Goal: Task Accomplishment & Management: Manage account settings

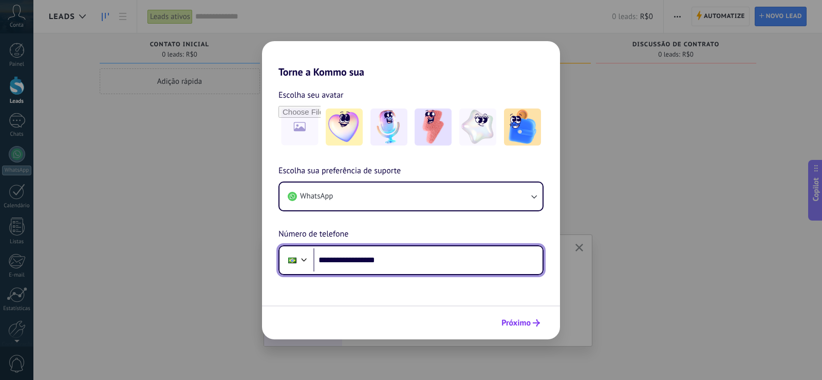
type input "**********"
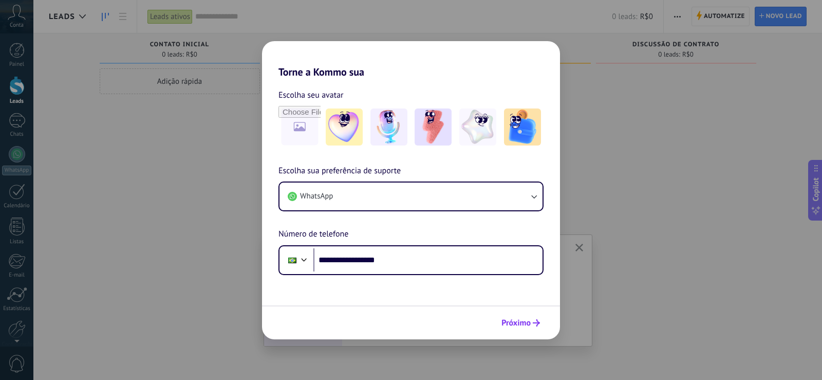
click at [525, 319] on span "Próximo" at bounding box center [515, 322] width 29 height 7
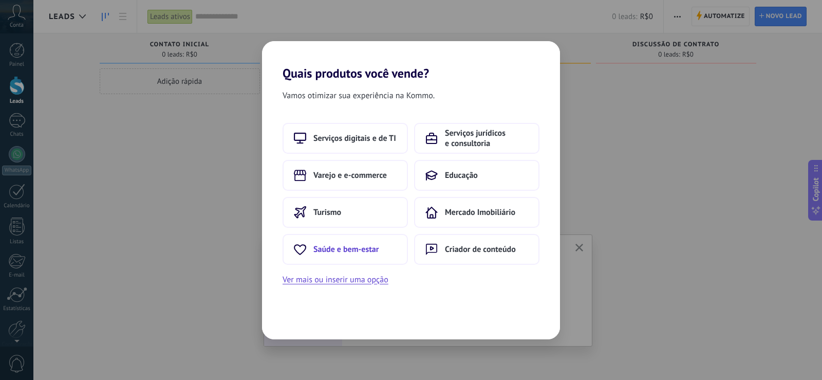
click at [341, 246] on span "Saúde e bem-estar" at bounding box center [345, 249] width 65 height 10
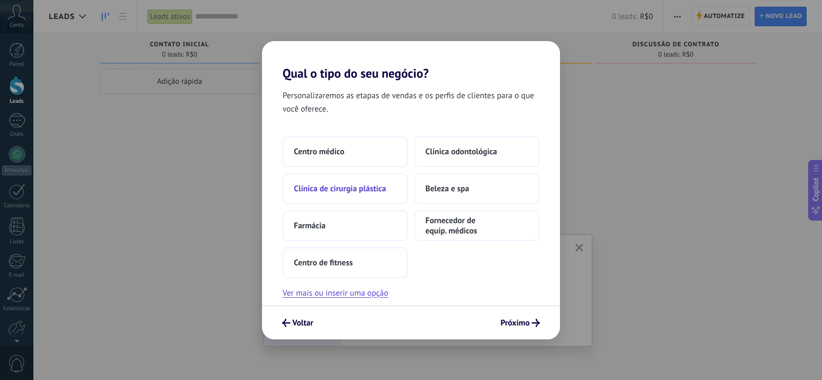
click at [319, 196] on button "Clínica de cirurgia plástica" at bounding box center [344, 188] width 125 height 31
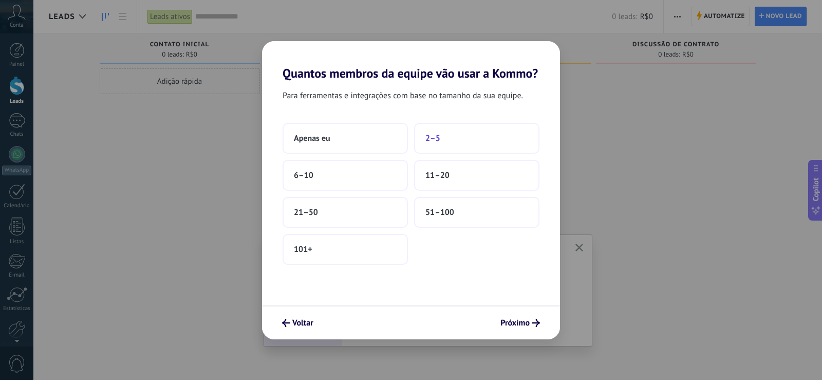
click at [481, 143] on button "2–5" at bounding box center [476, 138] width 125 height 31
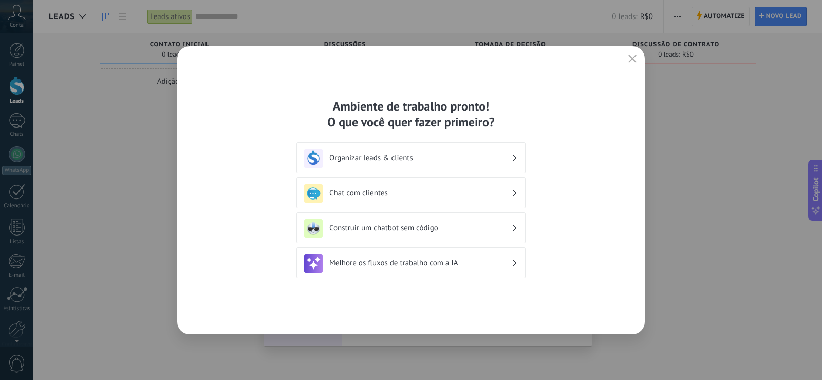
click at [426, 162] on h3 "Organizar leads & clients" at bounding box center [420, 158] width 182 height 10
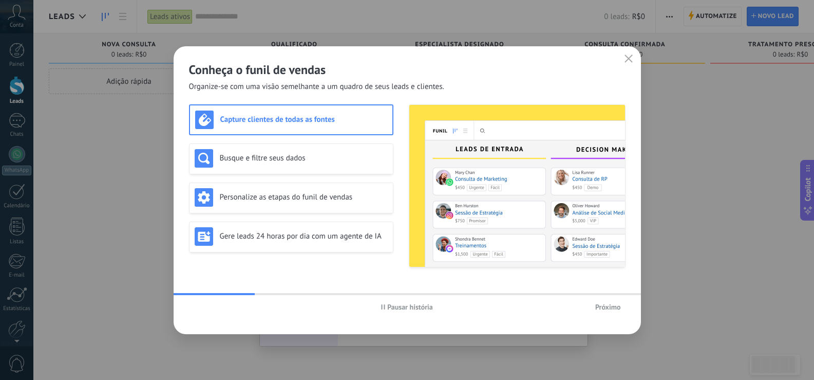
click at [610, 310] on span "Próximo" at bounding box center [608, 306] width 26 height 7
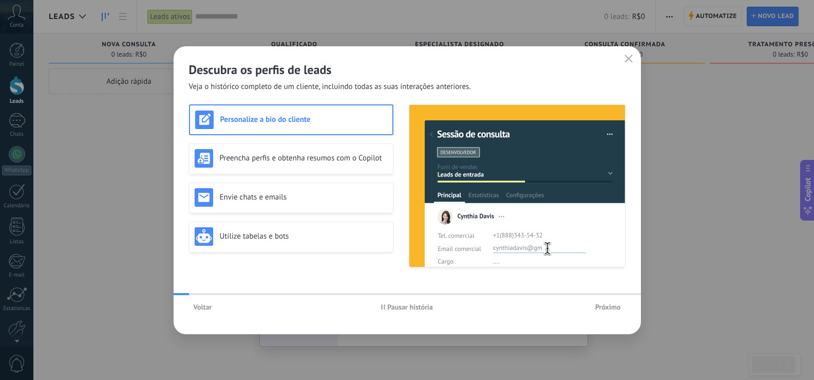
click at [610, 308] on span "Próximo" at bounding box center [608, 306] width 26 height 7
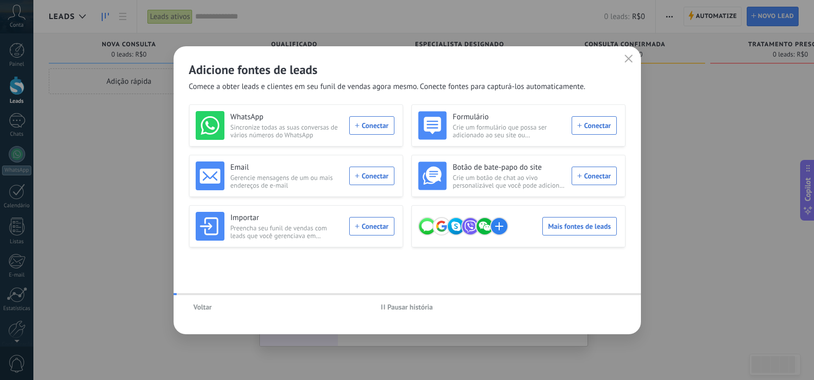
click at [610, 308] on div "Voltar Pausar história" at bounding box center [407, 307] width 467 height 24
click at [415, 309] on span "Pausar história" at bounding box center [410, 306] width 46 height 7
click at [627, 58] on use "button" at bounding box center [628, 58] width 8 height 8
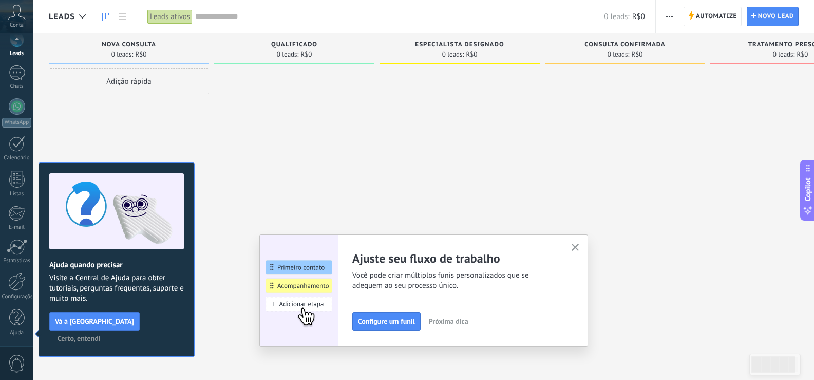
click at [577, 243] on button "button" at bounding box center [575, 248] width 13 height 14
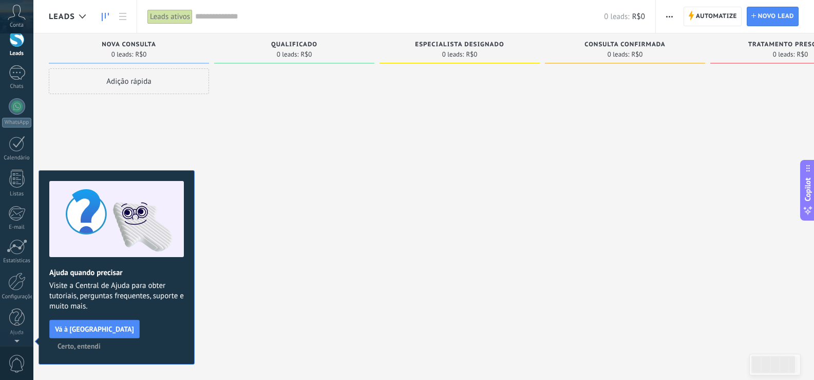
scroll to position [0, 0]
click at [105, 338] on button "Certo, entendi" at bounding box center [79, 345] width 52 height 15
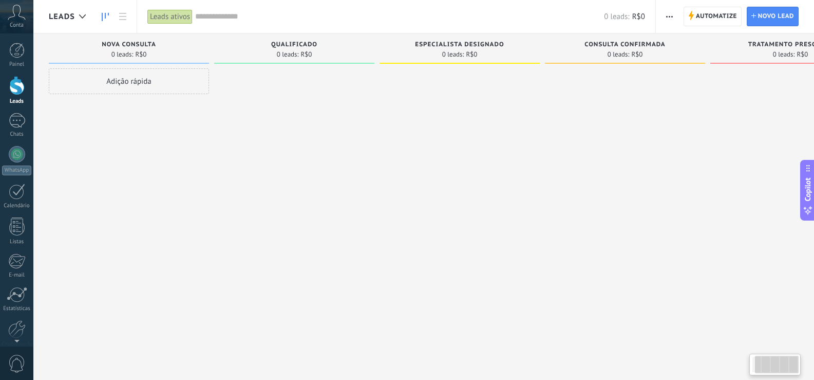
scroll to position [0, 72]
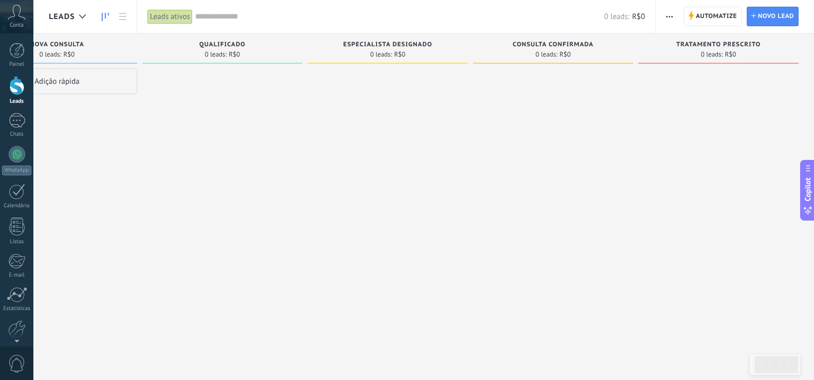
drag, startPoint x: 556, startPoint y: 220, endPoint x: 441, endPoint y: 214, distance: 115.7
click at [441, 214] on div "Etapa de leads de entrada solicitações: 0 0 0 0 0 0 0 0 0 Nova consulta 0 leads…" at bounding box center [395, 173] width 837 height 280
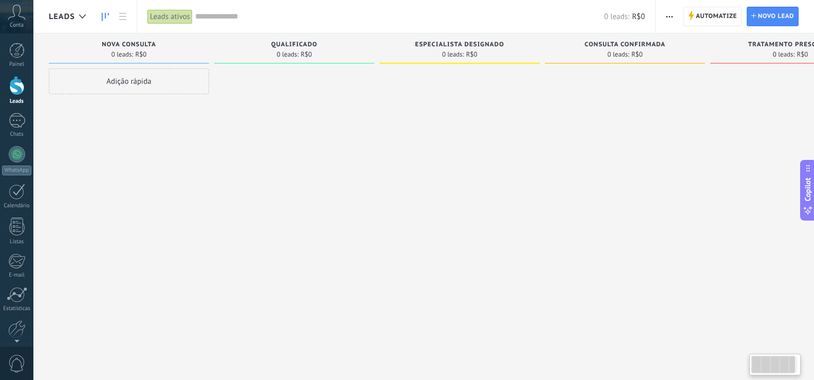
drag, startPoint x: 523, startPoint y: 174, endPoint x: 575, endPoint y: 174, distance: 51.4
click at [575, 174] on div "Etapa de leads de entrada solicitações: 0 0 0 0 0 0 0 0 0 Nova consulta 0 leads…" at bounding box center [467, 173] width 837 height 280
drag, startPoint x: 445, startPoint y: 230, endPoint x: 577, endPoint y: 231, distance: 131.5
click at [577, 231] on div "Etapa de leads de entrada solicitações: 0 0 0 0 0 0 0 0 0 Nova consulta 0 leads…" at bounding box center [467, 173] width 837 height 280
click at [144, 47] on span "Nova consulta" at bounding box center [129, 44] width 54 height 7
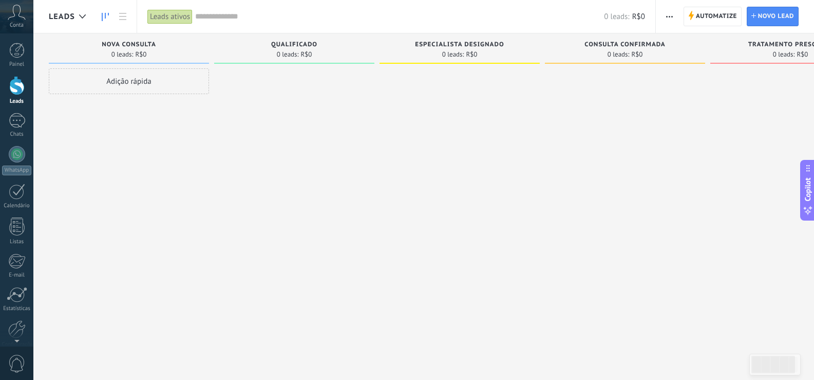
click at [293, 45] on body ".abccls-1,.abccls-2{fill-rule:evenodd}.abccls-2{fill:#fff} .abfcls-1{fill:none}…" at bounding box center [407, 190] width 814 height 380
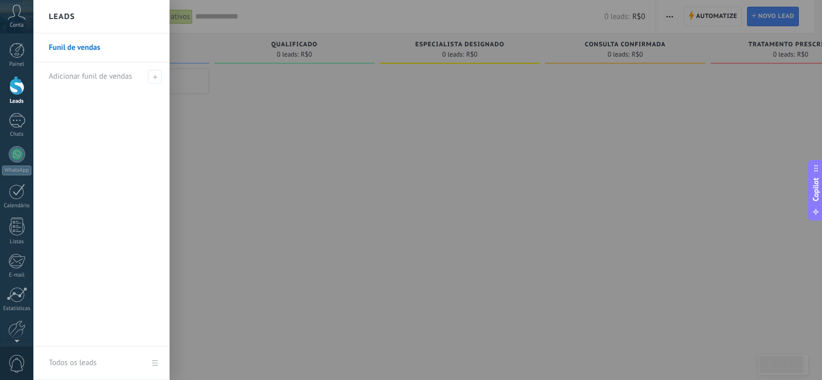
click at [316, 125] on div at bounding box center [444, 190] width 822 height 380
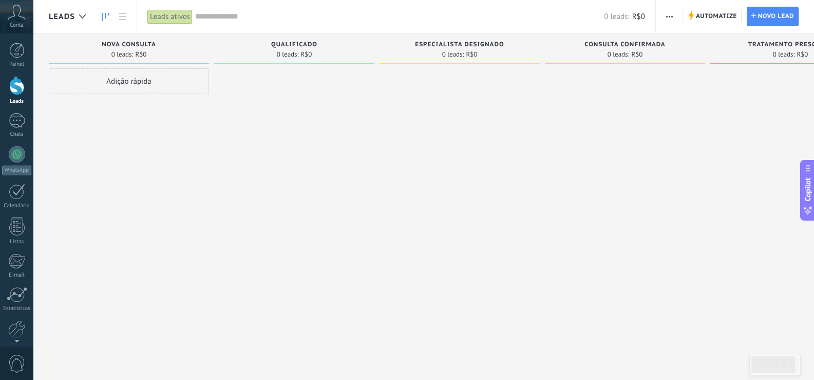
click at [466, 42] on span "Especialista designado" at bounding box center [459, 44] width 89 height 7
click at [464, 43] on span "Especialista designado" at bounding box center [459, 44] width 89 height 7
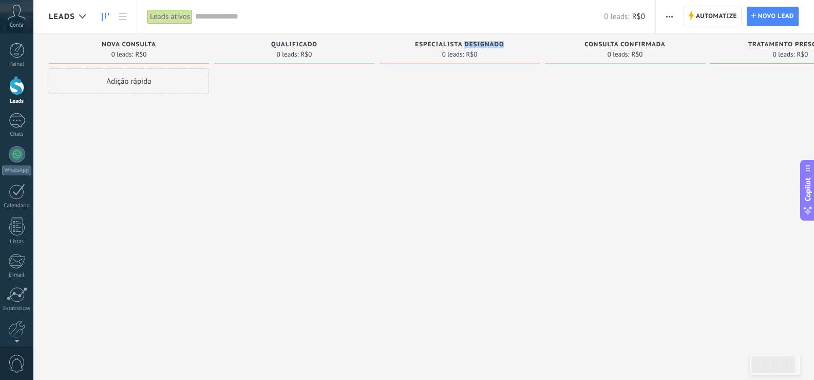
click at [464, 43] on span "Especialista designado" at bounding box center [459, 44] width 89 height 7
click at [716, 10] on span "Automatize" at bounding box center [716, 16] width 41 height 18
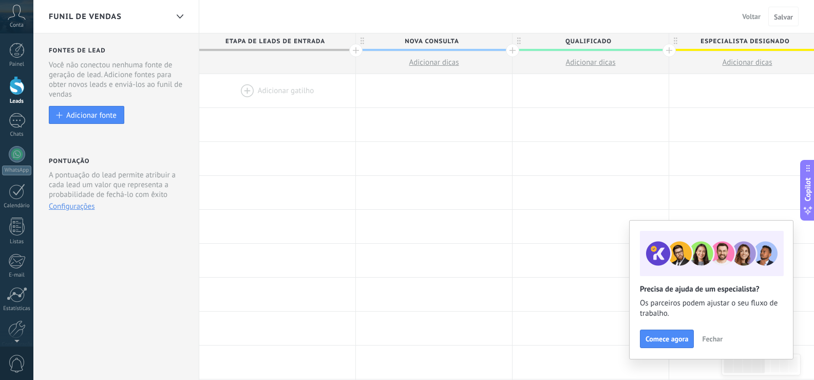
click at [588, 45] on span "Qualificado" at bounding box center [588, 41] width 151 height 16
click at [588, 45] on input "**********" at bounding box center [588, 40] width 136 height 15
click at [411, 48] on span "Nova consulta" at bounding box center [431, 41] width 151 height 16
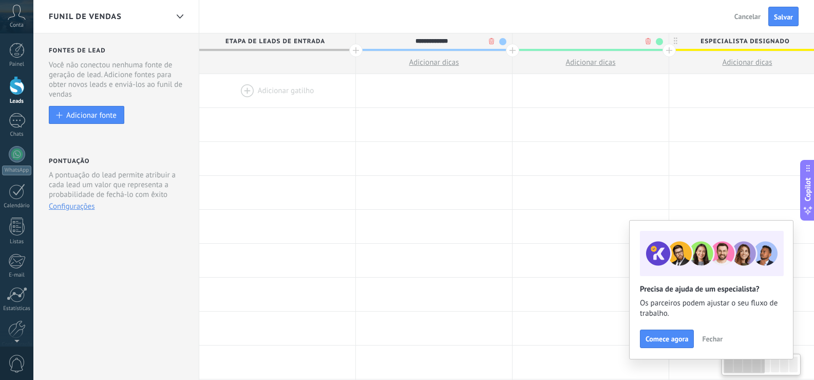
click at [411, 46] on input "**********" at bounding box center [432, 40] width 136 height 15
type input "**********"
click at [569, 40] on div at bounding box center [591, 40] width 156 height 15
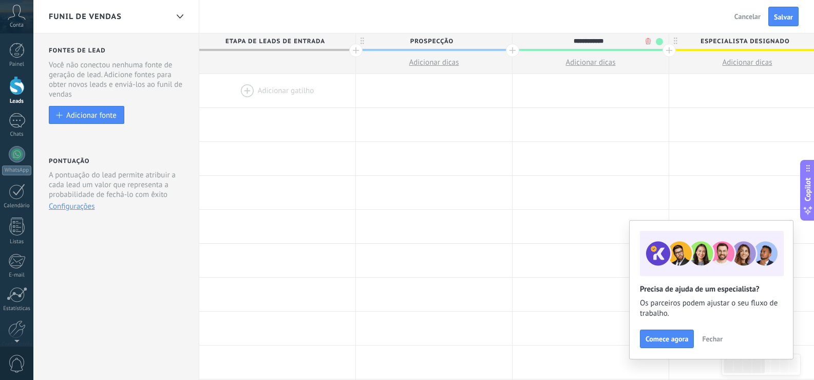
click at [725, 39] on span "Especialista designado" at bounding box center [744, 41] width 151 height 16
type input "**********"
click at [725, 39] on input "**********" at bounding box center [745, 40] width 136 height 15
click at [746, 45] on input "**********" at bounding box center [745, 40] width 136 height 15
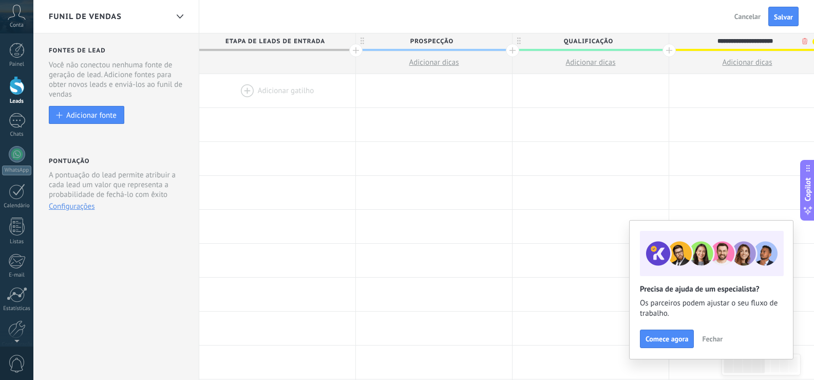
click at [746, 45] on input "**********" at bounding box center [745, 40] width 136 height 15
type input "**********"
drag, startPoint x: 693, startPoint y: 60, endPoint x: 683, endPoint y: 61, distance: 9.8
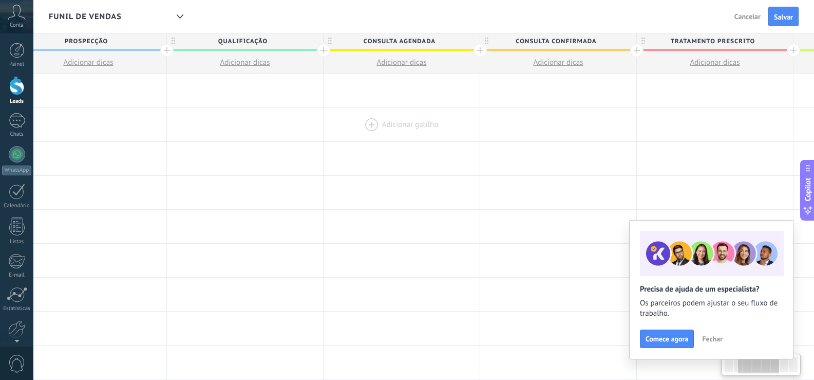
scroll to position [0, 381]
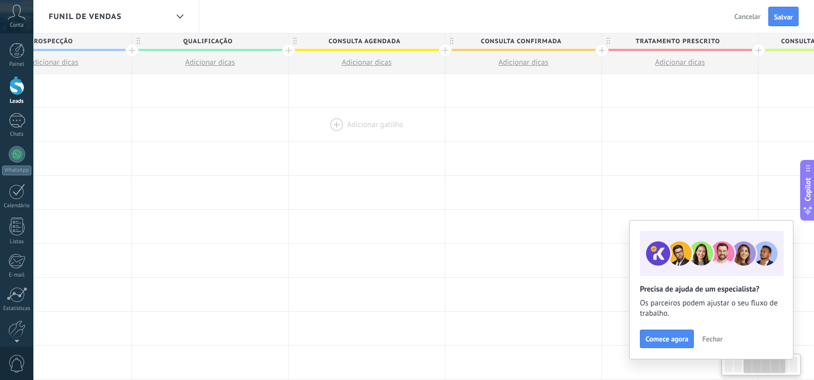
drag, startPoint x: 762, startPoint y: 111, endPoint x: 382, endPoint y: 127, distance: 380.9
click at [382, 127] on div at bounding box center [367, 124] width 156 height 33
click at [517, 37] on span "Consulta confirmada" at bounding box center [520, 41] width 151 height 16
click at [517, 37] on input "**********" at bounding box center [521, 40] width 136 height 15
click at [362, 43] on span "consulta agendada" at bounding box center [364, 41] width 151 height 16
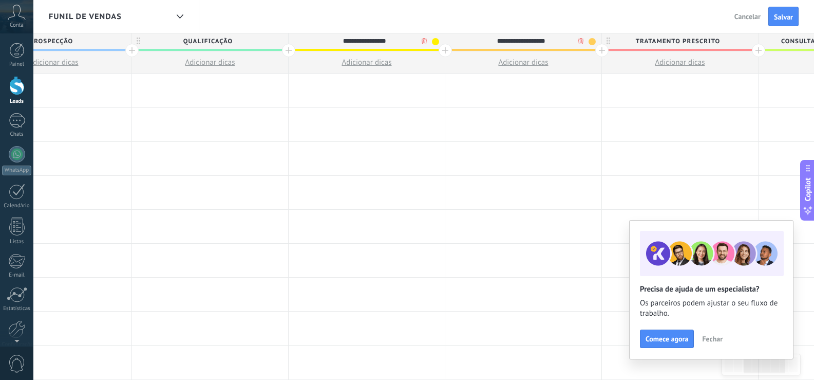
click at [362, 43] on input "**********" at bounding box center [364, 40] width 136 height 15
click at [524, 44] on span "Consulta confirmada" at bounding box center [520, 41] width 151 height 16
click at [524, 44] on input "**********" at bounding box center [521, 40] width 136 height 15
click at [713, 331] on button "Fechar" at bounding box center [712, 338] width 30 height 15
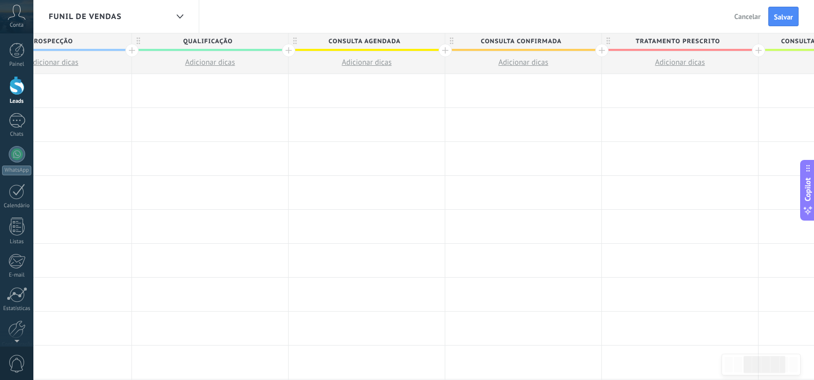
click at [510, 41] on span "Consulta confirmada" at bounding box center [520, 41] width 151 height 16
click at [510, 41] on input "**********" at bounding box center [521, 40] width 136 height 15
click at [655, 42] on span "Tratamento prescrito" at bounding box center [677, 41] width 151 height 16
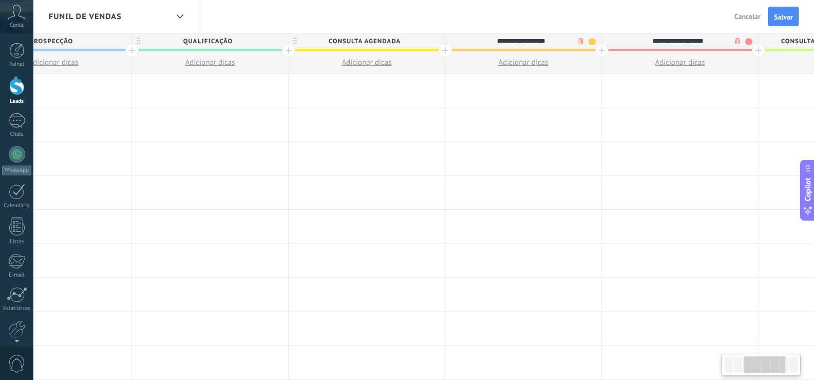
click at [655, 42] on input "**********" at bounding box center [678, 40] width 136 height 15
click at [667, 42] on input "**********" at bounding box center [678, 40] width 136 height 15
click at [550, 37] on span "Consulta confirmada" at bounding box center [520, 41] width 151 height 16
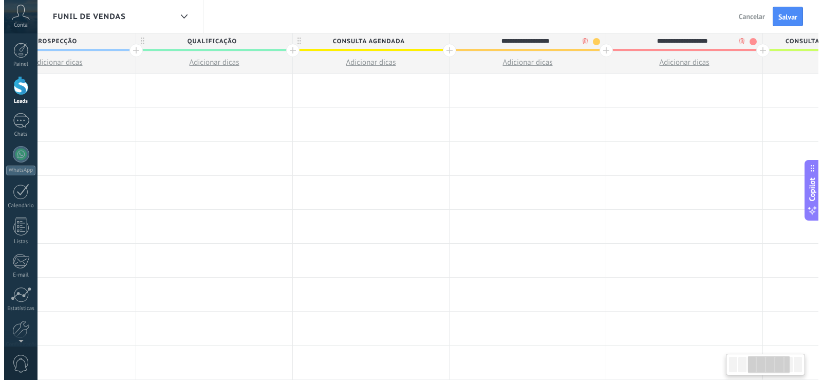
scroll to position [0, 381]
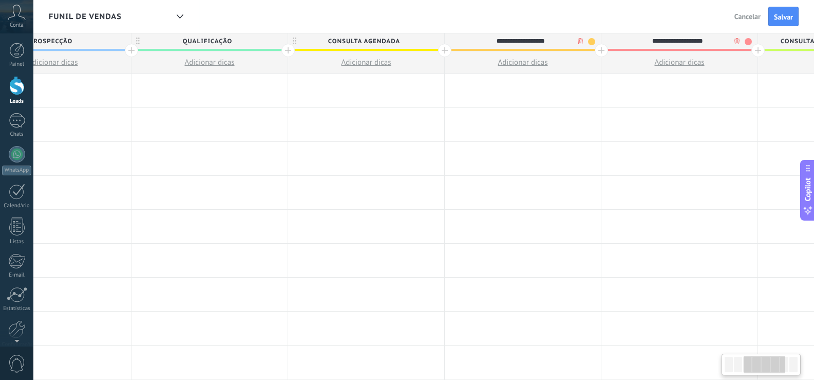
click at [550, 38] on input "**********" at bounding box center [520, 40] width 136 height 15
click at [549, 39] on input "**********" at bounding box center [520, 40] width 136 height 15
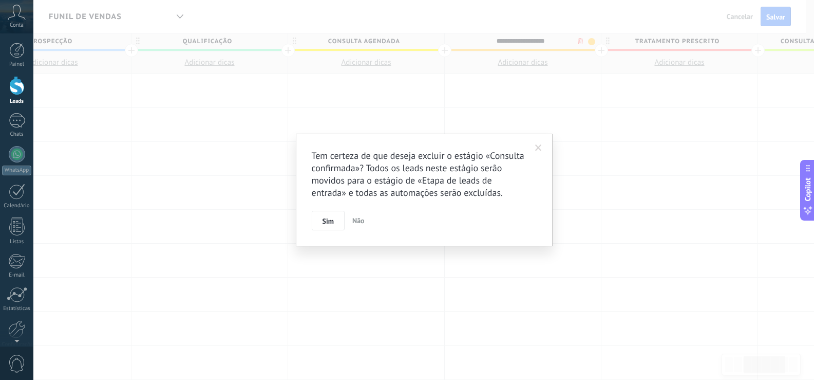
click at [583, 41] on body ".abccls-1,.abccls-2{fill-rule:evenodd}.abccls-2{fill:#fff} .abfcls-1{fill:none}…" at bounding box center [407, 190] width 814 height 380
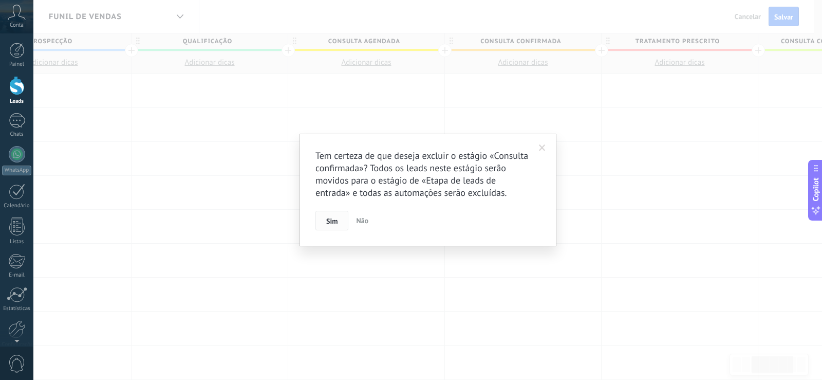
click at [340, 217] on button "Sim" at bounding box center [331, 221] width 33 height 20
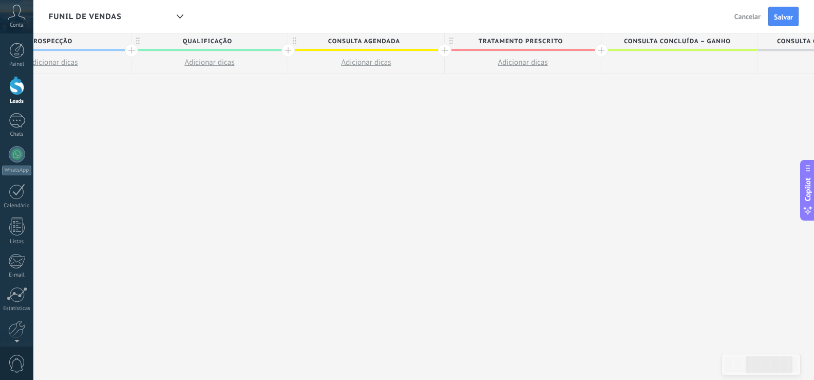
click at [571, 40] on span "Tratamento prescrito" at bounding box center [520, 41] width 151 height 16
click at [576, 42] on body ".abccls-1,.abccls-2{fill-rule:evenodd}.abccls-2{fill:#fff} .abfcls-1{fill:none}…" at bounding box center [407, 190] width 814 height 380
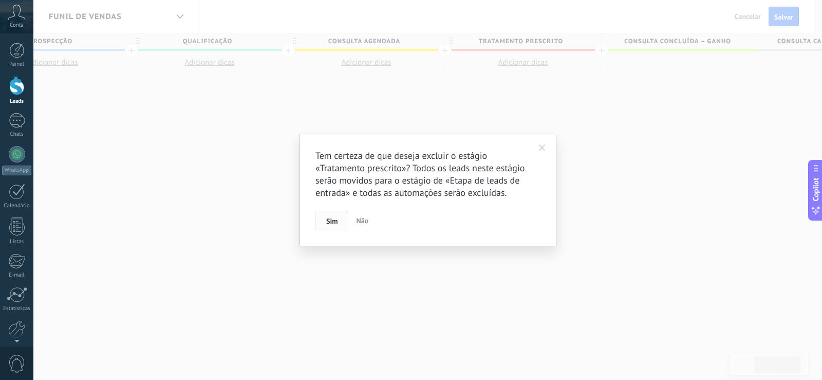
click at [338, 222] on button "Sim" at bounding box center [331, 221] width 33 height 20
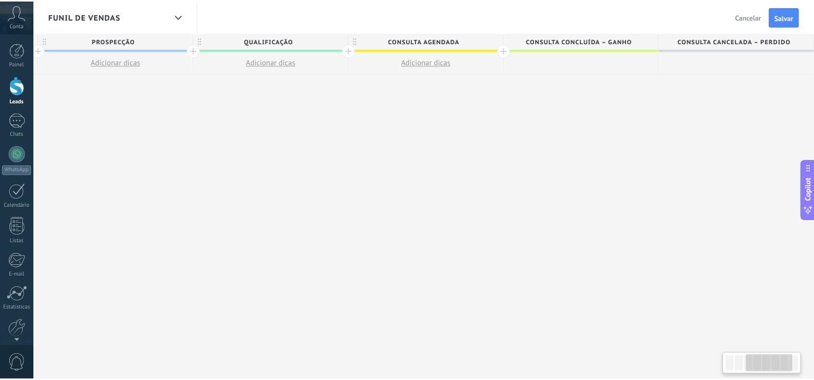
scroll to position [0, 317]
click at [636, 42] on span "Consulta concluída – ganho" at bounding box center [583, 41] width 151 height 16
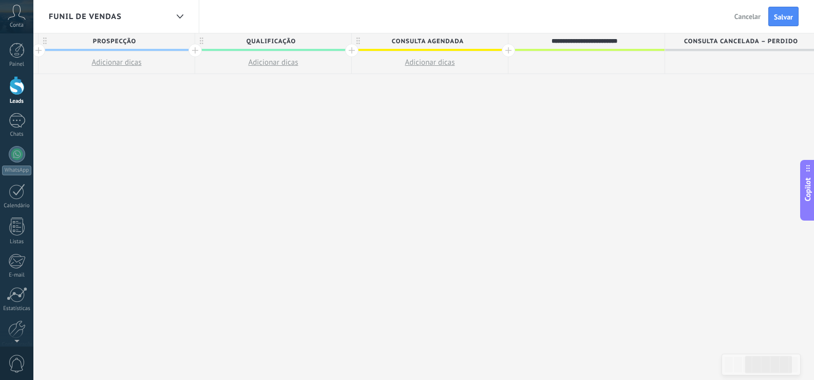
click at [646, 44] on input "**********" at bounding box center [584, 40] width 136 height 15
click at [645, 62] on div at bounding box center [586, 62] width 156 height 23
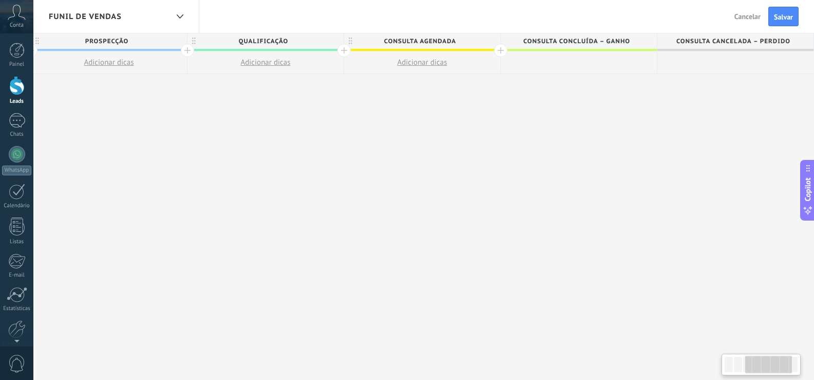
drag, startPoint x: 611, startPoint y: 139, endPoint x: 419, endPoint y: 153, distance: 192.0
click at [419, 153] on div "**********" at bounding box center [344, 206] width 940 height 347
click at [744, 36] on span "Consulta cancelada – perdido" at bounding box center [732, 41] width 151 height 16
click at [803, 47] on div "**********" at bounding box center [732, 40] width 151 height 15
click at [556, 4] on div "Funil de vendas Voltar Cancelar Salvar" at bounding box center [423, 16] width 781 height 33
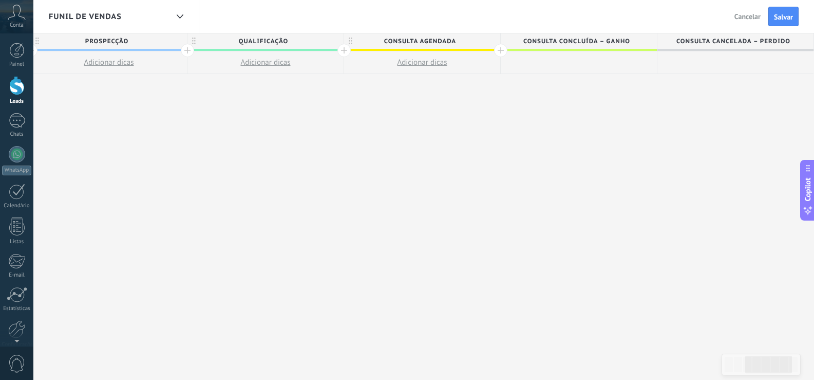
click at [562, 35] on span "Consulta concluída – ganho" at bounding box center [576, 41] width 151 height 16
click at [562, 35] on input "**********" at bounding box center [576, 40] width 136 height 15
type input "**********"
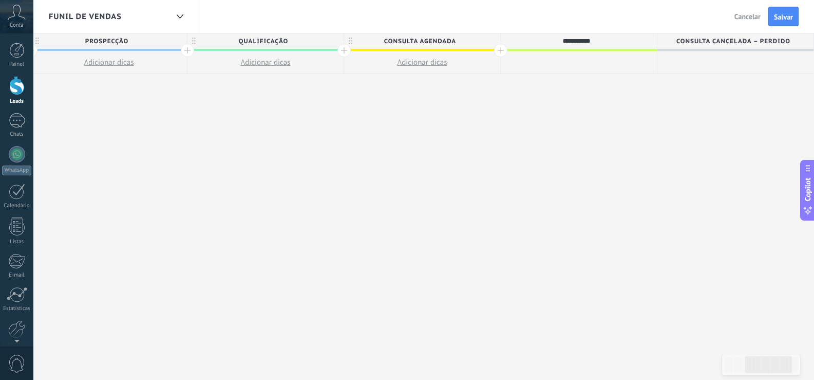
click at [762, 44] on span "Consulta cancelada – perdido" at bounding box center [732, 41] width 151 height 16
click at [762, 43] on input "**********" at bounding box center [733, 40] width 136 height 15
type input "**********"
click at [627, 13] on div "Funil de vendas Voltar Cancelar Salvar" at bounding box center [423, 16] width 781 height 33
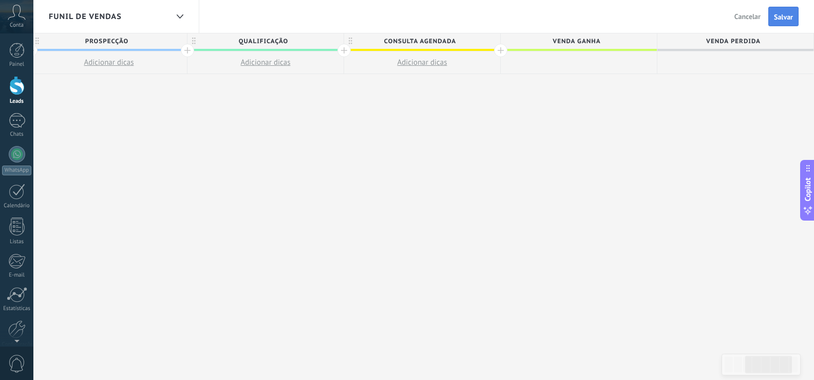
click at [782, 16] on span "Salvar" at bounding box center [783, 16] width 19 height 7
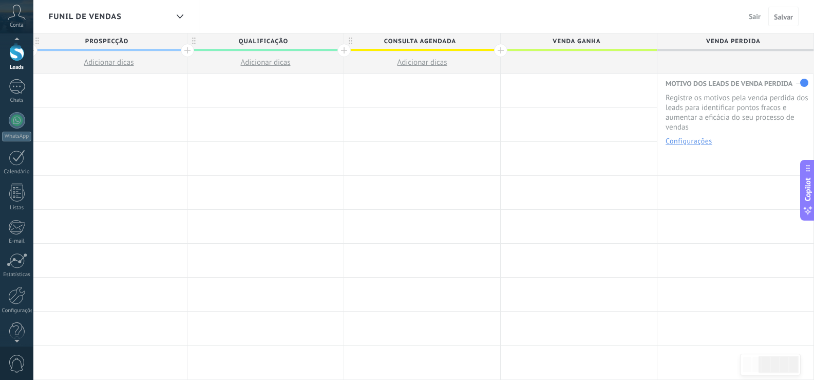
scroll to position [48, 0]
click at [20, 287] on div at bounding box center [16, 281] width 17 height 18
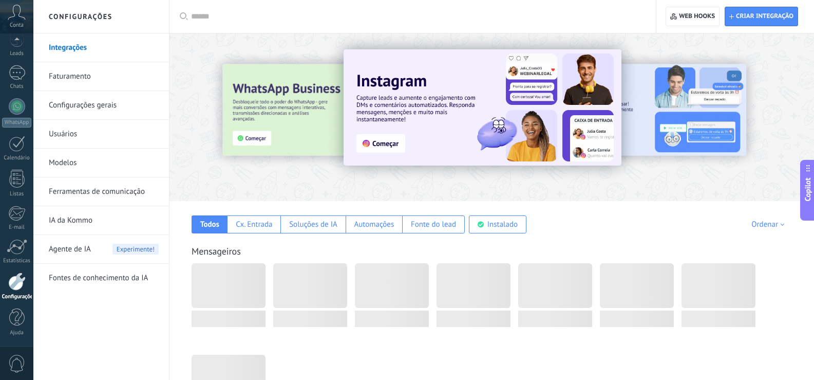
click at [182, 218] on div "Todos Cx. Entrada Soluções de IA Automações Fonte do lead Instalado Minhas insc…" at bounding box center [492, 217] width 624 height 32
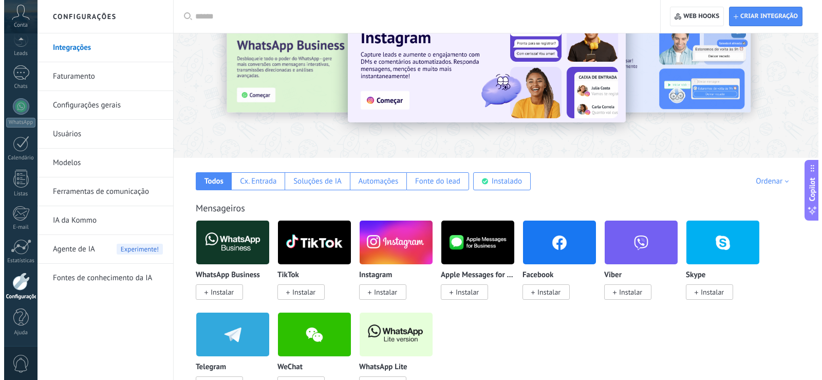
scroll to position [103, 0]
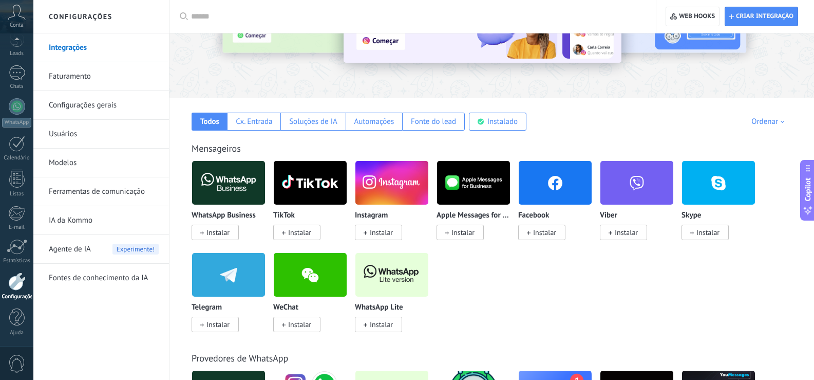
click at [377, 328] on span "Instalar" at bounding box center [381, 323] width 23 height 9
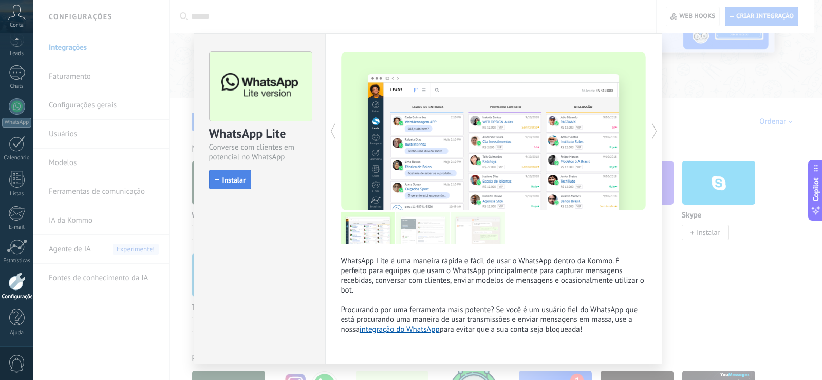
click at [236, 178] on span "Instalar" at bounding box center [233, 179] width 23 height 7
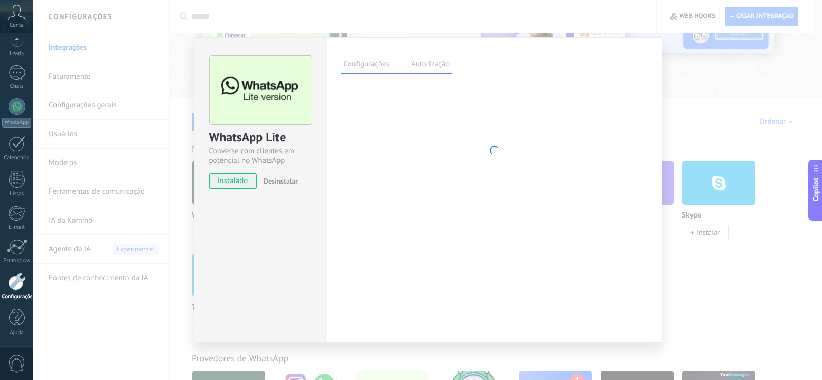
click at [439, 68] on label "Autorização" at bounding box center [430, 65] width 44 height 15
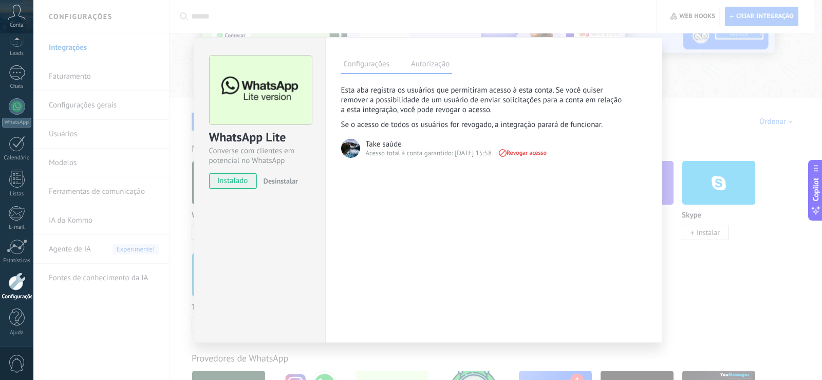
click at [361, 63] on label "Configurações" at bounding box center [366, 65] width 51 height 15
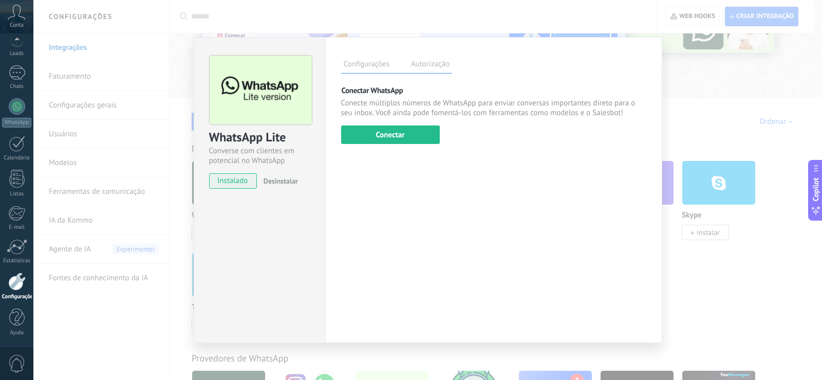
click at [387, 146] on div "Configurações Autorização Esta aba registra os usuários que permitiram acesso à…" at bounding box center [493, 190] width 337 height 306
click at [391, 141] on button "Conectar" at bounding box center [390, 134] width 99 height 18
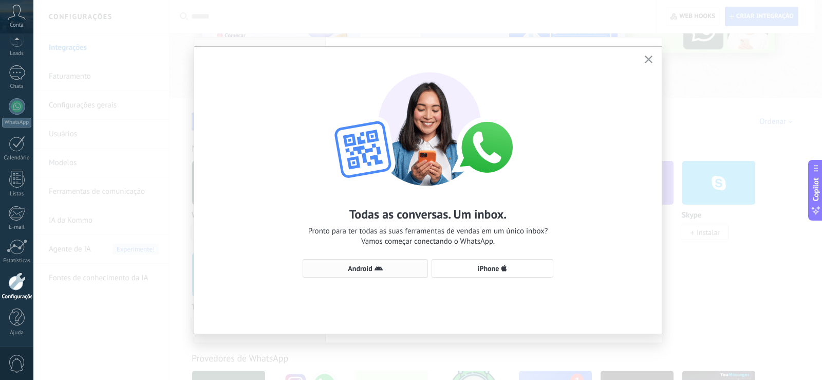
click at [382, 271] on icon "button" at bounding box center [378, 268] width 8 height 8
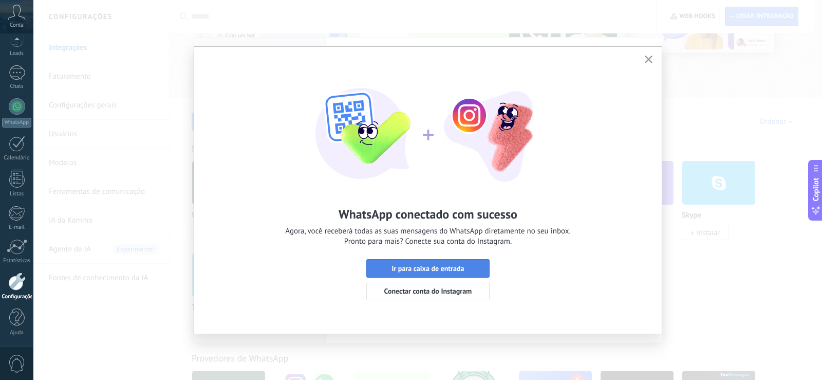
click at [427, 269] on span "Ir para caixa de entrada" at bounding box center [427, 267] width 72 height 7
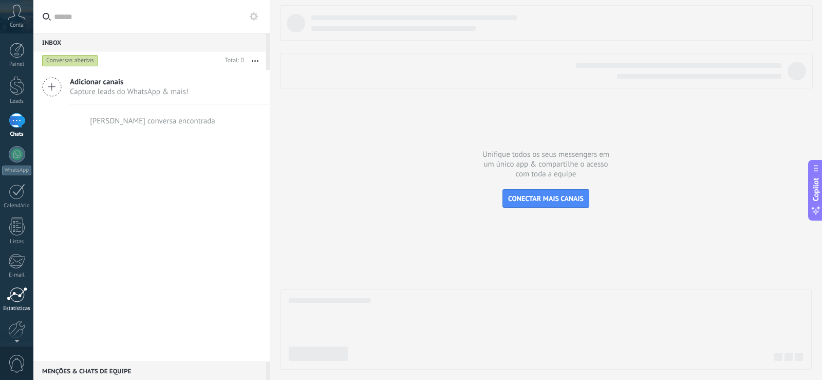
click at [16, 297] on div at bounding box center [17, 294] width 21 height 15
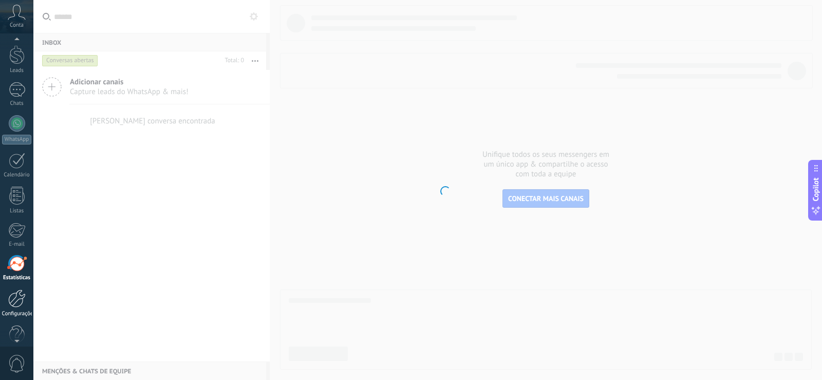
scroll to position [48, 0]
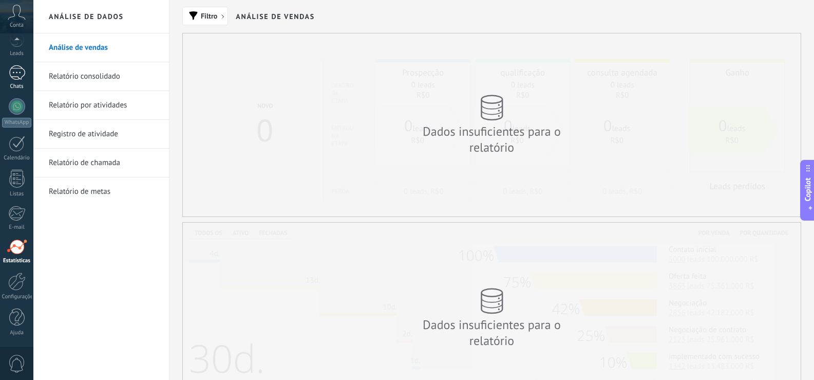
click at [15, 78] on div at bounding box center [17, 72] width 16 height 15
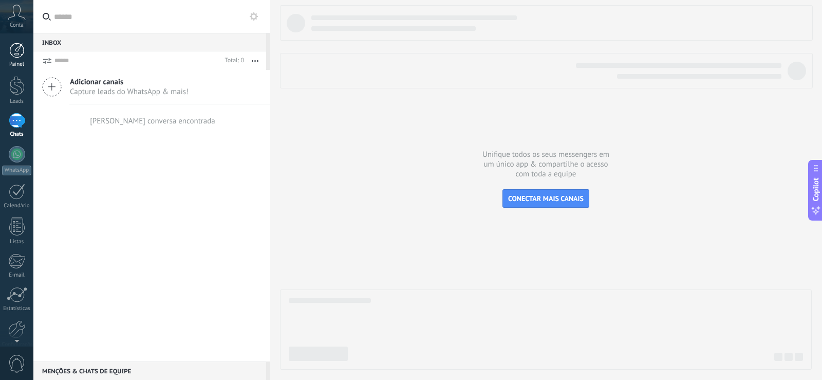
click at [9, 55] on div at bounding box center [16, 50] width 15 height 15
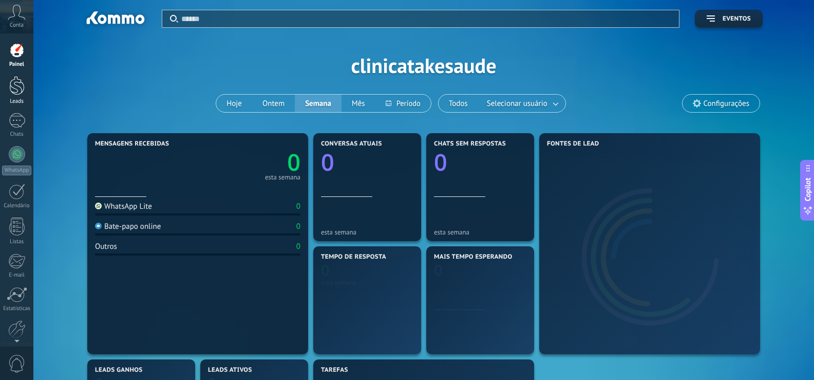
click at [7, 92] on link "Leads" at bounding box center [16, 90] width 33 height 29
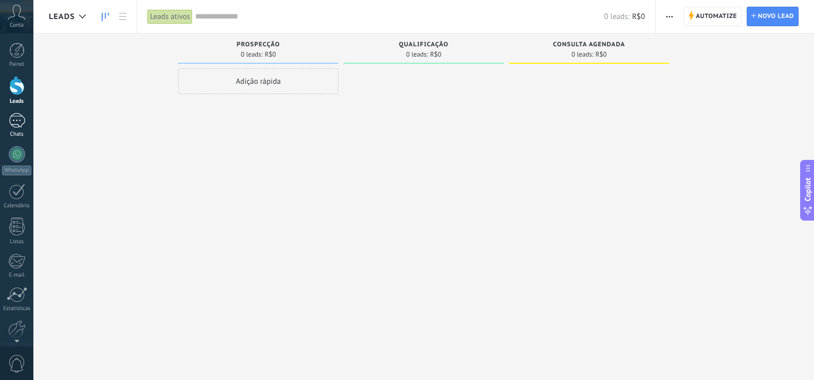
click at [6, 120] on link "Chats" at bounding box center [16, 125] width 33 height 25
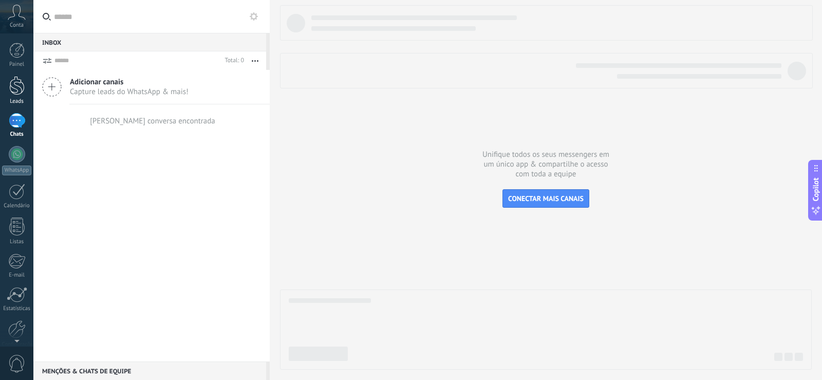
click at [15, 81] on div at bounding box center [16, 85] width 15 height 19
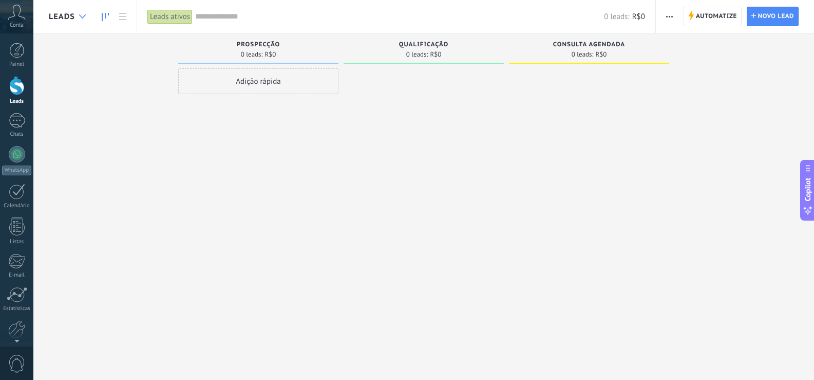
click at [75, 15] on div at bounding box center [82, 17] width 17 height 20
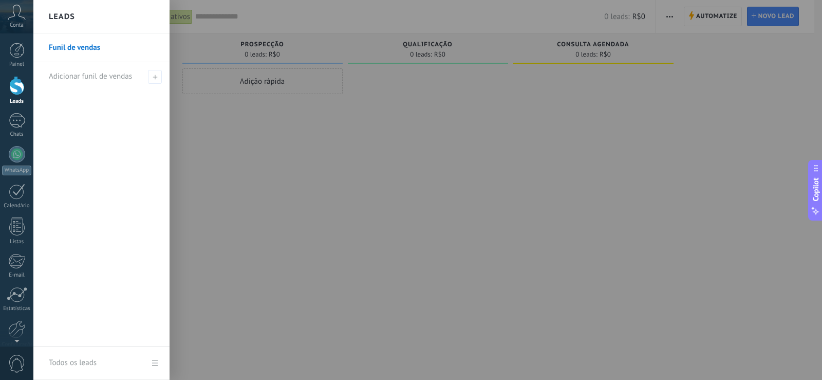
click at [116, 44] on link "Funil de vendas" at bounding box center [104, 47] width 110 height 29
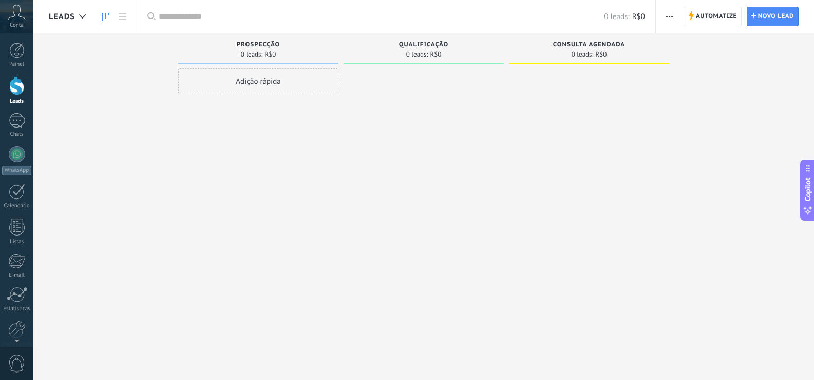
click at [73, 18] on span "Leads" at bounding box center [62, 17] width 26 height 10
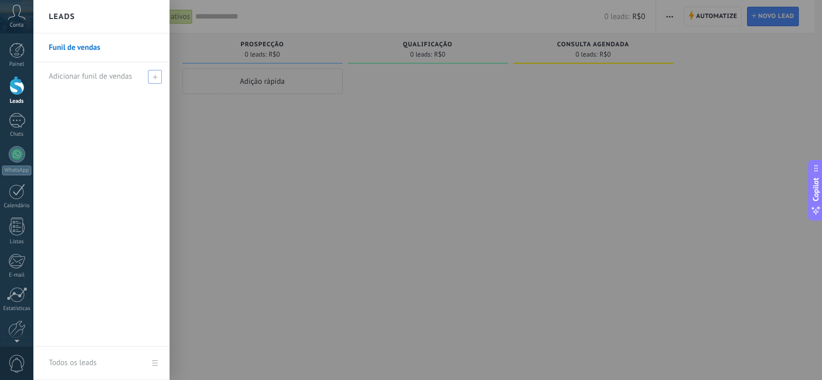
click at [90, 77] on span "Adicionar funil de vendas" at bounding box center [90, 76] width 83 height 10
type input "*"
type input "*********"
click at [133, 174] on div "Funil de vendas *********" at bounding box center [101, 189] width 136 height 313
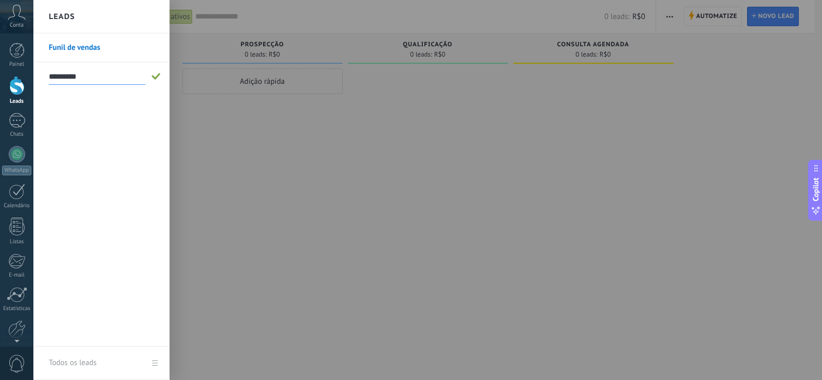
click at [214, 187] on div at bounding box center [444, 190] width 822 height 380
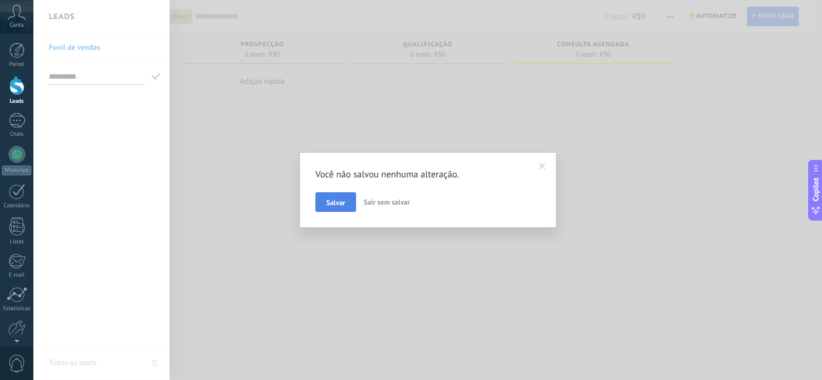
click at [337, 195] on button "Salvar" at bounding box center [335, 202] width 41 height 20
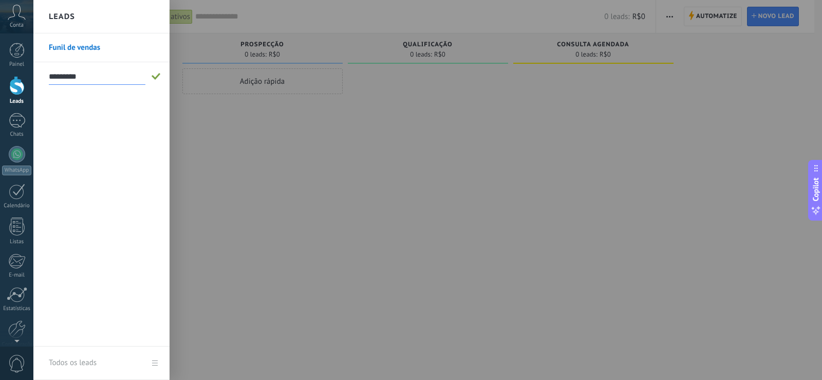
click at [205, 198] on div at bounding box center [444, 190] width 822 height 380
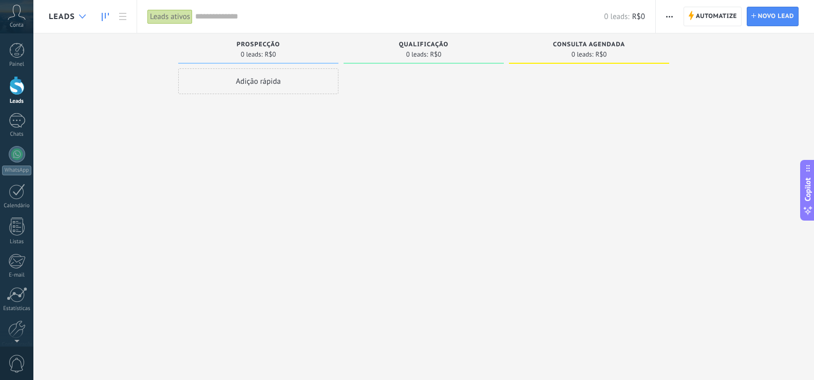
click at [82, 15] on icon at bounding box center [82, 16] width 7 height 4
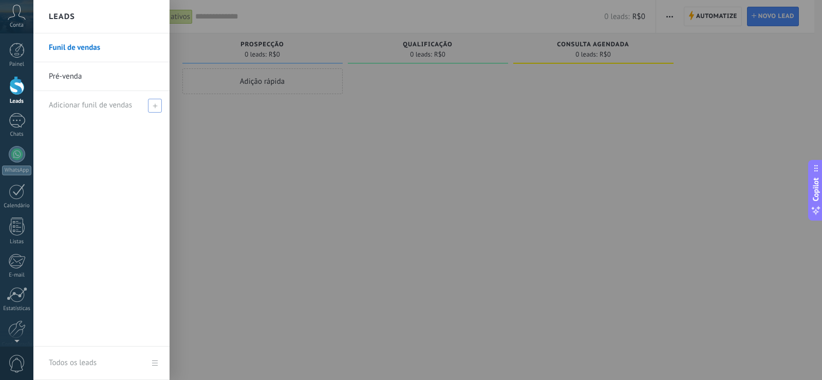
click at [145, 106] on div "Adicionar funil de vendas" at bounding box center [104, 105] width 110 height 28
click at [94, 110] on input "text" at bounding box center [97, 105] width 97 height 16
type input "*"
type input "****"
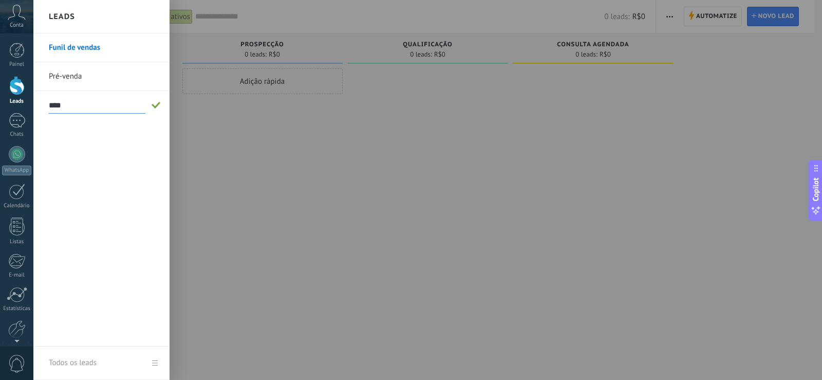
click at [119, 254] on div "Funil de vendas Pré-venda ****" at bounding box center [101, 189] width 136 height 313
click at [157, 108] on span at bounding box center [156, 105] width 9 height 7
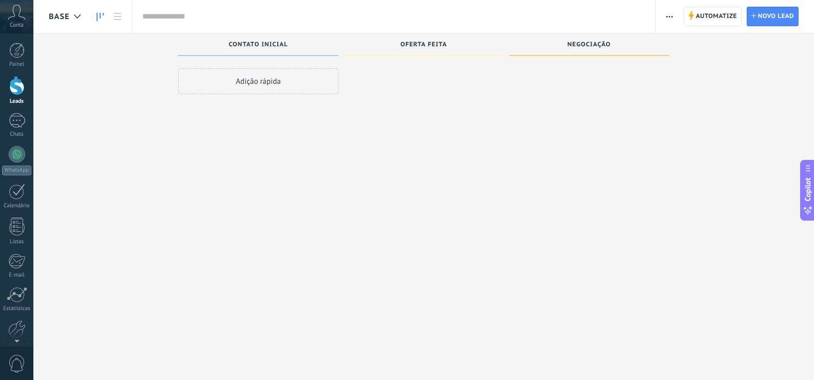
click at [293, 193] on div "Adição rápida" at bounding box center [258, 190] width 160 height 245
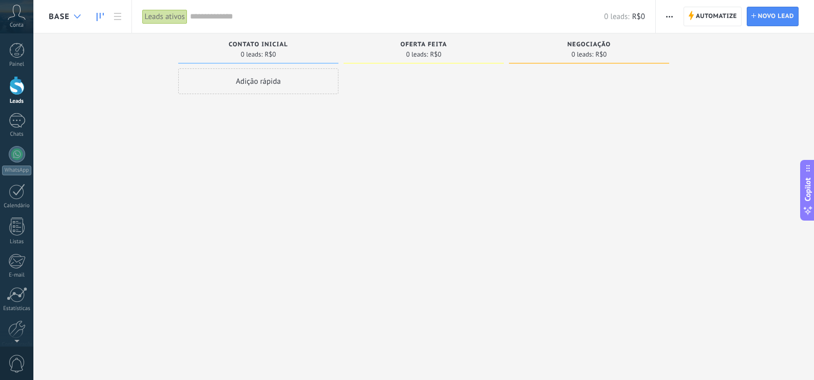
click at [84, 13] on div at bounding box center [77, 17] width 17 height 20
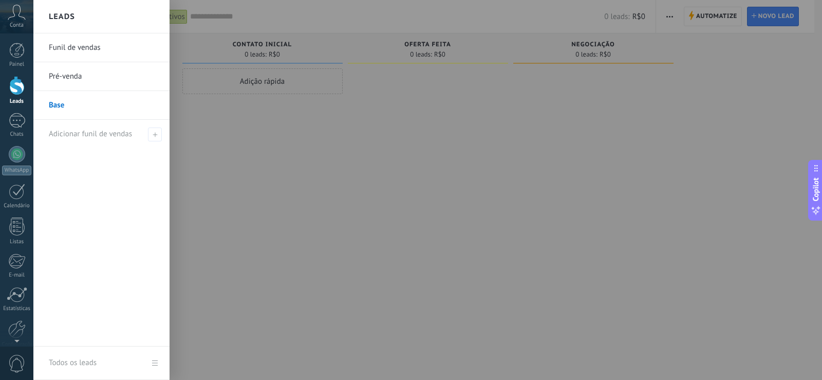
click at [510, 242] on div at bounding box center [444, 190] width 822 height 380
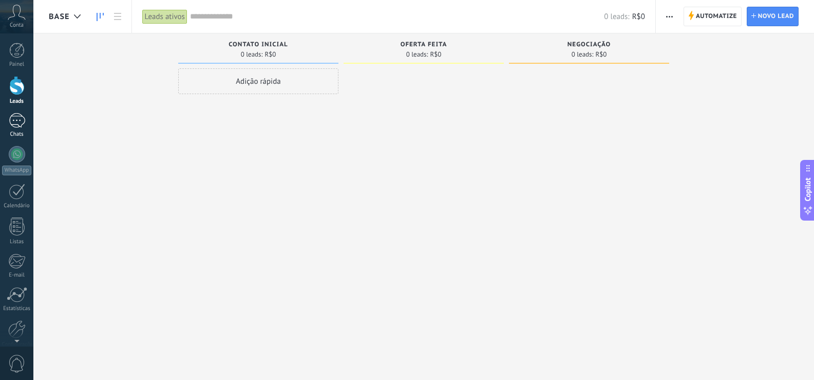
click at [26, 126] on link "Chats" at bounding box center [16, 125] width 33 height 25
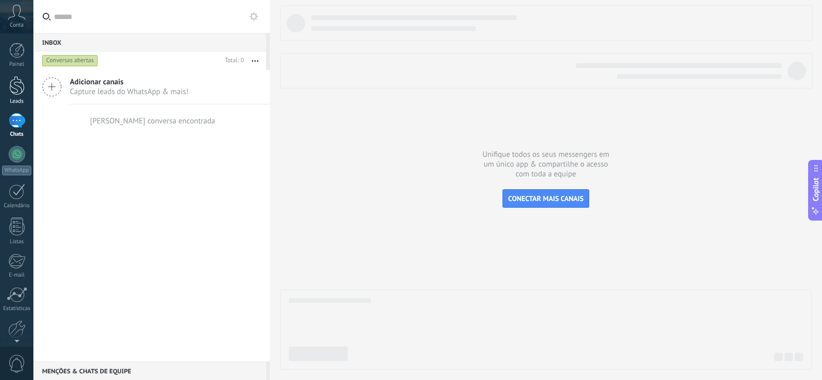
click at [9, 86] on div at bounding box center [16, 85] width 15 height 19
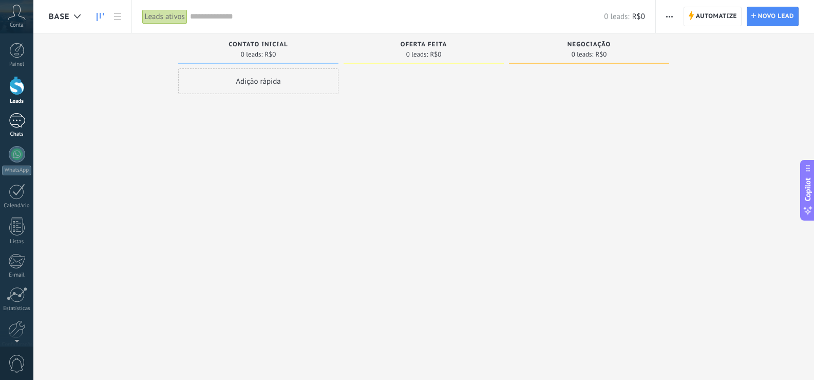
click at [24, 118] on div at bounding box center [17, 120] width 16 height 15
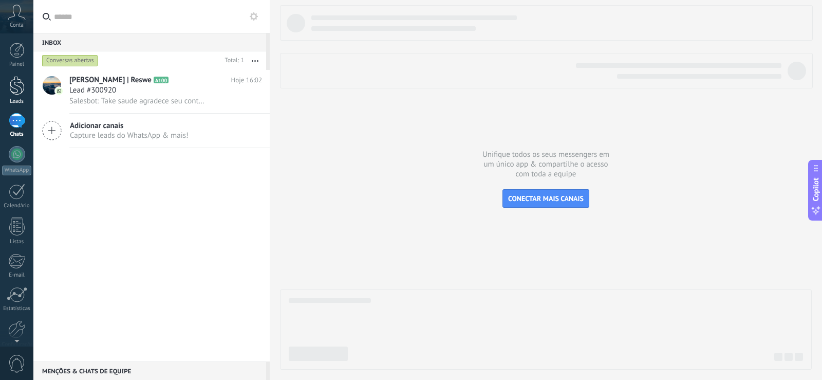
click at [23, 94] on div at bounding box center [16, 85] width 15 height 19
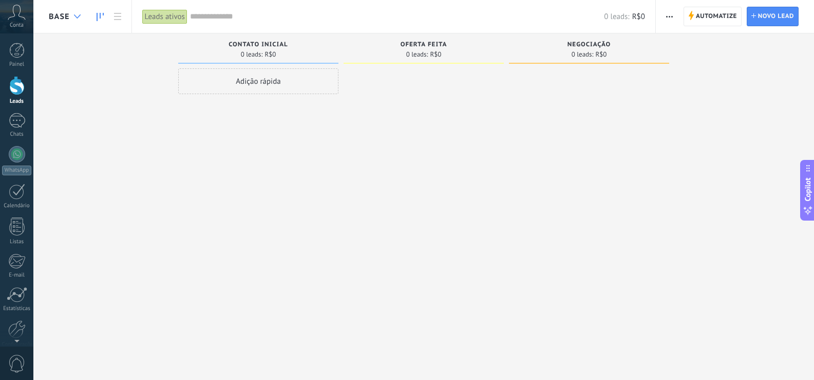
click at [69, 14] on div at bounding box center [77, 17] width 17 height 20
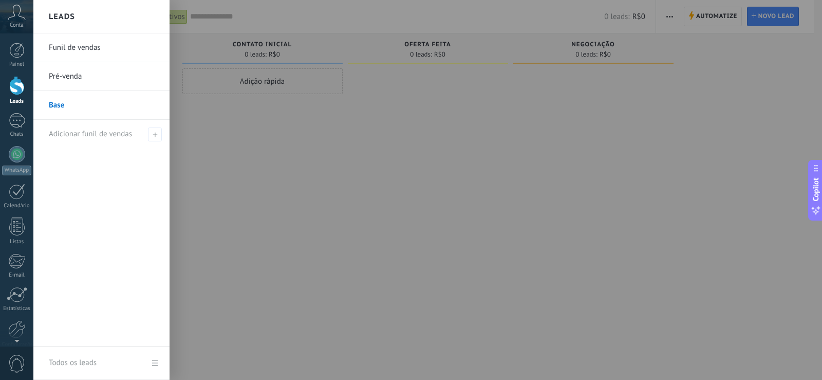
click at [70, 72] on link "Pré-venda" at bounding box center [104, 76] width 110 height 29
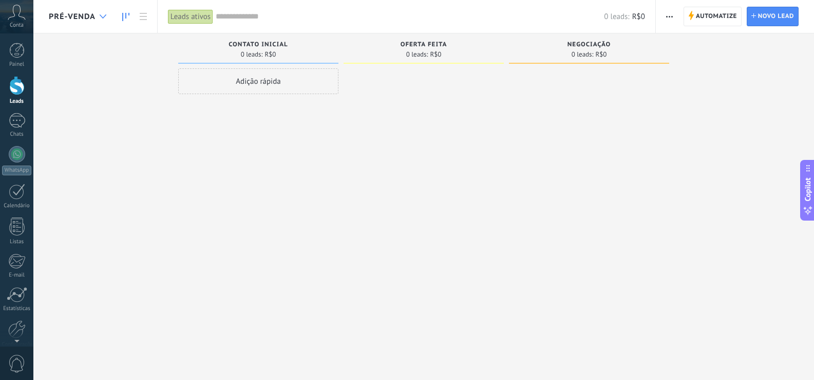
click at [106, 14] on icon at bounding box center [103, 16] width 7 height 4
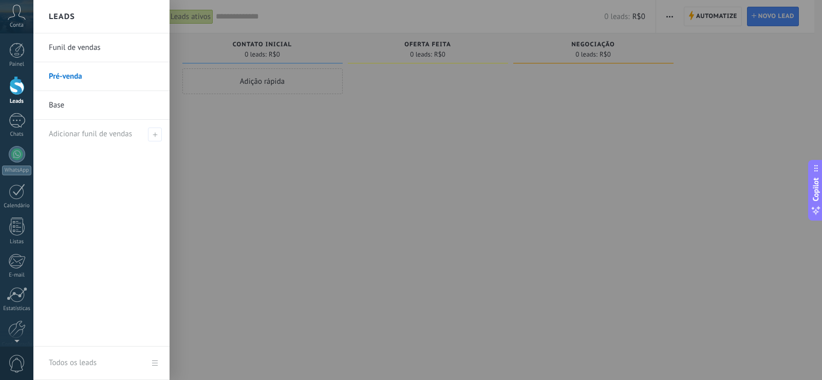
click at [97, 50] on link "Funil de vendas" at bounding box center [104, 47] width 110 height 29
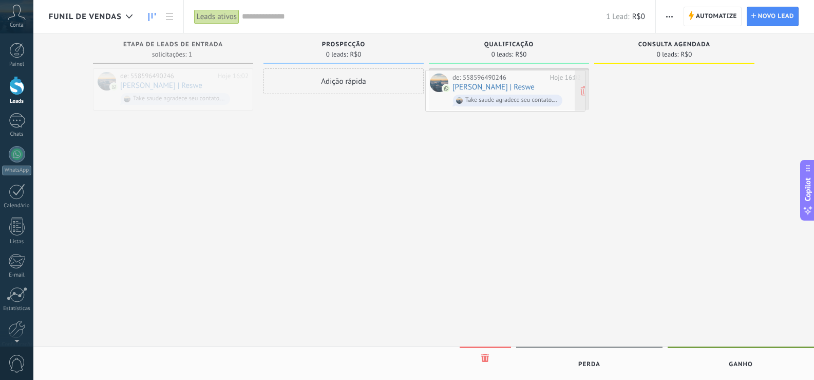
drag, startPoint x: 233, startPoint y: 88, endPoint x: 565, endPoint y: 90, distance: 332.3
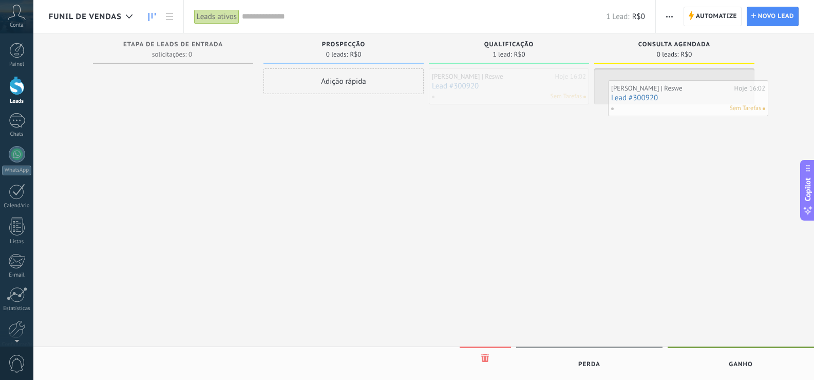
drag, startPoint x: 503, startPoint y: 98, endPoint x: 683, endPoint y: 110, distance: 179.6
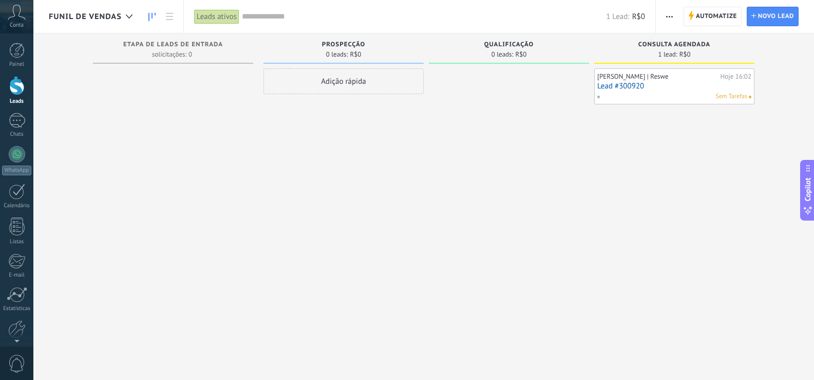
click at [517, 13] on input "text" at bounding box center [424, 16] width 364 height 11
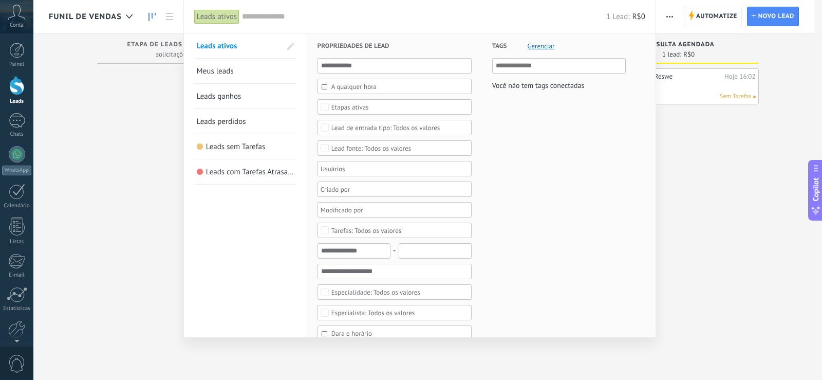
click at [671, 171] on div at bounding box center [411, 190] width 822 height 380
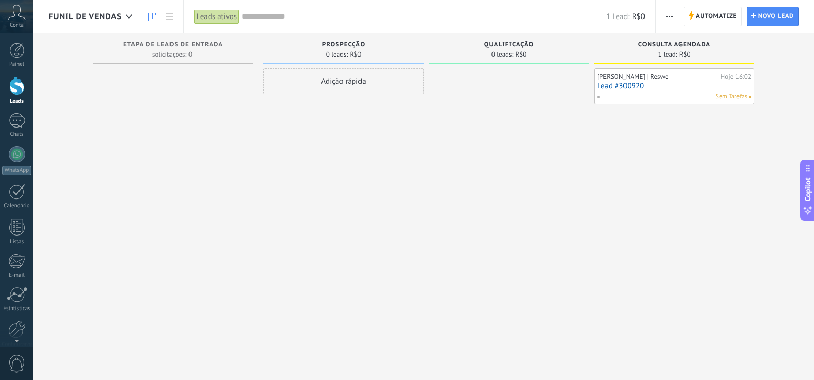
click at [638, 88] on link "Lead #300920" at bounding box center [674, 86] width 154 height 9
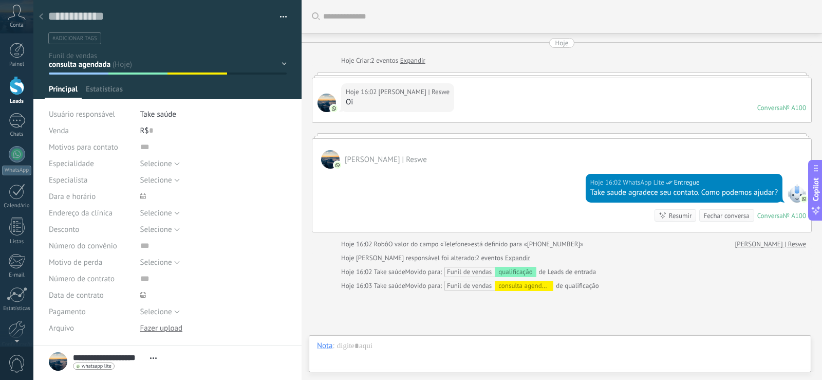
scroll to position [90, 0]
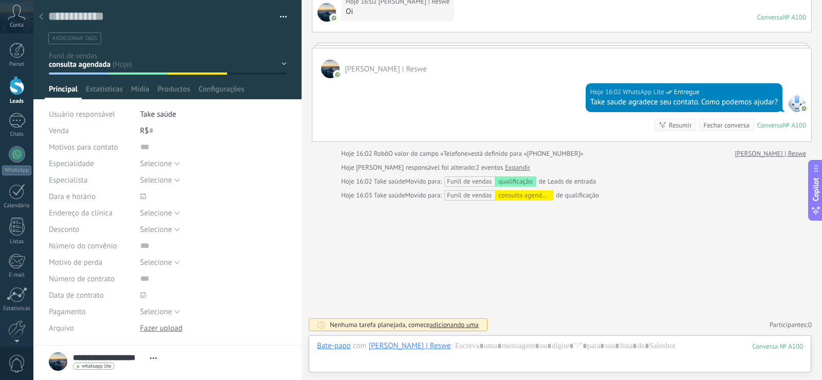
click at [0, 0] on div "Prospecção qualificação consulta agendada venda ganha venda perdida" at bounding box center [0, 0] width 0 height 0
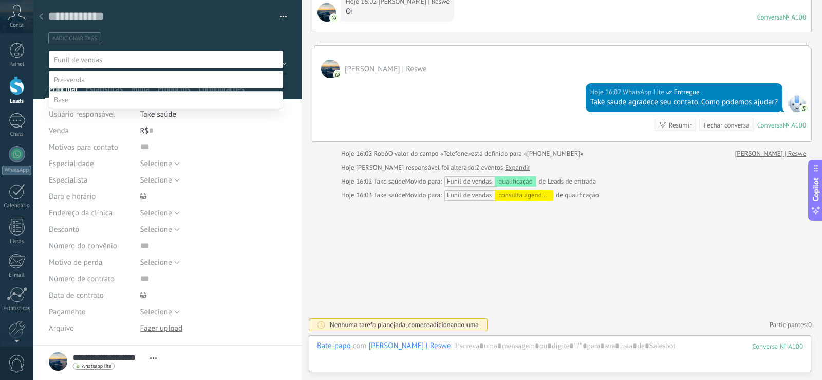
click at [288, 229] on div at bounding box center [427, 190] width 788 height 380
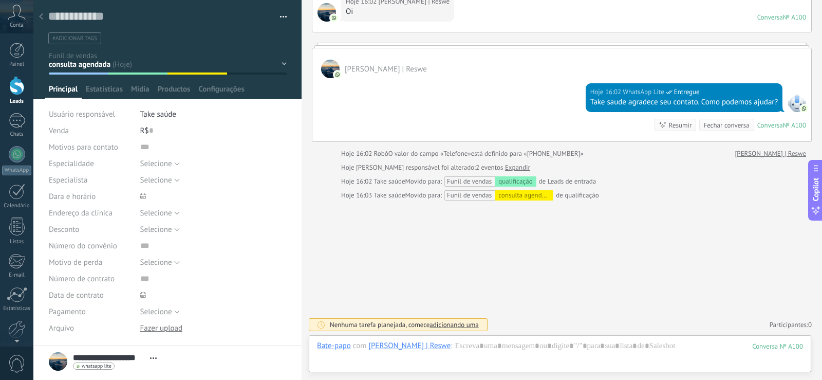
click at [38, 17] on div at bounding box center [41, 17] width 14 height 20
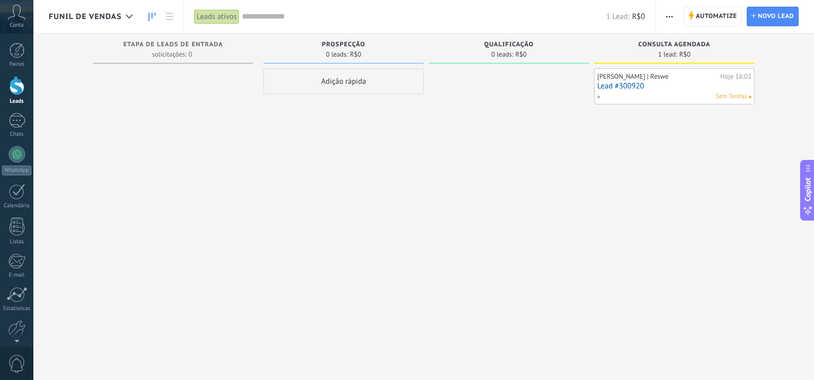
click at [357, 26] on div "1 Lead: R$0" at bounding box center [443, 16] width 403 height 33
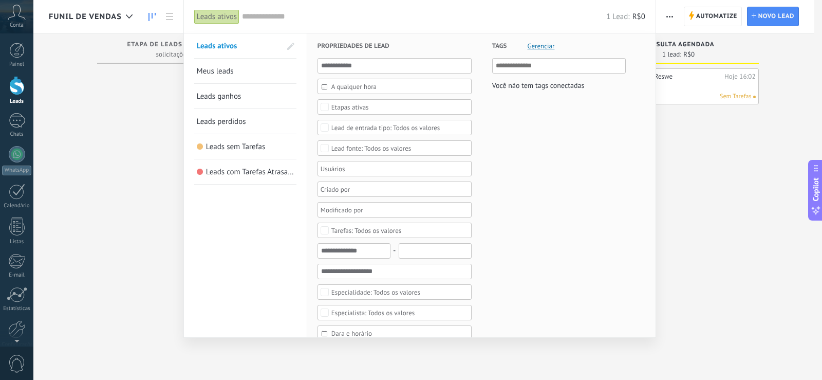
click at [715, 168] on div at bounding box center [411, 190] width 822 height 380
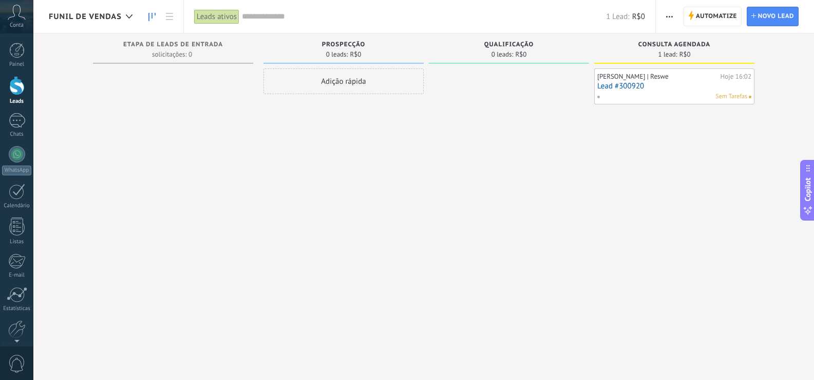
click at [621, 82] on link "Lead #300920" at bounding box center [674, 86] width 154 height 9
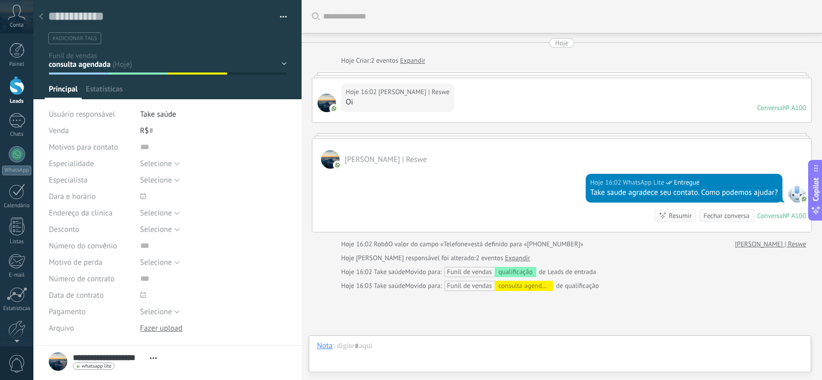
scroll to position [90, 0]
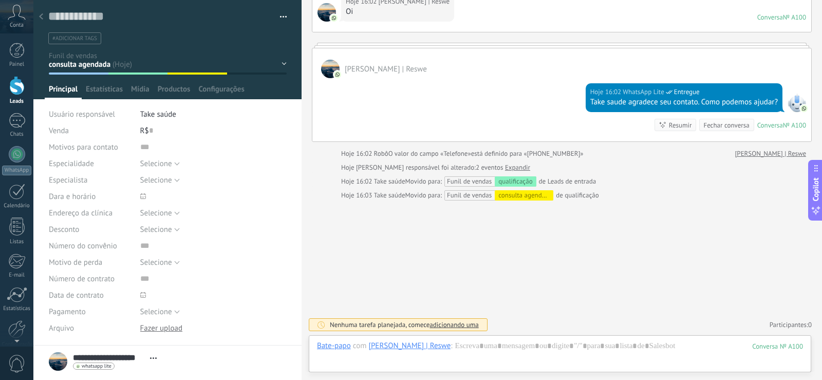
click at [0, 0] on div "Prospecção qualificação consulta agendada venda ganha venda perdida" at bounding box center [0, 0] width 0 height 0
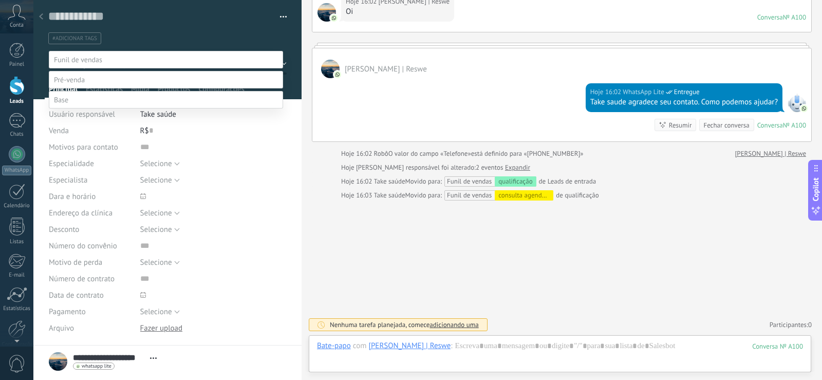
click at [0, 0] on label "venda ganha" at bounding box center [0, 0] width 0 height 0
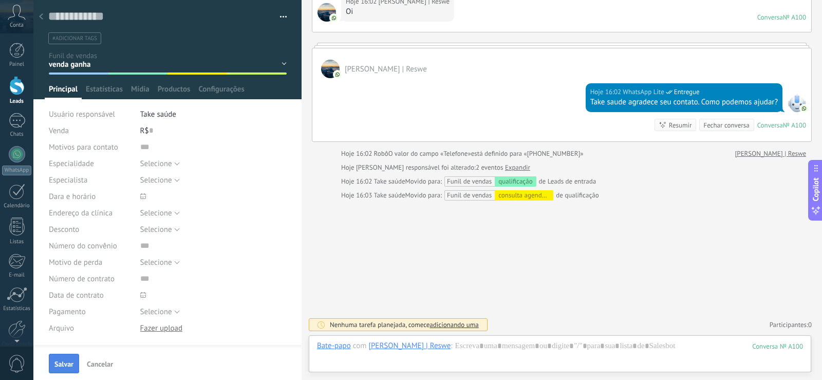
click at [59, 360] on span "Salvar" at bounding box center [63, 363] width 19 height 7
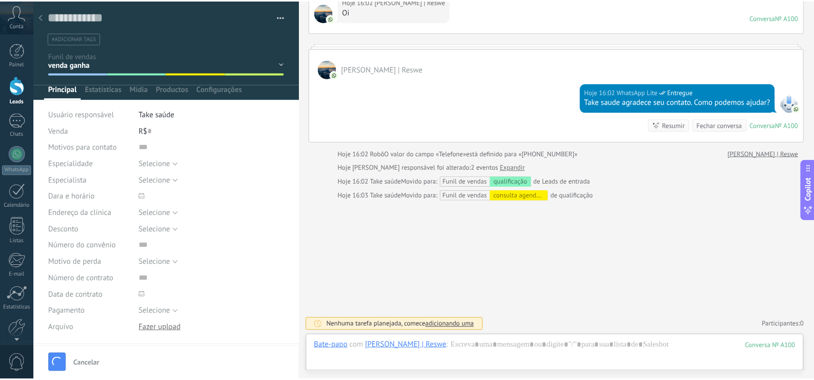
scroll to position [147, 0]
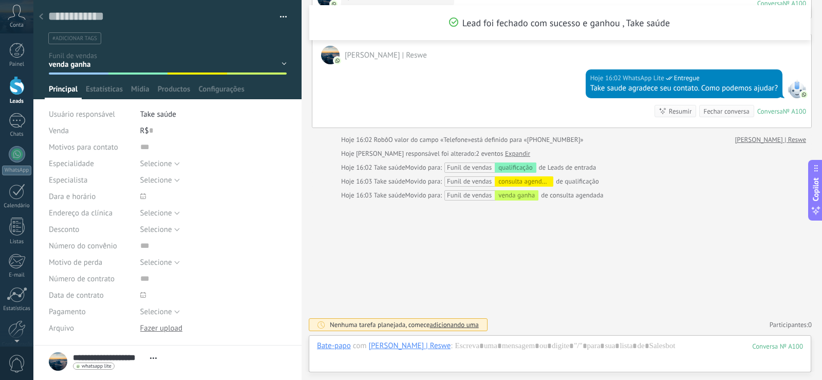
click at [45, 21] on div at bounding box center [41, 17] width 14 height 20
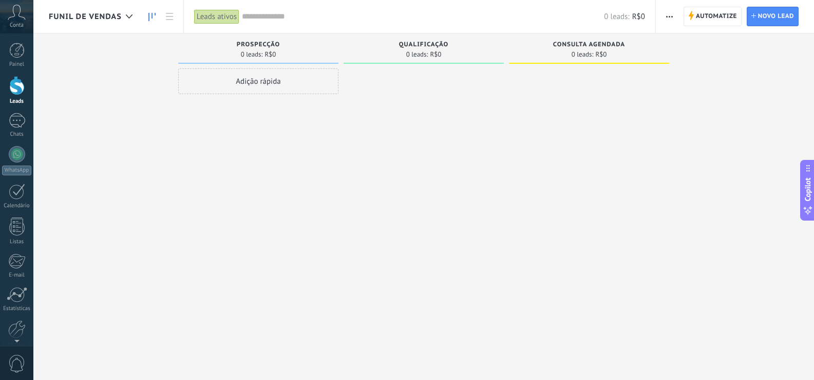
click at [531, 18] on input "text" at bounding box center [423, 16] width 362 height 11
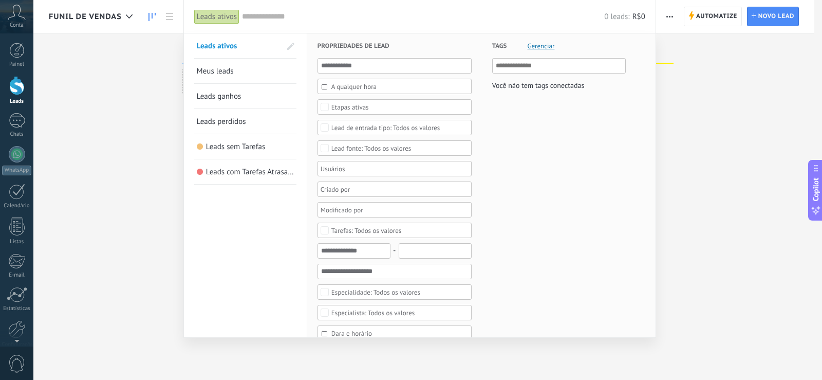
click at [353, 111] on div "Etapas ativas" at bounding box center [394, 106] width 154 height 15
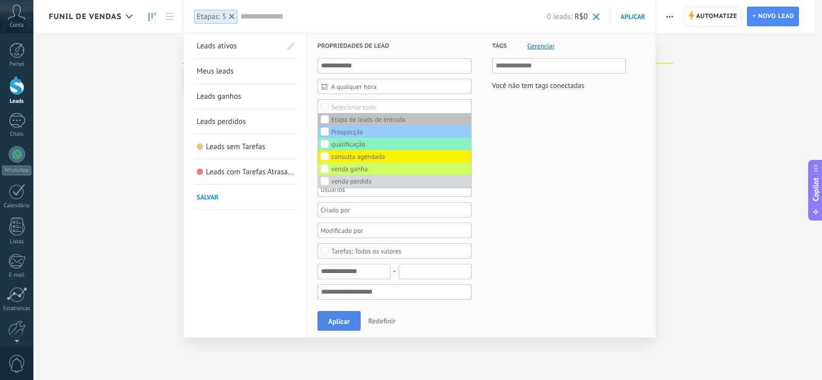
click at [325, 315] on button "Aplicar" at bounding box center [338, 321] width 43 height 20
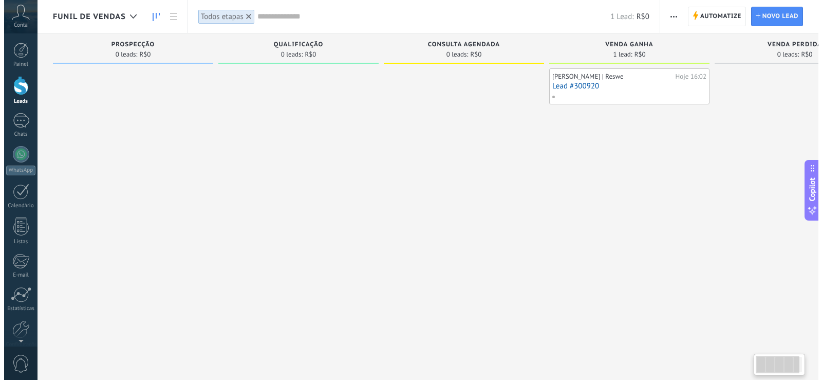
scroll to position [0, 72]
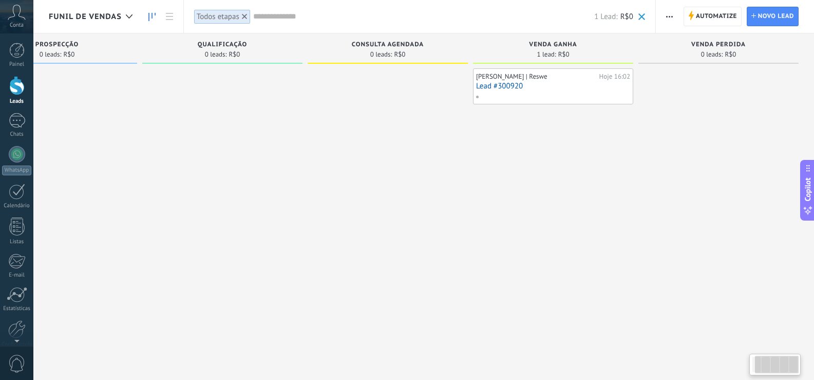
drag, startPoint x: 608, startPoint y: 230, endPoint x: 524, endPoint y: 231, distance: 83.2
click at [524, 231] on div "Daniel Costa | Reswe Hoje 16:02 Lead #300920" at bounding box center [553, 190] width 160 height 245
click at [484, 90] on div "Daniel Costa | Reswe Hoje 16:02 Lead #300920" at bounding box center [553, 86] width 154 height 30
click at [499, 88] on link "Lead #300920" at bounding box center [553, 86] width 154 height 9
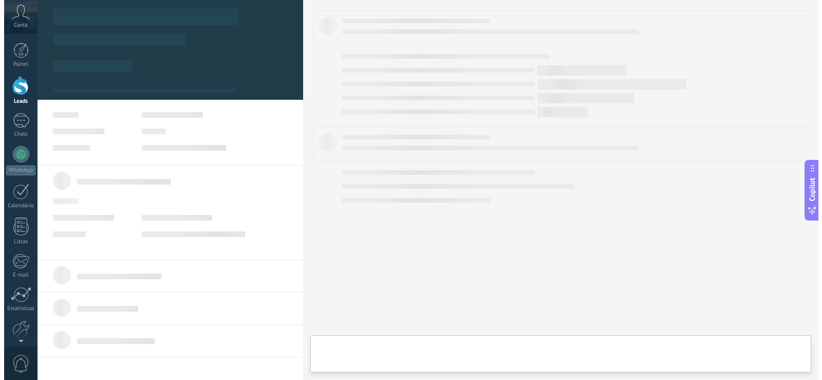
scroll to position [0, 64]
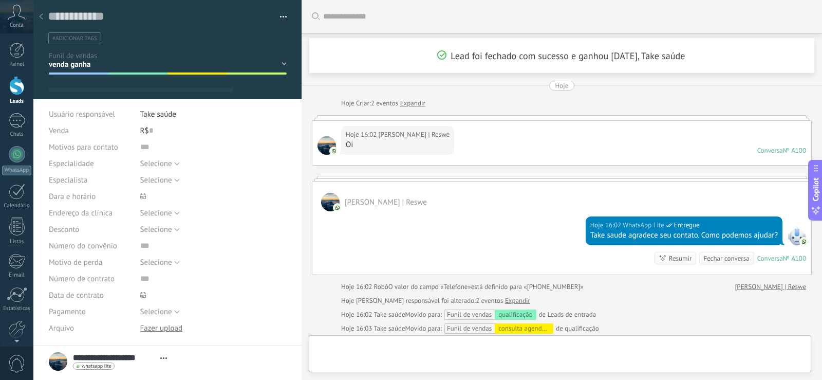
type textarea "**********"
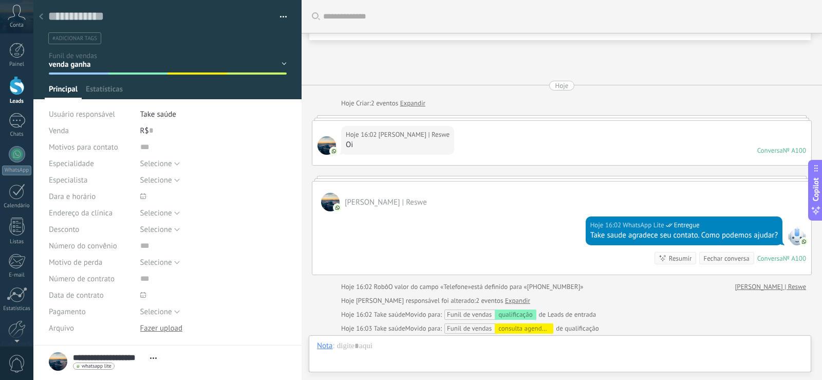
scroll to position [147, 0]
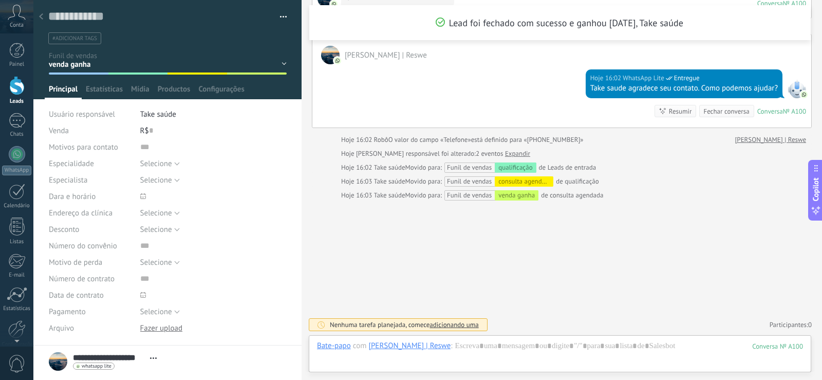
click at [156, 134] on div "R$ 0" at bounding box center [213, 130] width 146 height 16
type input "***"
click at [63, 368] on button "Salvar" at bounding box center [64, 363] width 30 height 20
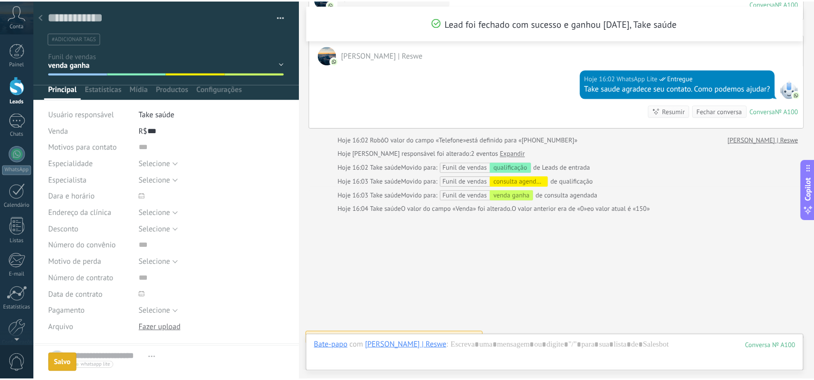
scroll to position [161, 0]
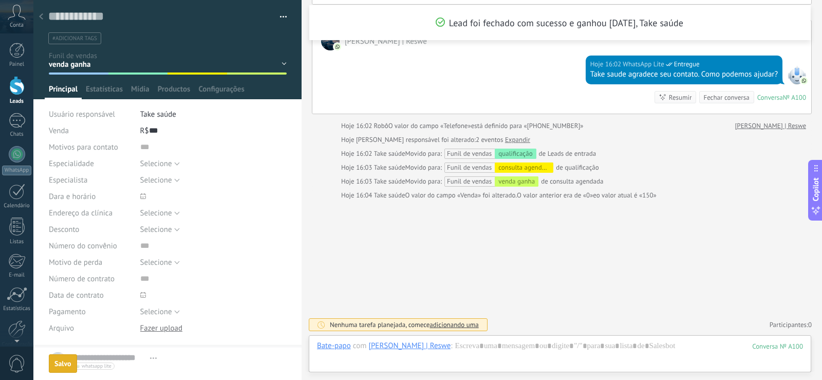
click at [40, 18] on icon at bounding box center [41, 16] width 4 height 6
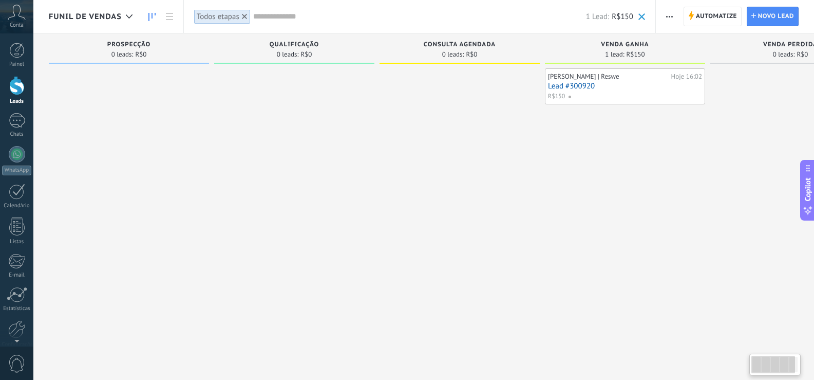
scroll to position [0, 32]
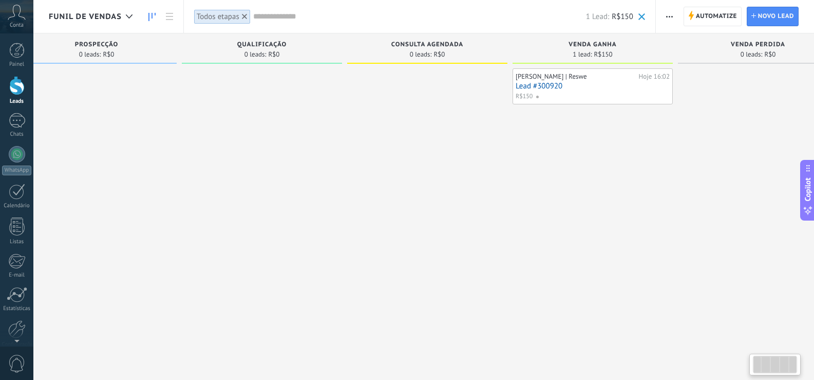
drag, startPoint x: 663, startPoint y: 197, endPoint x: 630, endPoint y: 200, distance: 32.5
click at [630, 200] on div "Daniel Costa | Reswe Hoje 16:02 Lead #300920 R$150" at bounding box center [593, 190] width 160 height 245
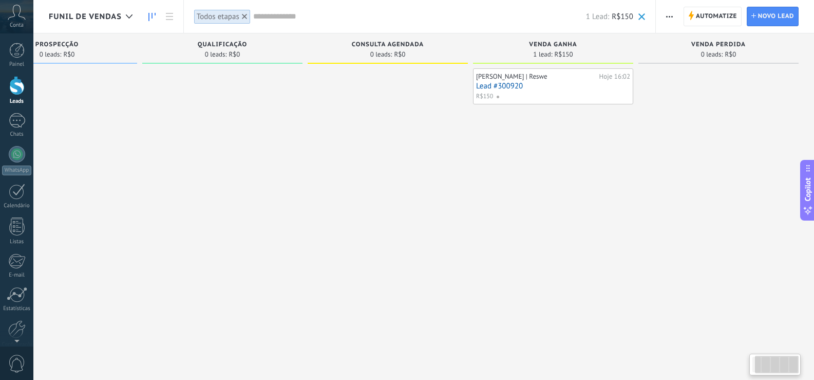
scroll to position [0, 0]
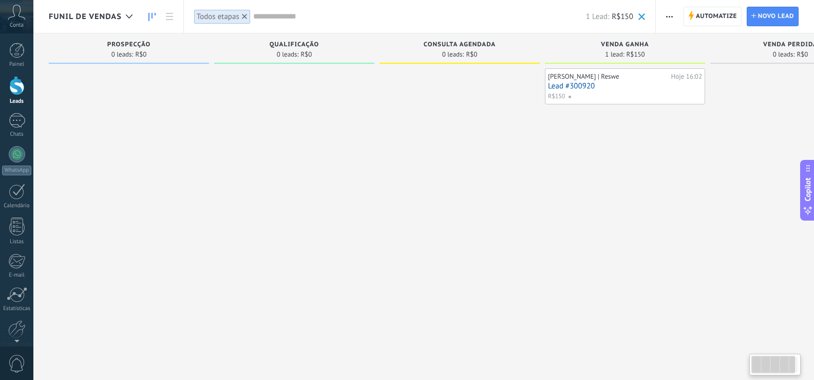
drag, startPoint x: 354, startPoint y: 142, endPoint x: 529, endPoint y: 128, distance: 175.7
click at [746, 148] on div "Etapa de leads de entrada solicitações: 0 0 0 0 0 0 0 0 0 Prospecção 0 leads: R…" at bounding box center [467, 173] width 837 height 280
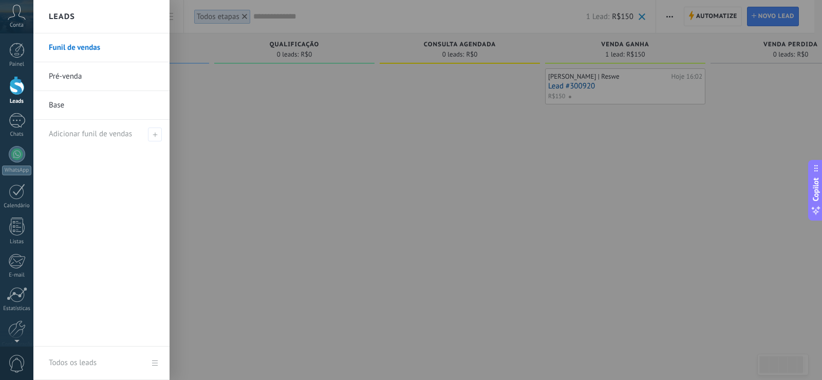
click at [11, 88] on div at bounding box center [16, 85] width 15 height 19
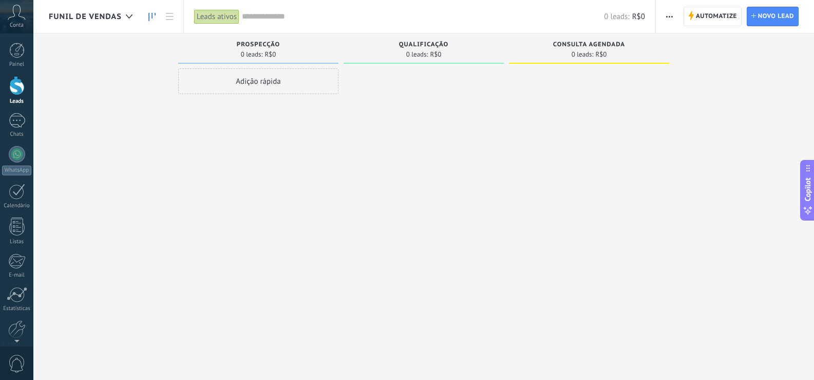
click at [117, 12] on span "Funil de vendas" at bounding box center [85, 17] width 73 height 10
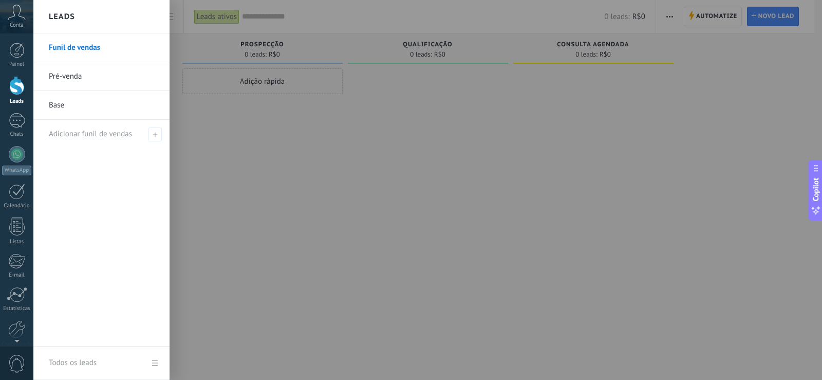
click at [398, 135] on div at bounding box center [444, 190] width 822 height 380
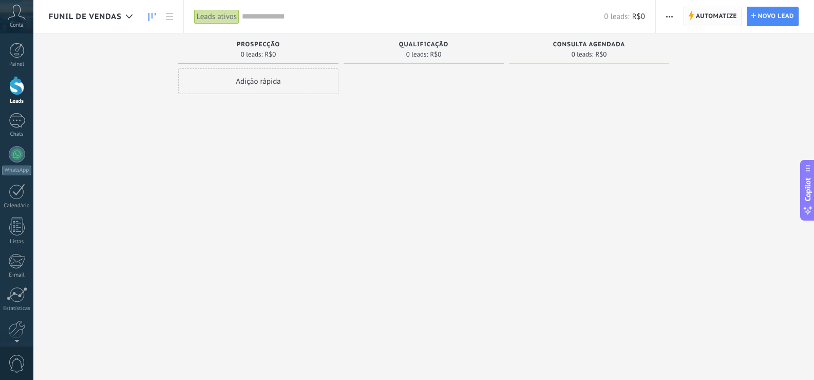
click at [700, 19] on span "Automatize" at bounding box center [716, 16] width 41 height 18
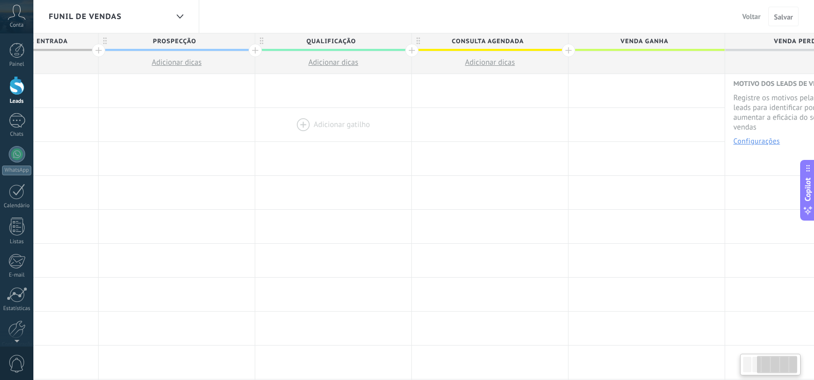
scroll to position [0, 325]
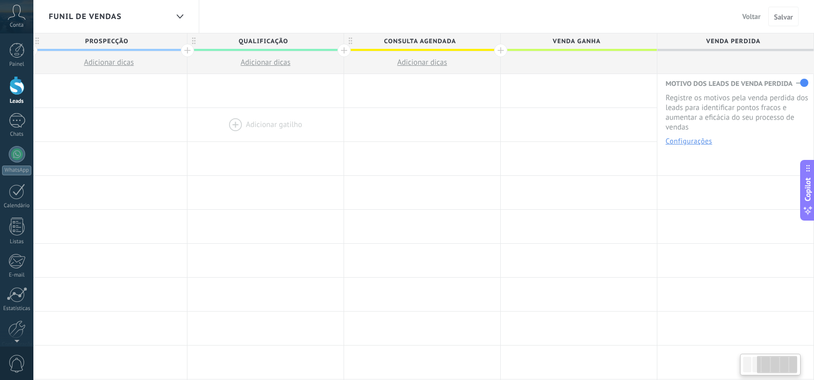
drag, startPoint x: 666, startPoint y: 140, endPoint x: 332, endPoint y: 140, distance: 333.8
click at [500, 51] on div at bounding box center [500, 50] width 13 height 13
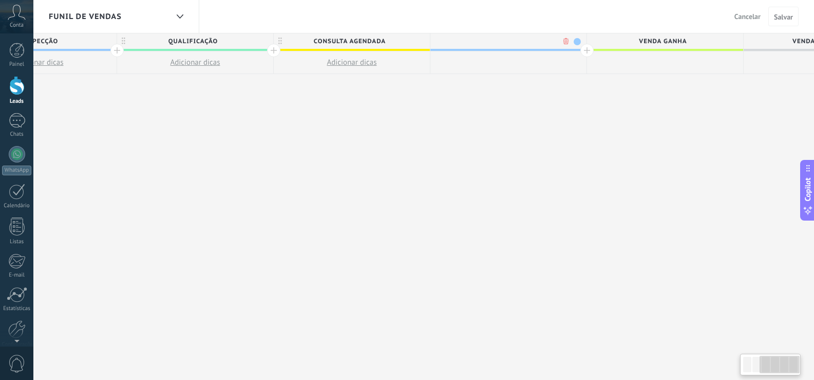
scroll to position [0, 401]
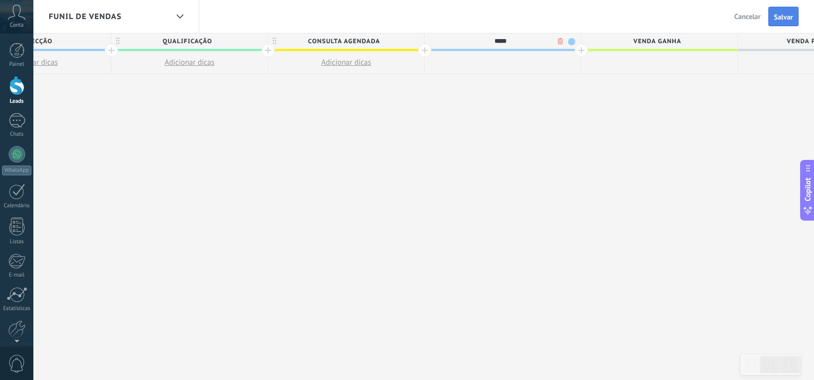
type input "*****"
click at [779, 13] on span "Salvar" at bounding box center [783, 16] width 19 height 7
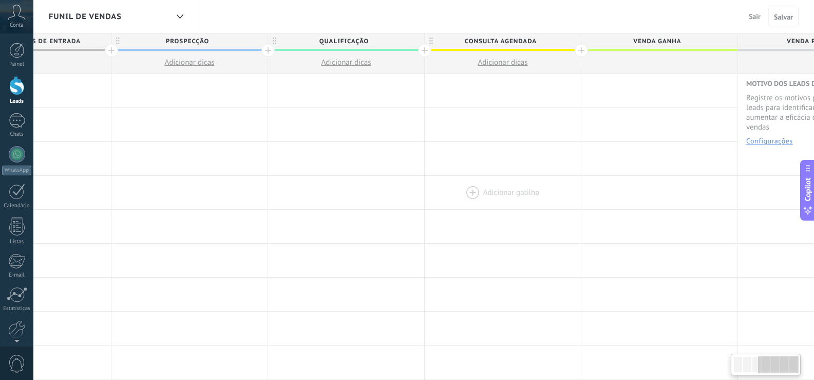
scroll to position [0, 482]
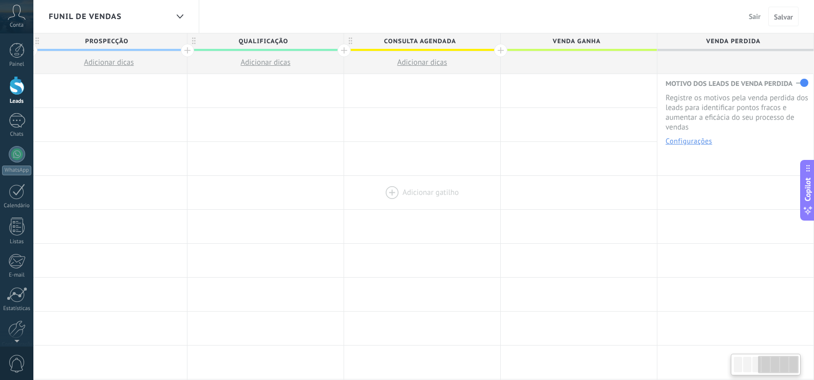
drag, startPoint x: 473, startPoint y: 190, endPoint x: 420, endPoint y: 190, distance: 53.4
click at [420, 190] on div "Adicionar gatilho Adicionar gatilho Adicionar gatilho Adicionar gatilho Adicion…" at bounding box center [266, 193] width 1096 height 34
drag, startPoint x: 615, startPoint y: 99, endPoint x: 528, endPoint y: 103, distance: 87.4
click at [528, 103] on div at bounding box center [579, 90] width 156 height 33
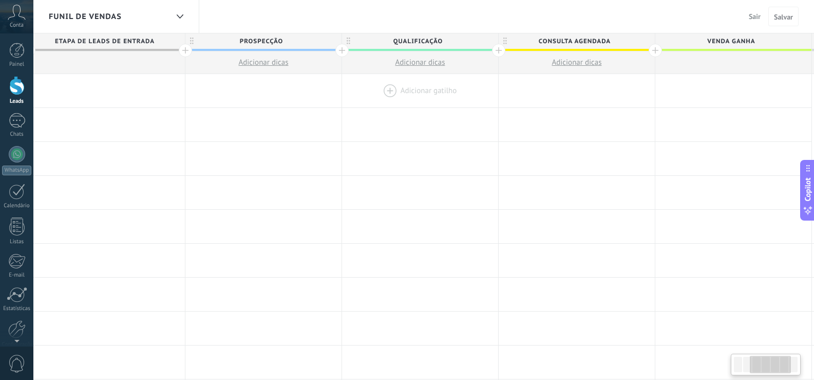
drag, startPoint x: 272, startPoint y: 87, endPoint x: 406, endPoint y: 86, distance: 134.1
click at [406, 86] on div at bounding box center [420, 90] width 156 height 33
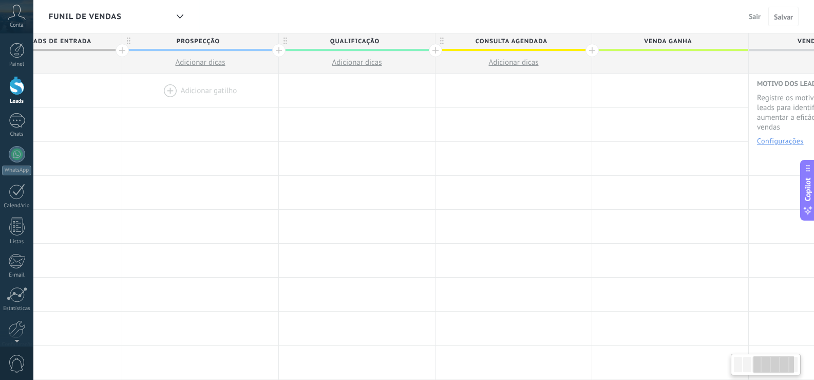
drag, startPoint x: 373, startPoint y: 91, endPoint x: 223, endPoint y: 103, distance: 150.5
click at [221, 104] on div at bounding box center [200, 90] width 156 height 33
click at [780, 18] on span "Salvar" at bounding box center [783, 16] width 19 height 7
click at [13, 47] on div at bounding box center [16, 50] width 15 height 15
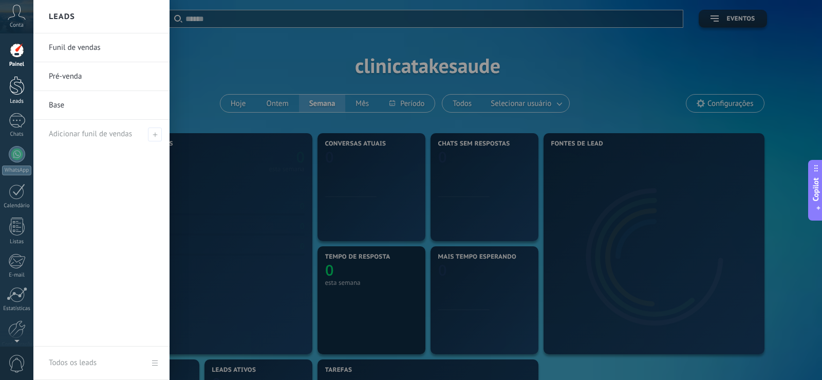
click at [21, 90] on div at bounding box center [16, 85] width 15 height 19
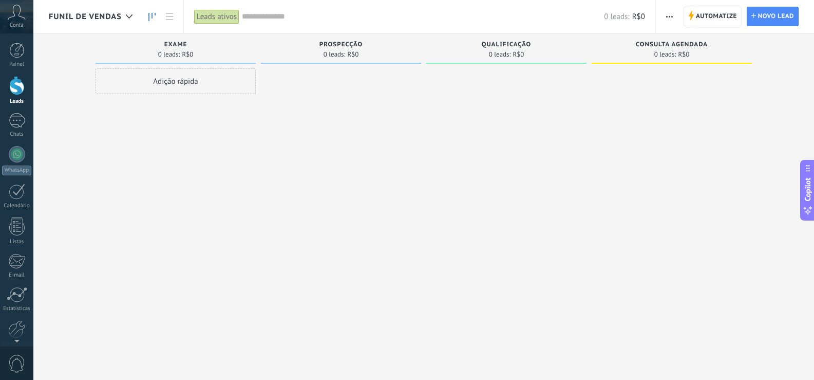
click at [115, 15] on span "Funil de vendas" at bounding box center [85, 17] width 73 height 10
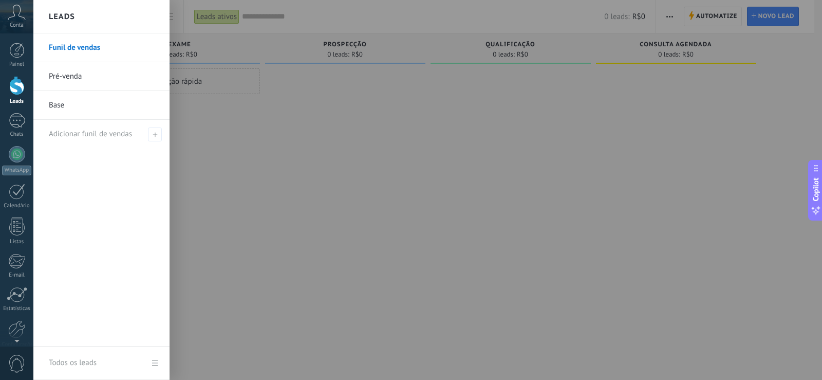
click at [245, 137] on div at bounding box center [444, 190] width 822 height 380
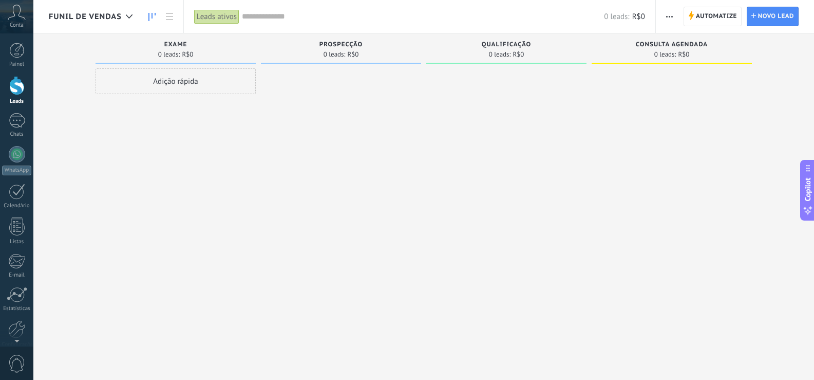
drag, startPoint x: 621, startPoint y: 143, endPoint x: 530, endPoint y: 145, distance: 91.4
click at [530, 145] on div "exame 0 leads: R$0 Adição rápida Etapa de leads de entrada solicitações: 0 0 0 …" at bounding box center [431, 173] width 765 height 280
click at [708, 21] on span "Automatize" at bounding box center [715, 16] width 41 height 18
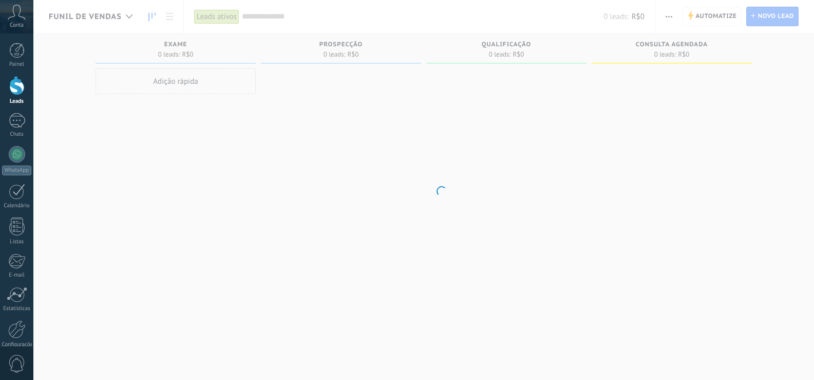
click at [708, 19] on body ".abccls-1,.abccls-2{fill-rule:evenodd}.abccls-2{fill:#fff} .abfcls-1{fill:none}…" at bounding box center [407, 190] width 814 height 380
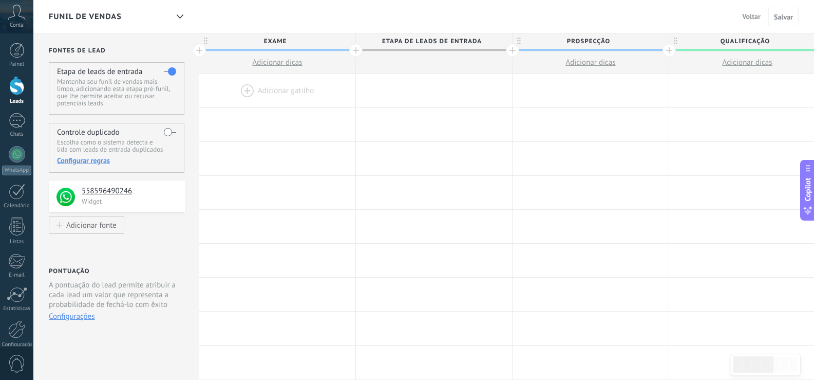
drag, startPoint x: 340, startPoint y: 62, endPoint x: 367, endPoint y: 64, distance: 26.8
click at [399, 59] on div "exame Adicionar dicas Etapa de leads de entrada Prospecção Adicionar dicas qual…" at bounding box center [747, 53] width 1096 height 41
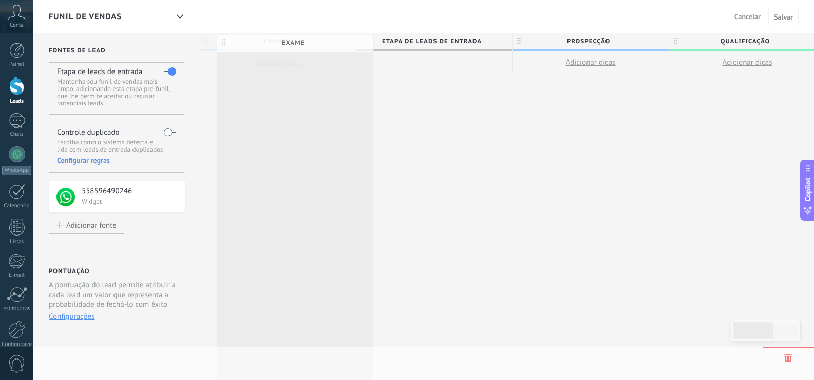
drag, startPoint x: 324, startPoint y: 42, endPoint x: 181, endPoint y: 43, distance: 143.3
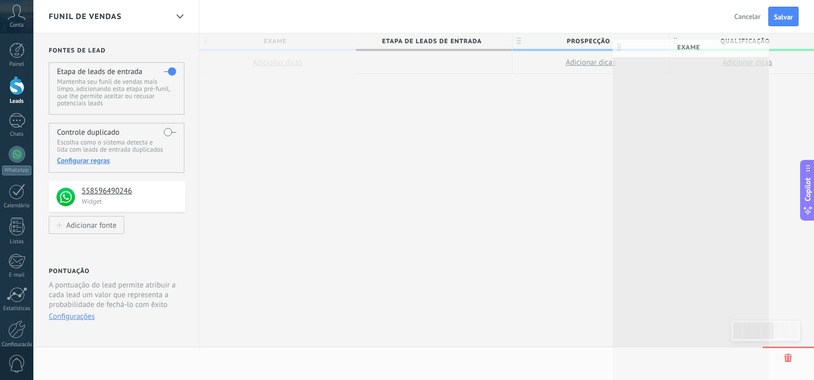
drag, startPoint x: 204, startPoint y: 42, endPoint x: 617, endPoint y: 48, distance: 413.5
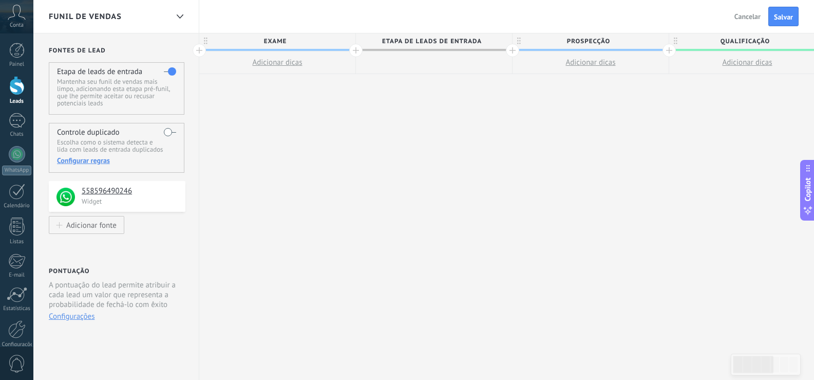
drag, startPoint x: 608, startPoint y: 15, endPoint x: 550, endPoint y: 21, distance: 57.8
click at [550, 21] on div "Funil de vendas Voltar Cancelar Salvar" at bounding box center [423, 16] width 781 height 33
click at [785, 14] on span "Salvar" at bounding box center [783, 16] width 19 height 7
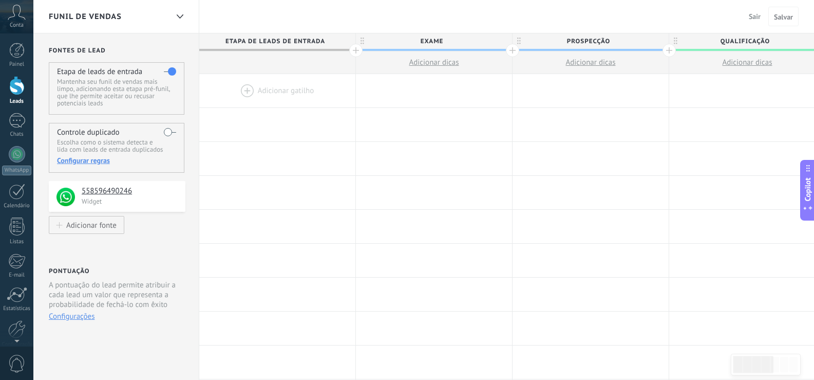
drag, startPoint x: 493, startPoint y: 8, endPoint x: 448, endPoint y: 16, distance: 45.0
click at [448, 16] on div "Funil de vendas Sair Cancelar Salvar" at bounding box center [423, 16] width 781 height 33
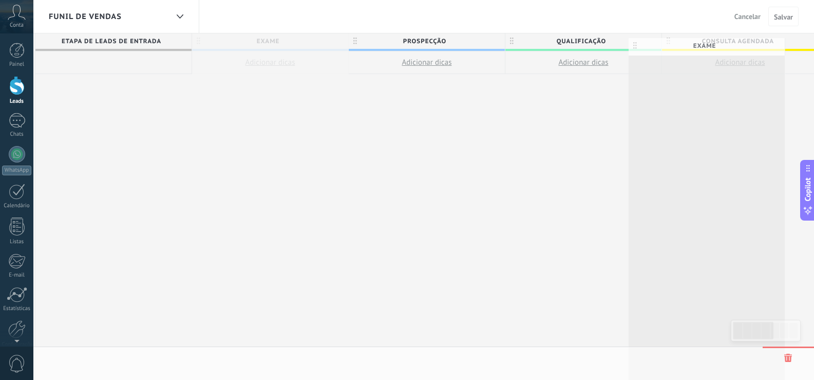
scroll to position [0, 191]
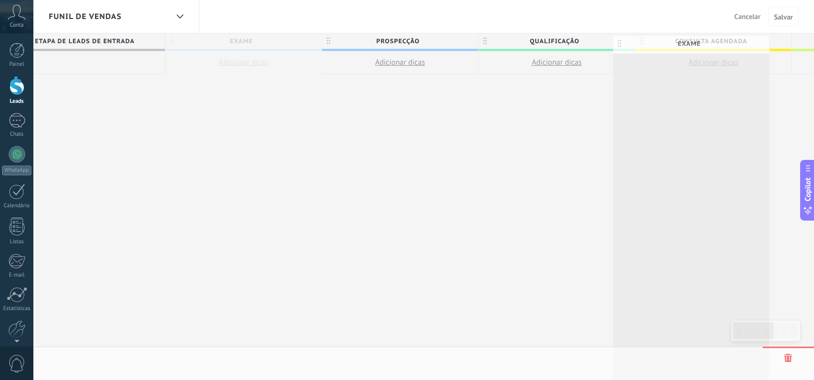
drag, startPoint x: 362, startPoint y: 41, endPoint x: 619, endPoint y: 43, distance: 257.3
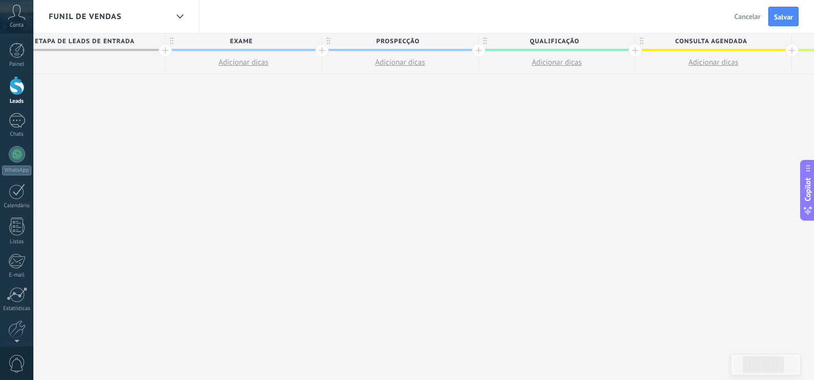
drag, startPoint x: 578, startPoint y: 31, endPoint x: 542, endPoint y: 33, distance: 36.0
click at [541, 35] on div "**********" at bounding box center [423, 190] width 781 height 380
click at [177, 14] on div at bounding box center [179, 17] width 17 height 20
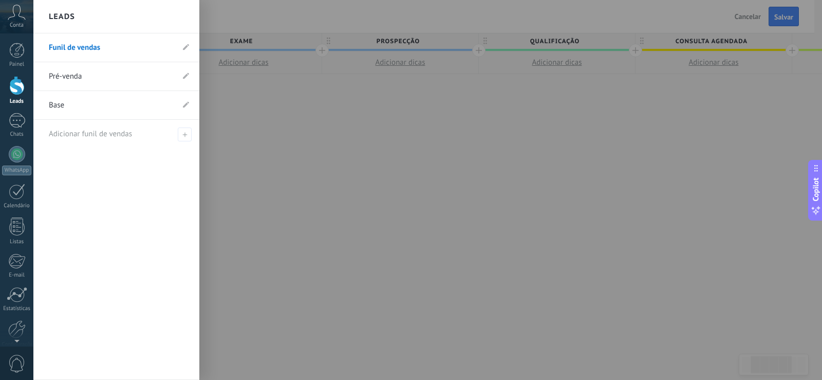
click at [366, 7] on div at bounding box center [444, 190] width 822 height 380
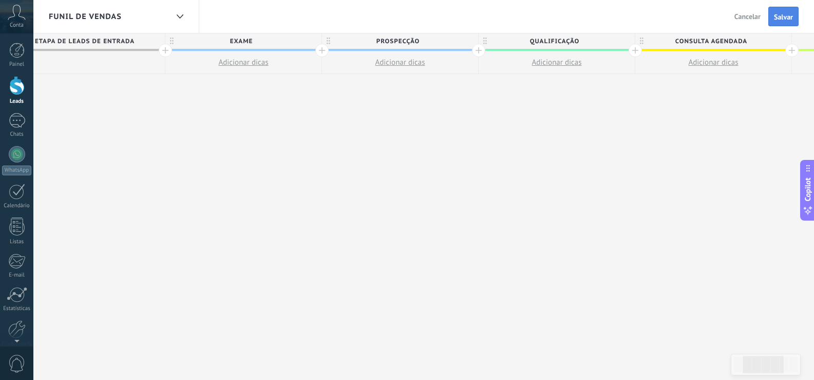
click at [777, 13] on span "Salvar" at bounding box center [783, 16] width 19 height 7
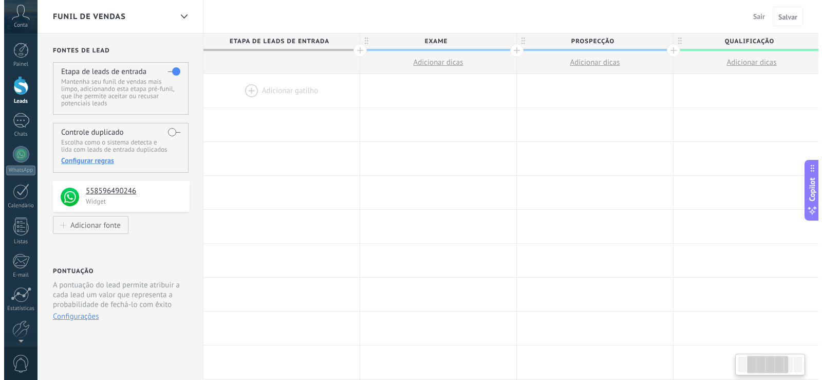
scroll to position [0, 191]
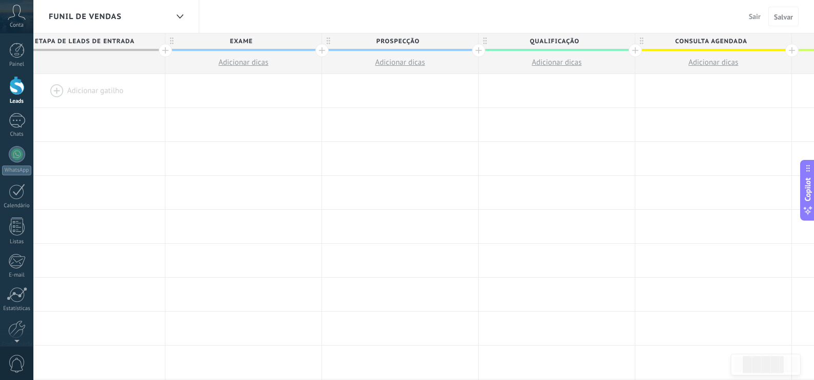
click at [754, 12] on button "Sair" at bounding box center [755, 16] width 20 height 15
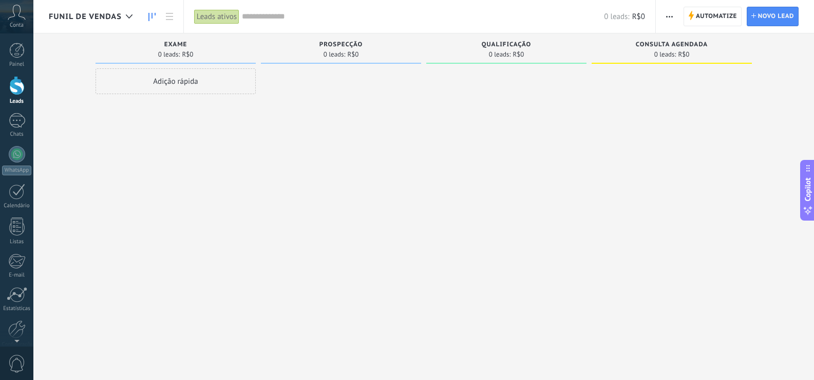
click at [736, 129] on div at bounding box center [672, 190] width 160 height 245
click at [12, 192] on div at bounding box center [17, 191] width 16 height 16
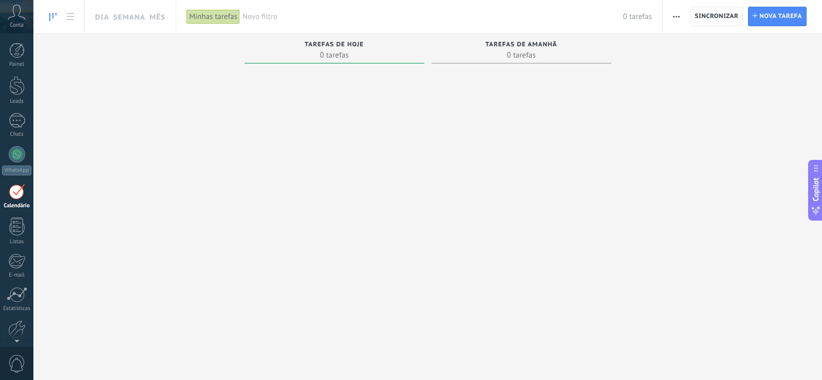
click at [453, 233] on div at bounding box center [521, 211] width 180 height 286
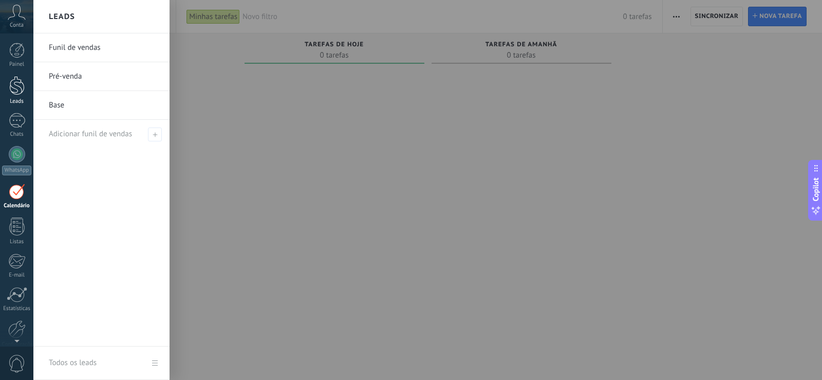
click at [16, 99] on div "Leads" at bounding box center [17, 101] width 30 height 7
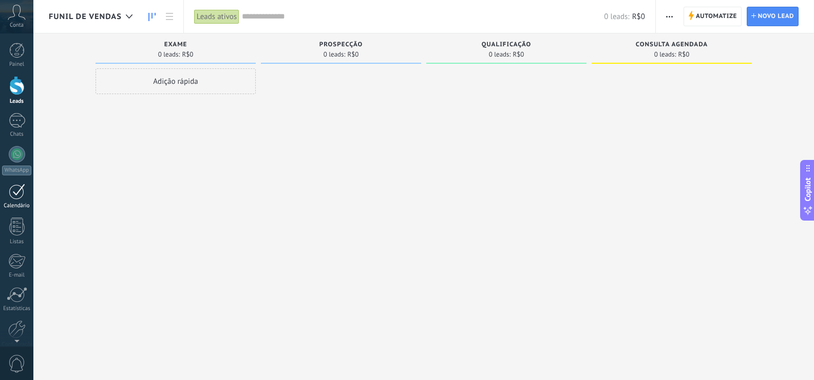
click at [14, 198] on div at bounding box center [17, 191] width 16 height 16
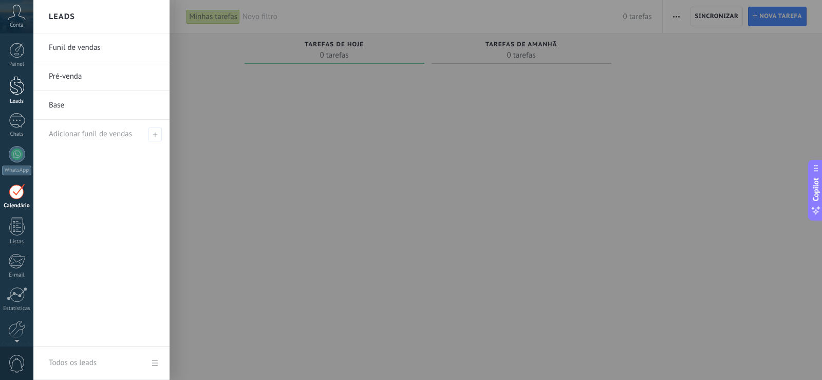
click at [12, 84] on div at bounding box center [16, 85] width 15 height 19
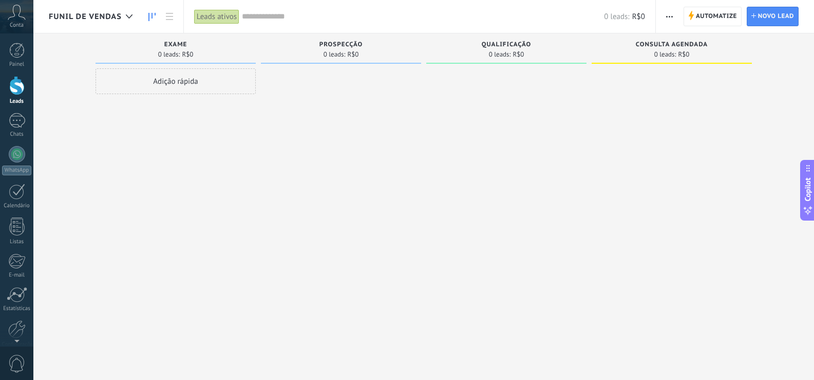
drag, startPoint x: 622, startPoint y: 146, endPoint x: 563, endPoint y: 141, distance: 59.8
click at [580, 147] on div "Etapa de leads de entrada solicitações: 0 0 0 0 0 0 0 0 0 exame 0 leads: R$0 Ad…" at bounding box center [431, 173] width 765 height 280
click at [429, 14] on input "text" at bounding box center [423, 16] width 362 height 11
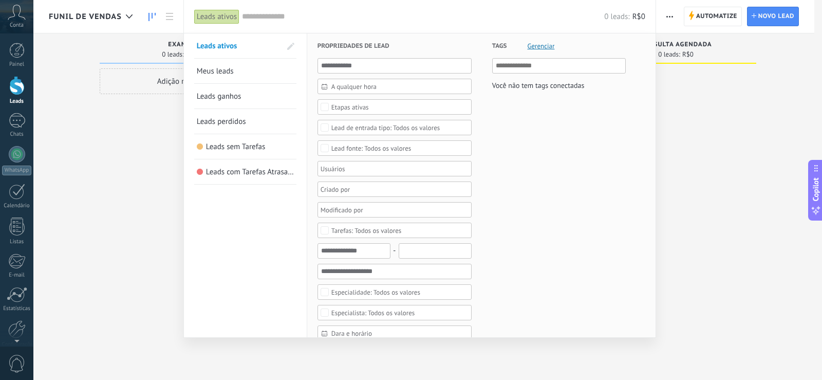
click at [356, 89] on span "A qualquer hora" at bounding box center [398, 87] width 135 height 8
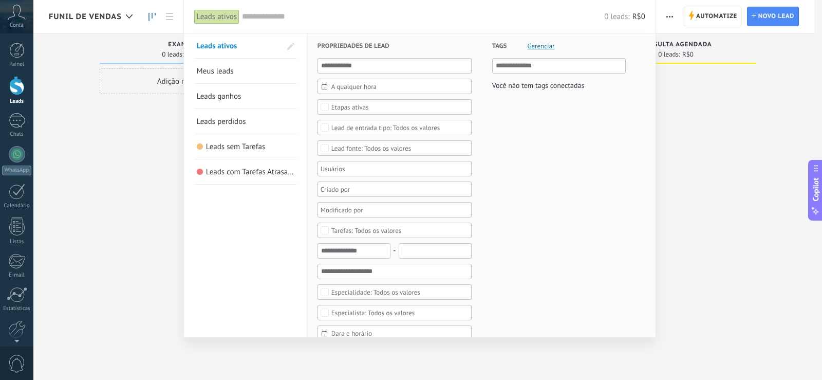
click at [386, 106] on span "Etapas ativas" at bounding box center [394, 107] width 127 height 8
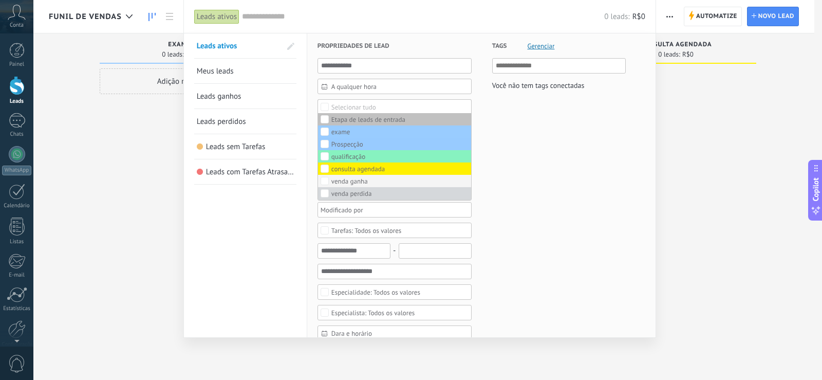
click at [318, 180] on label "venda ganha" at bounding box center [394, 181] width 153 height 12
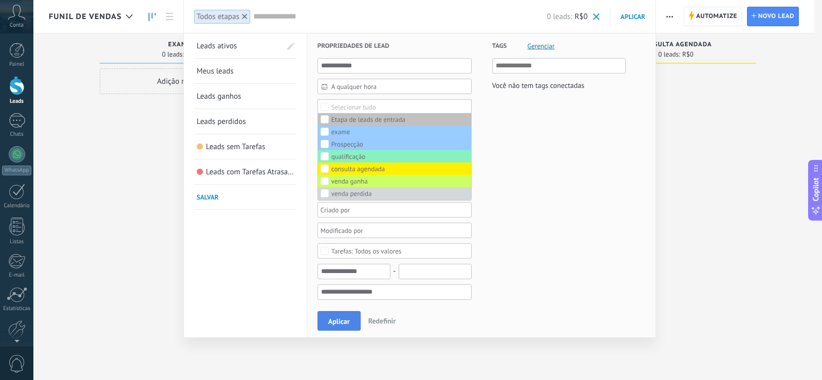
click at [342, 326] on button "Aplicar" at bounding box center [338, 321] width 43 height 20
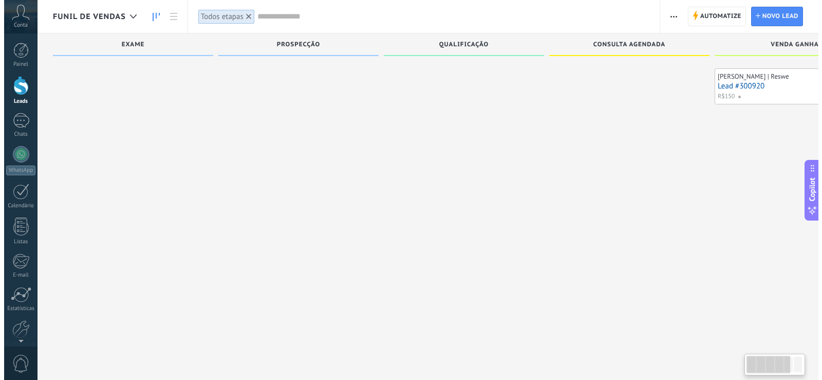
scroll to position [0, 237]
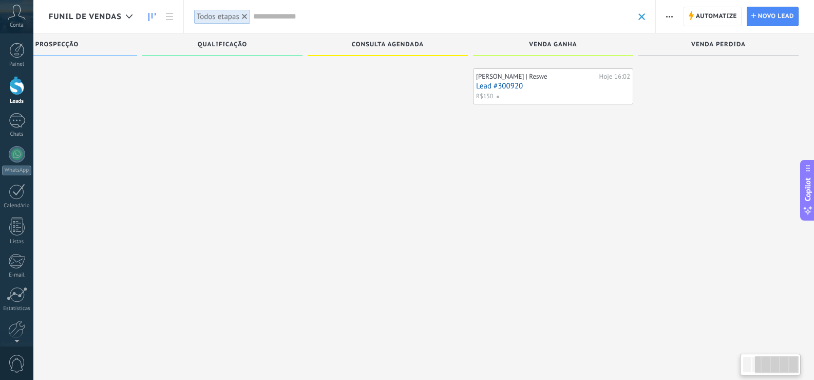
drag, startPoint x: 607, startPoint y: 211, endPoint x: 303, endPoint y: 135, distance: 313.5
click at [127, 197] on div "Etapa de leads de entrada exame Prospecção qualificação consulta agendada venda…" at bounding box center [313, 173] width 1002 height 280
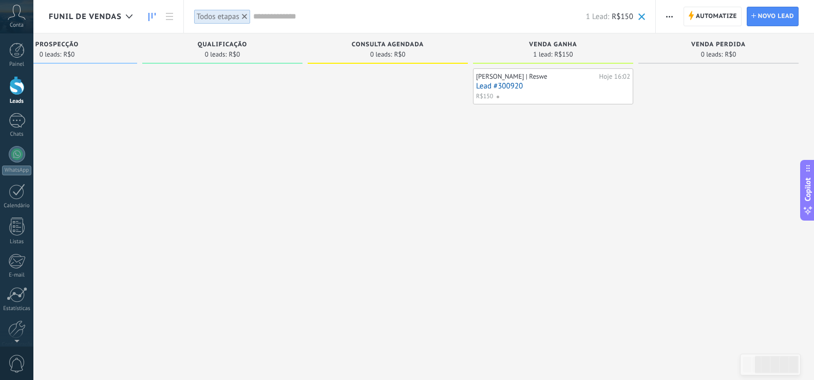
click at [496, 83] on link "Lead #300920" at bounding box center [553, 86] width 154 height 9
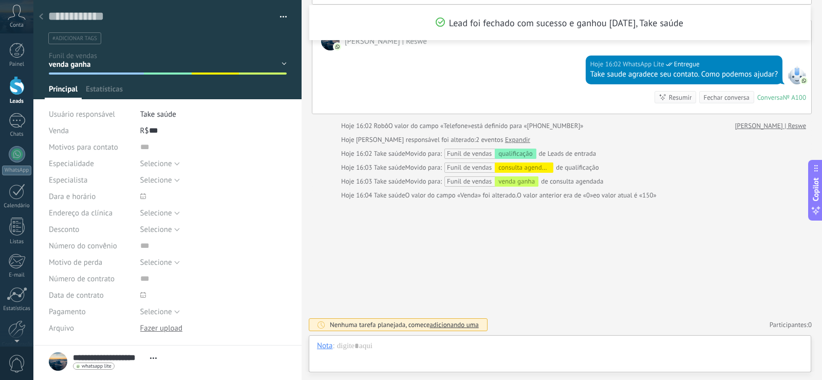
scroll to position [15, 0]
click at [0, 0] on div "exame Prospecção qualificação consulta agendada venda ganha venda perdida" at bounding box center [0, 0] width 0 height 0
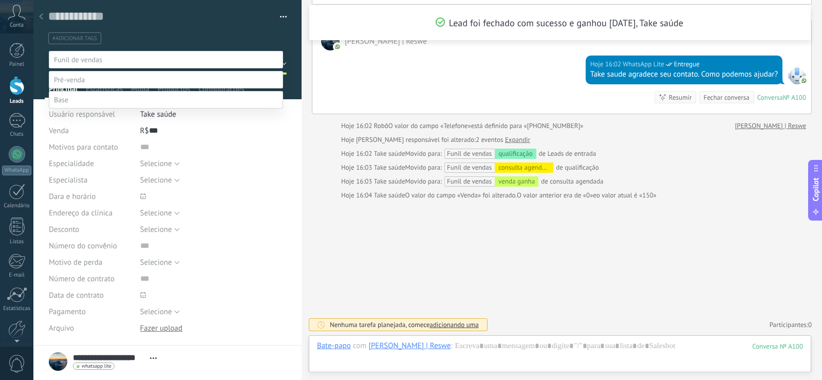
click at [0, 0] on label "Prospecção" at bounding box center [0, 0] width 0 height 0
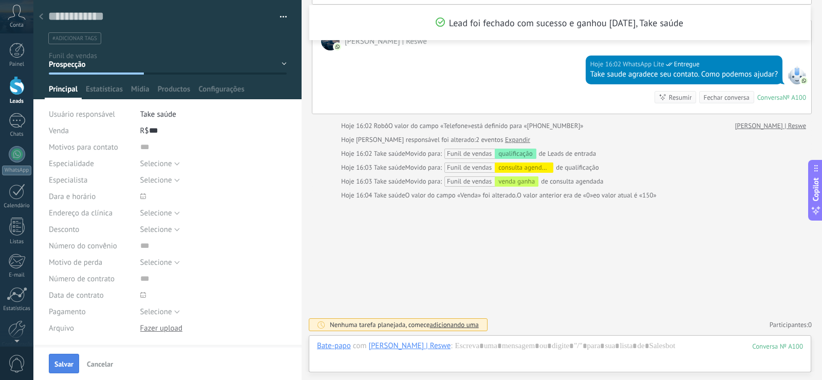
click at [63, 358] on button "Salvar" at bounding box center [64, 363] width 30 height 20
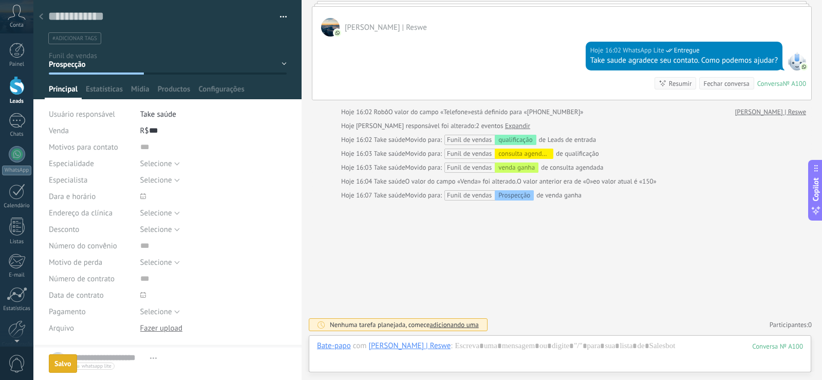
click at [43, 12] on div at bounding box center [41, 17] width 14 height 20
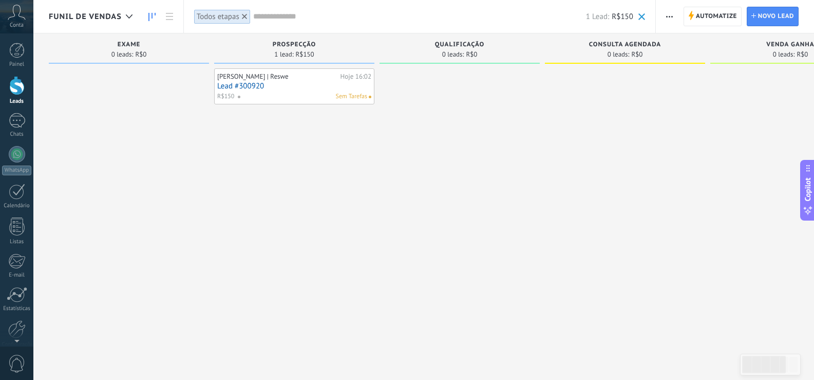
drag, startPoint x: 371, startPoint y: 191, endPoint x: 391, endPoint y: 190, distance: 20.5
click at [391, 190] on div "Etapa de leads de entrada solicitações: 0 0 0 0 0 0 0 0 0 exame 0 leads: R$0 Pr…" at bounding box center [550, 173] width 1002 height 280
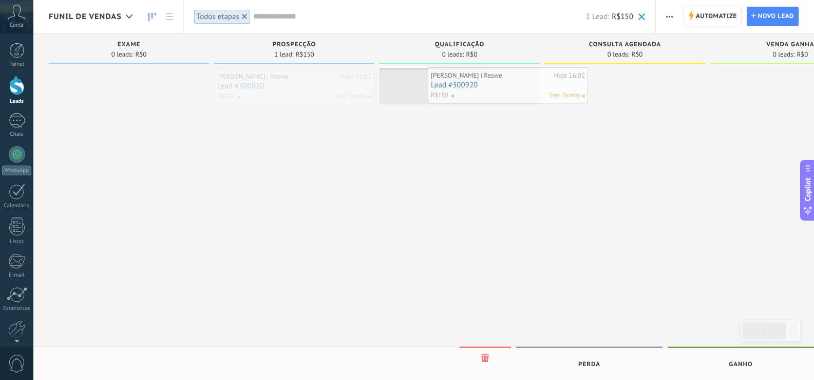
drag, startPoint x: 293, startPoint y: 83, endPoint x: 503, endPoint y: 82, distance: 209.5
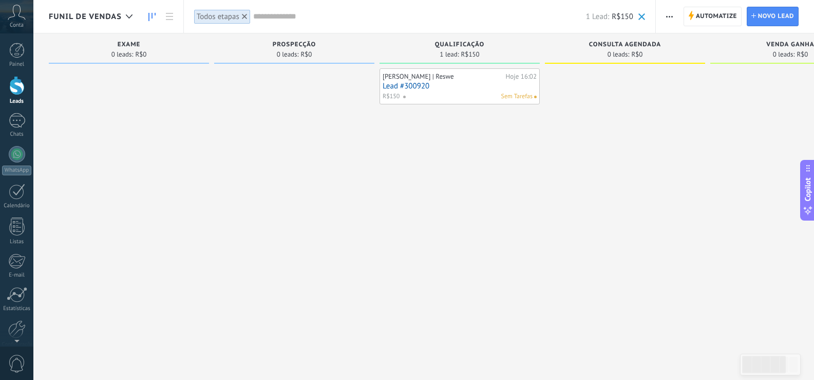
click at [409, 80] on div "[PERSON_NAME] | Reswe" at bounding box center [443, 76] width 121 height 8
click at [409, 84] on link "Lead #300920" at bounding box center [460, 86] width 154 height 9
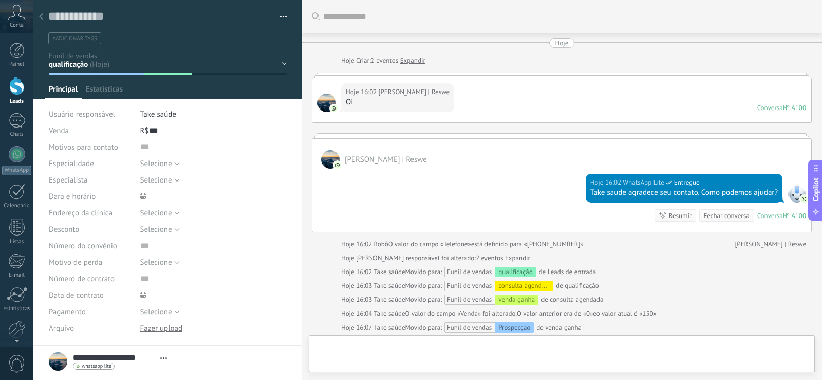
type textarea "**********"
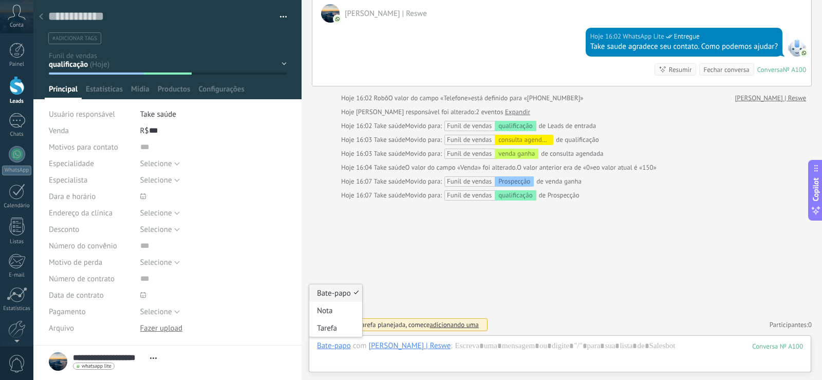
click at [326, 347] on div "Bate-papo" at bounding box center [334, 344] width 34 height 9
click at [329, 346] on div "Bate-papo" at bounding box center [334, 344] width 34 height 9
click at [331, 331] on div "Tarefa" at bounding box center [335, 327] width 53 height 17
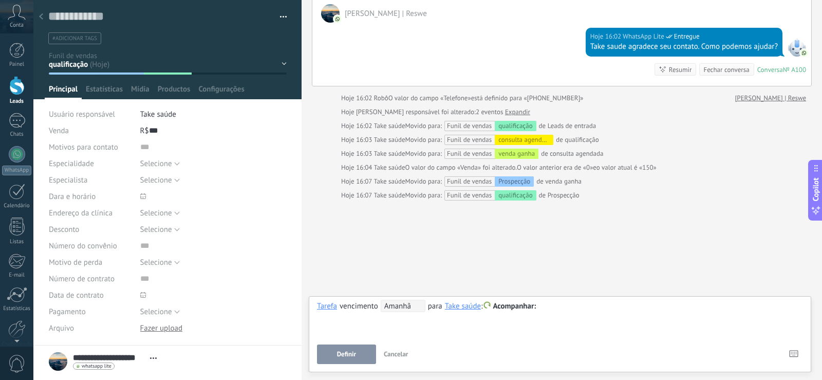
click at [399, 305] on span "Amanhã" at bounding box center [403, 305] width 45 height 12
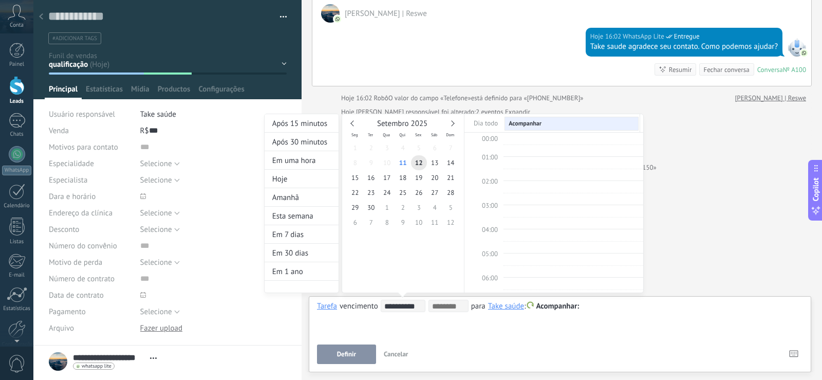
scroll to position [194, 0]
type input "**********"
click at [373, 206] on span "30" at bounding box center [371, 207] width 16 height 15
click at [538, 316] on div at bounding box center [411, 190] width 822 height 380
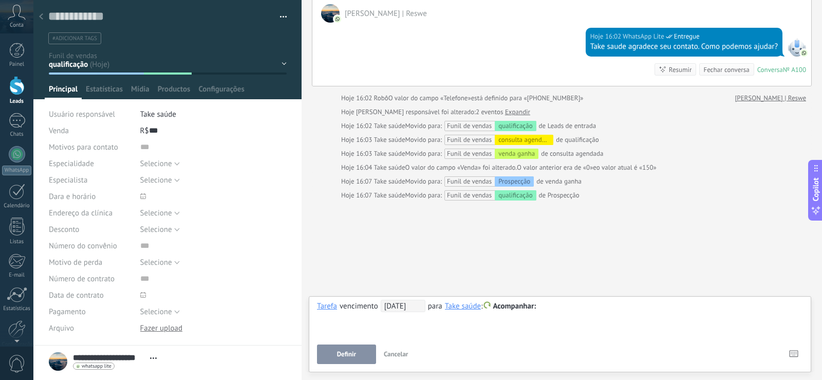
click at [557, 310] on div at bounding box center [560, 306] width 486 height 12
click at [344, 357] on span "Definir" at bounding box center [346, 353] width 19 height 7
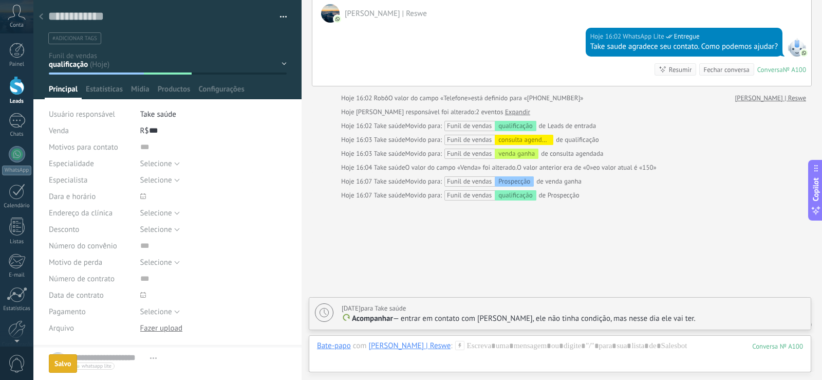
scroll to position [182, 0]
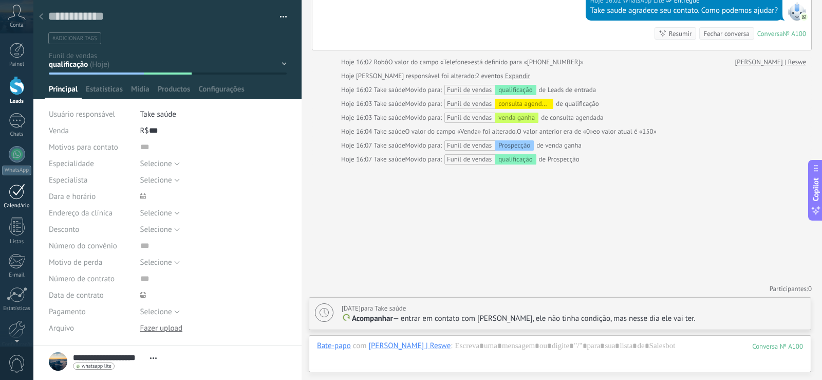
click at [15, 201] on link "Calendário" at bounding box center [16, 196] width 33 height 26
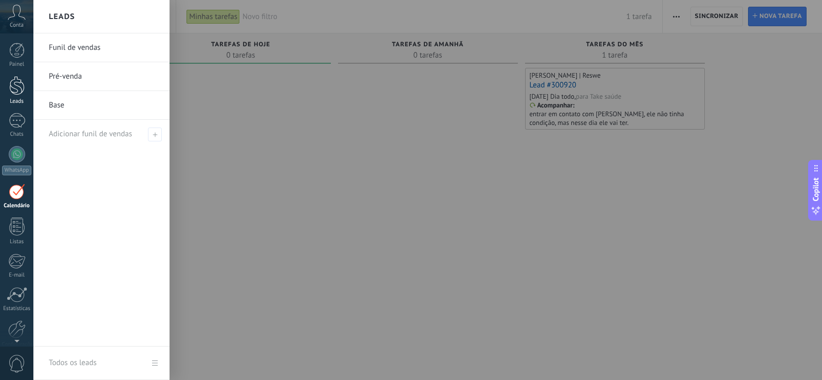
click at [21, 96] on link "Leads" at bounding box center [16, 90] width 33 height 29
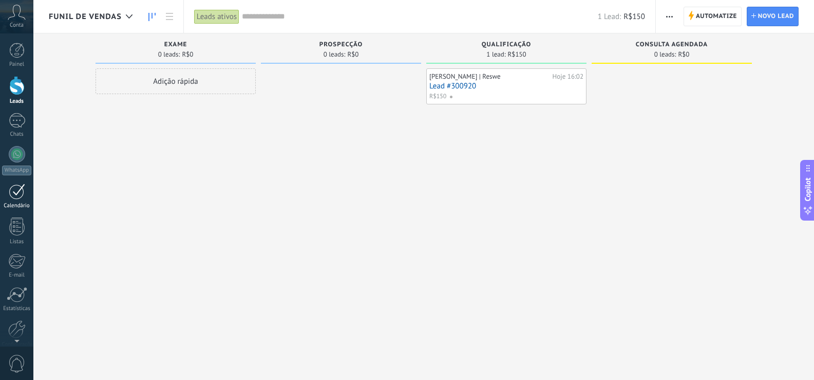
click at [10, 188] on div at bounding box center [17, 191] width 16 height 16
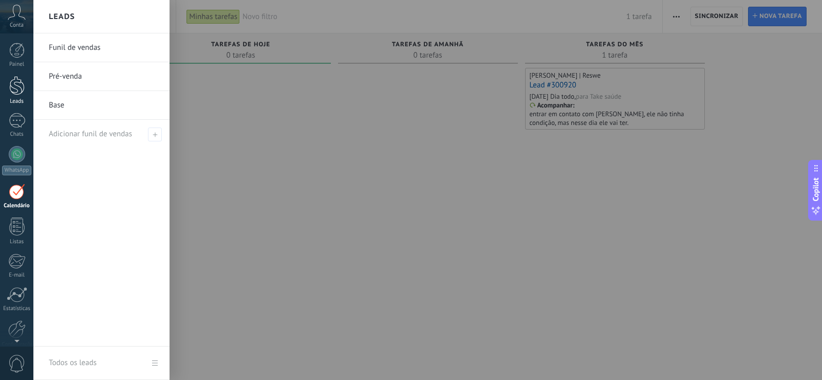
click at [6, 88] on link "Leads" at bounding box center [16, 90] width 33 height 29
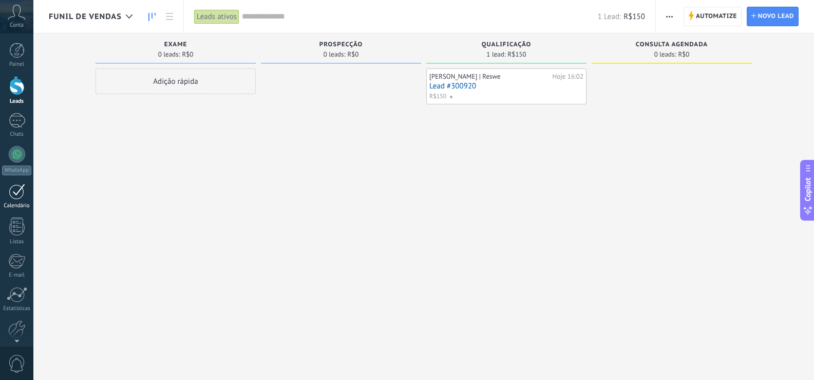
click at [20, 192] on div at bounding box center [17, 191] width 16 height 16
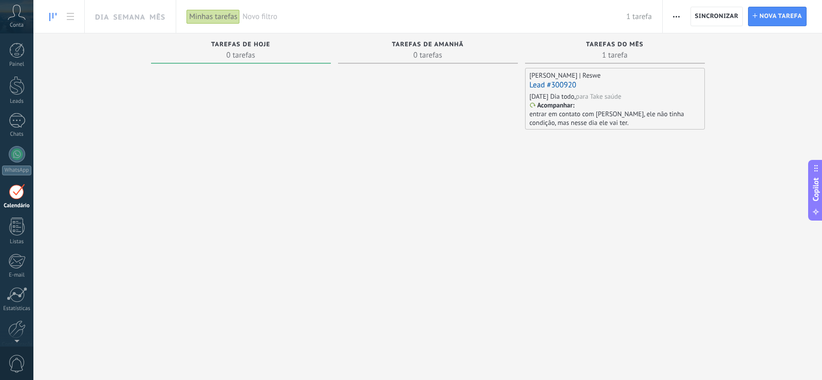
drag, startPoint x: 628, startPoint y: 281, endPoint x: 453, endPoint y: 276, distance: 174.7
click at [455, 276] on div "Tarefas concluídas 0 tarefas Tarefas atrasadas 0 tarefas Tarefas de hoje 0 tare…" at bounding box center [427, 193] width 788 height 320
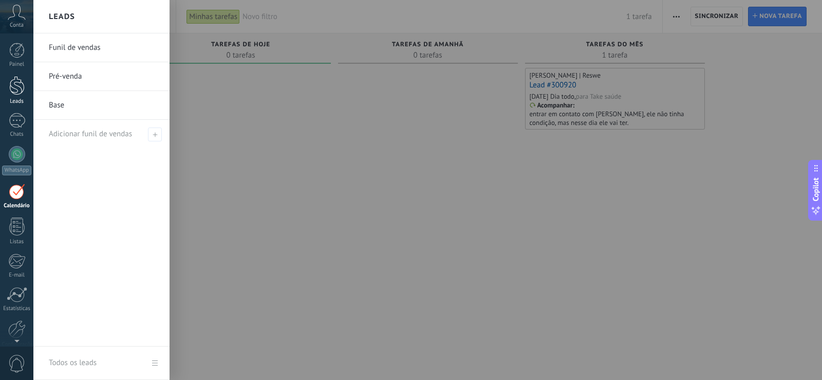
click at [8, 79] on link "Leads" at bounding box center [16, 90] width 33 height 29
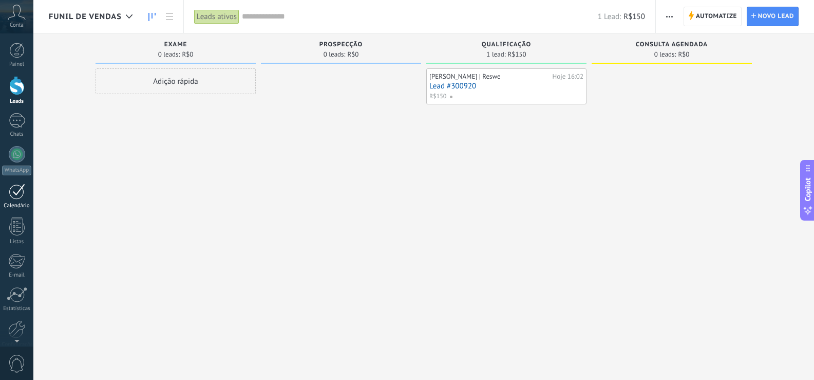
click at [15, 186] on div at bounding box center [17, 191] width 16 height 16
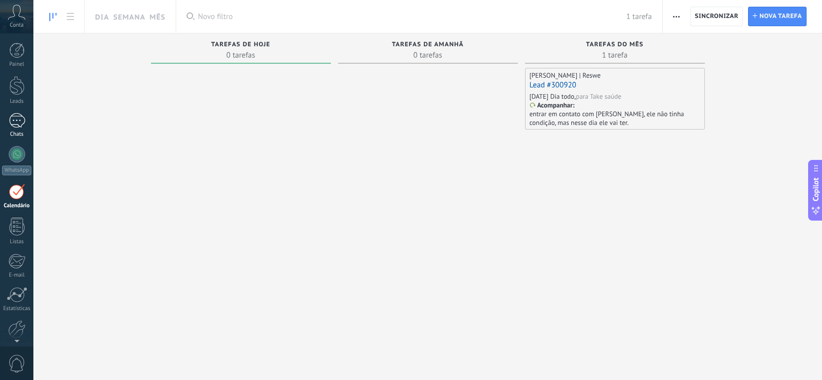
click at [12, 126] on div at bounding box center [17, 120] width 16 height 15
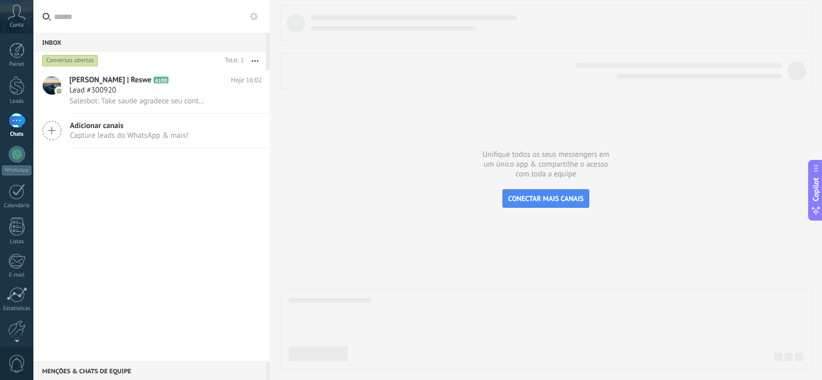
click at [152, 247] on div "Daniel Costa | Reswe A100 Hoje 16:02 Lead #300920 Salesbot: ‎Take saude agradec…" at bounding box center [151, 215] width 236 height 291
click at [150, 86] on div "Lead #300920" at bounding box center [165, 90] width 193 height 10
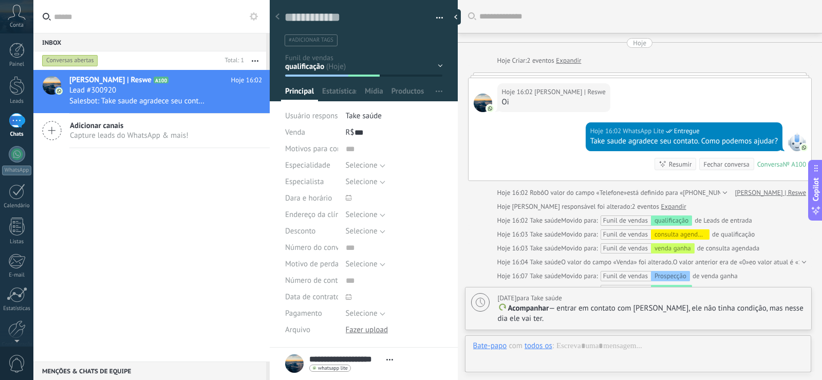
scroll to position [15, 0]
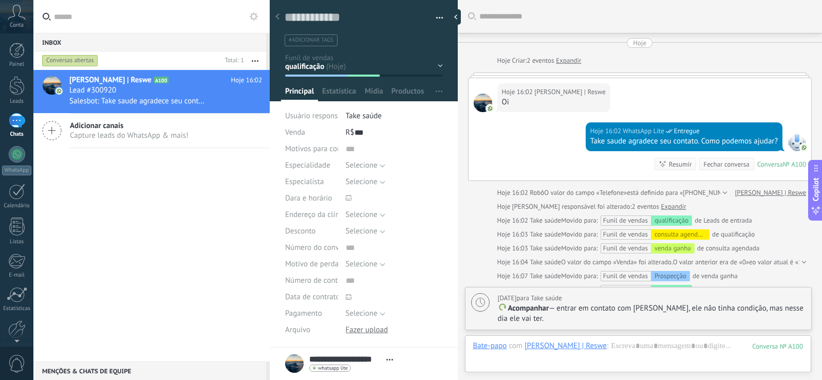
click at [0, 0] on div "exame Prospecção qualificação consulta agendada venda ganha venda perdida" at bounding box center [0, 0] width 0 height 0
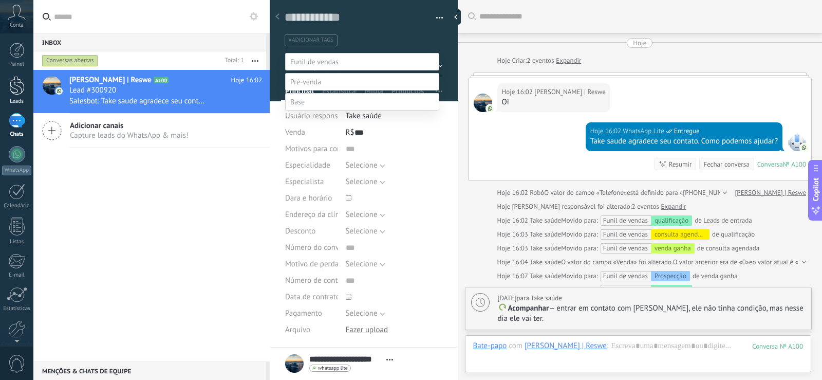
click at [8, 83] on link "Leads" at bounding box center [16, 90] width 33 height 29
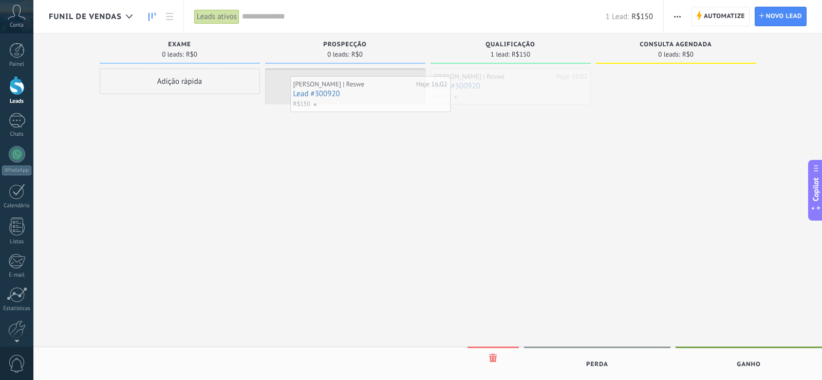
drag, startPoint x: 489, startPoint y: 91, endPoint x: 347, endPoint y: 99, distance: 142.5
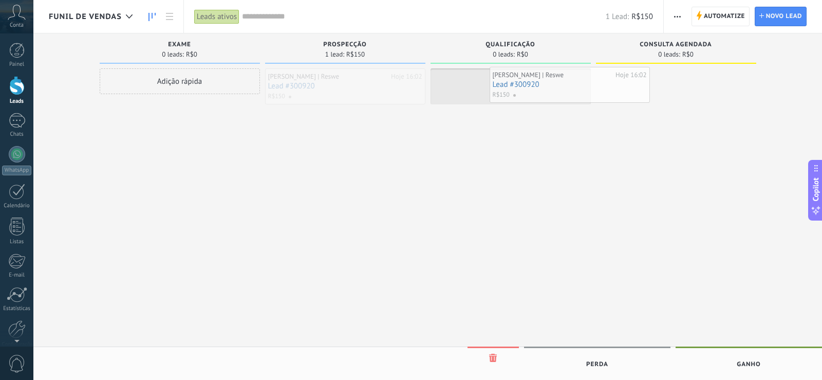
drag, startPoint x: 339, startPoint y: 94, endPoint x: 518, endPoint y: 94, distance: 178.7
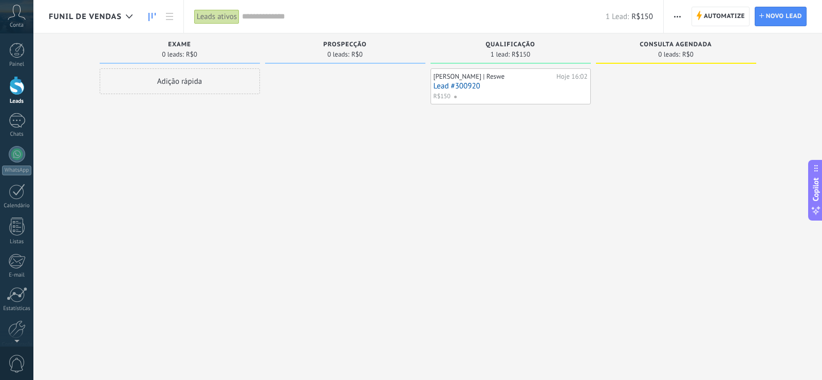
click at [460, 88] on link "Lead #300920" at bounding box center [510, 86] width 154 height 9
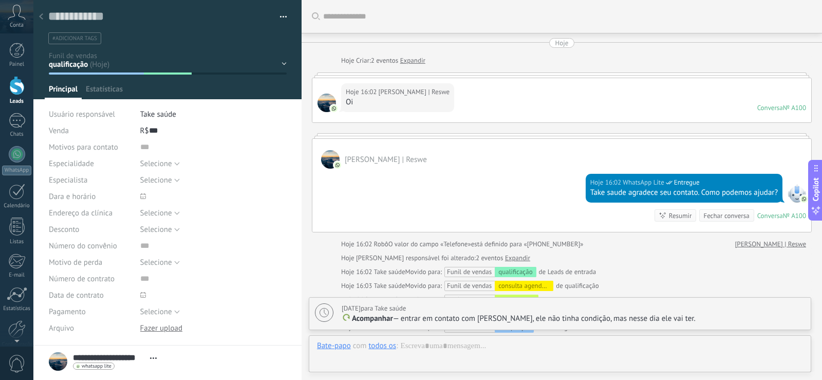
scroll to position [210, 0]
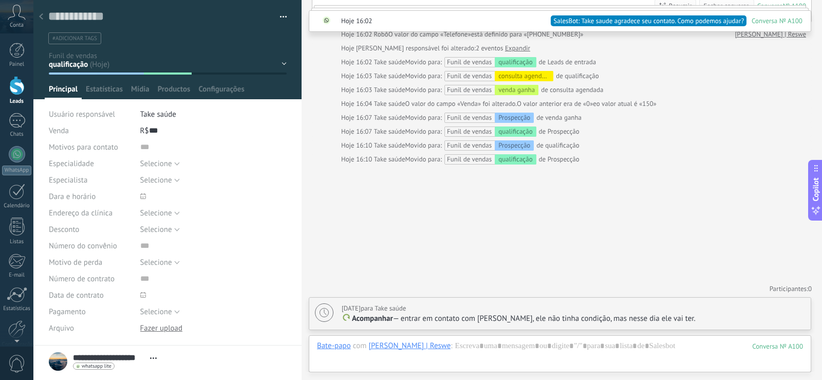
click at [0, 0] on div "exame Prospecção qualificação consulta agendada venda ganha venda perdida" at bounding box center [0, 0] width 0 height 0
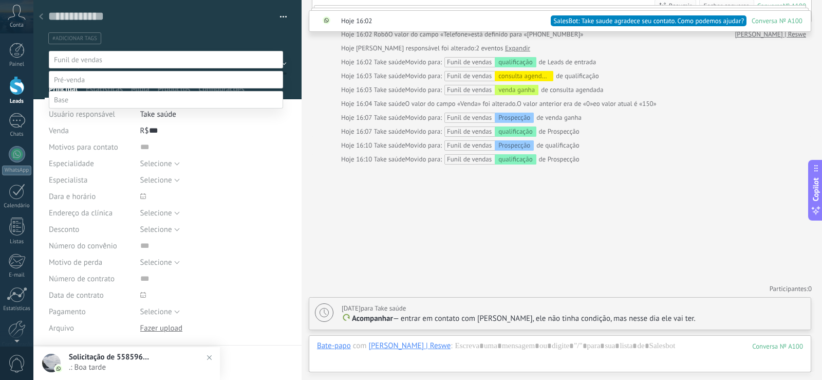
click at [43, 64] on div at bounding box center [427, 190] width 788 height 380
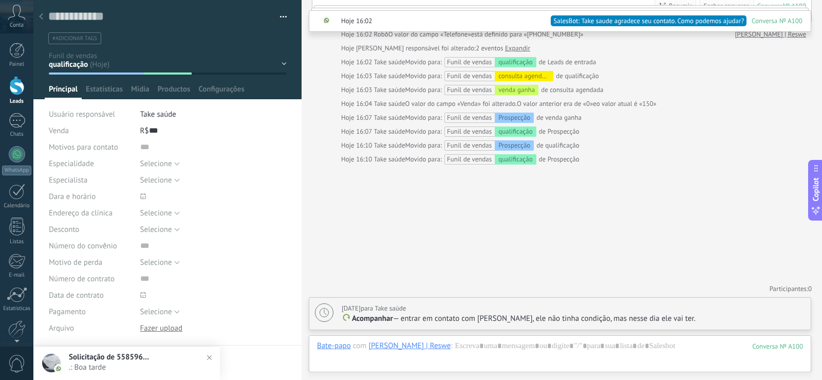
click at [16, 90] on div at bounding box center [16, 85] width 15 height 19
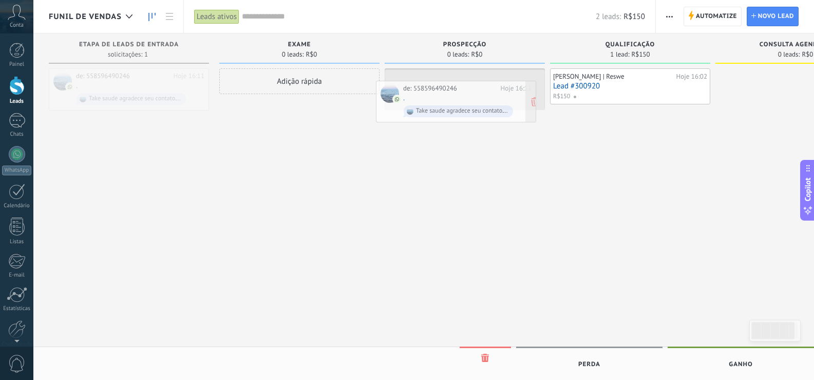
drag, startPoint x: 136, startPoint y: 78, endPoint x: 464, endPoint y: 90, distance: 327.9
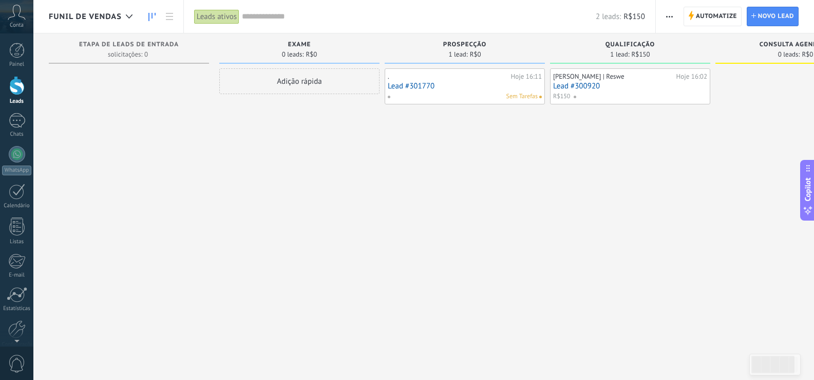
click at [418, 85] on link "Lead #301770" at bounding box center [465, 86] width 154 height 9
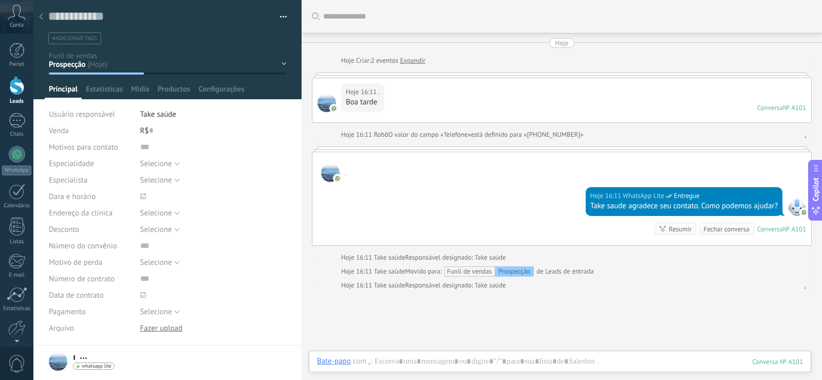
click at [37, 15] on div at bounding box center [41, 17] width 14 height 20
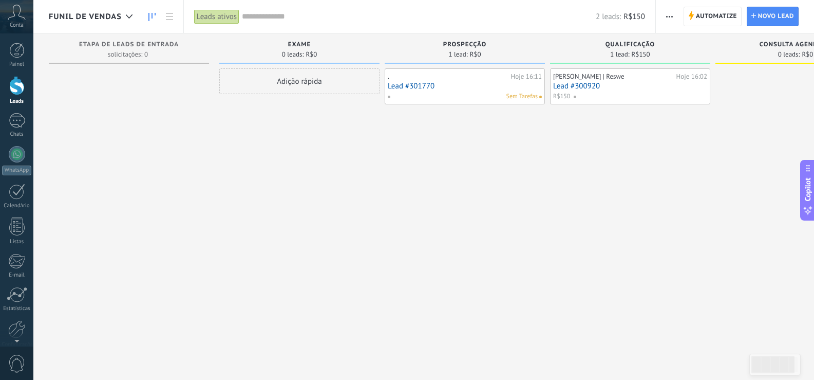
click at [406, 85] on link "Lead #301770" at bounding box center [465, 86] width 154 height 9
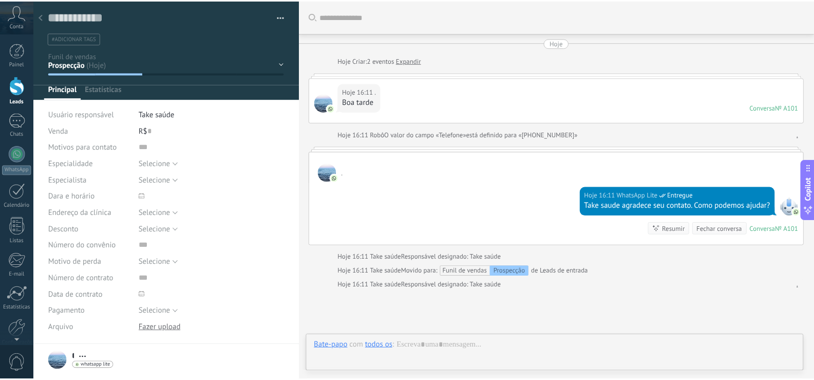
scroll to position [90, 0]
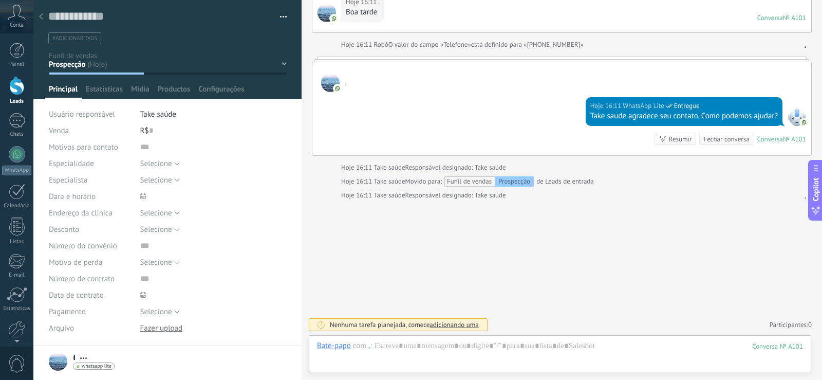
click at [40, 16] on icon at bounding box center [41, 16] width 4 height 6
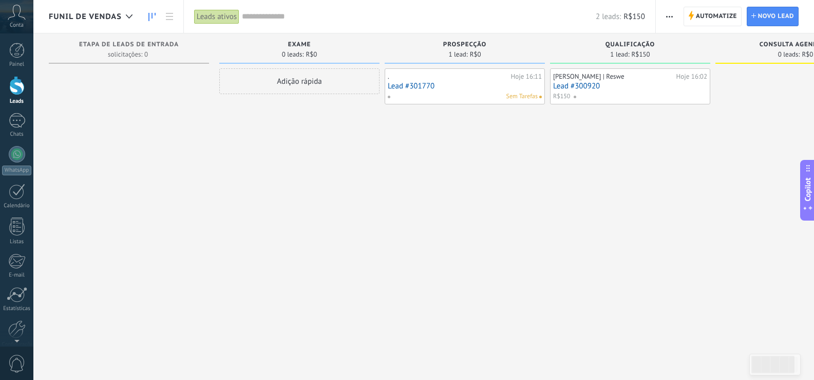
scroll to position [0, 77]
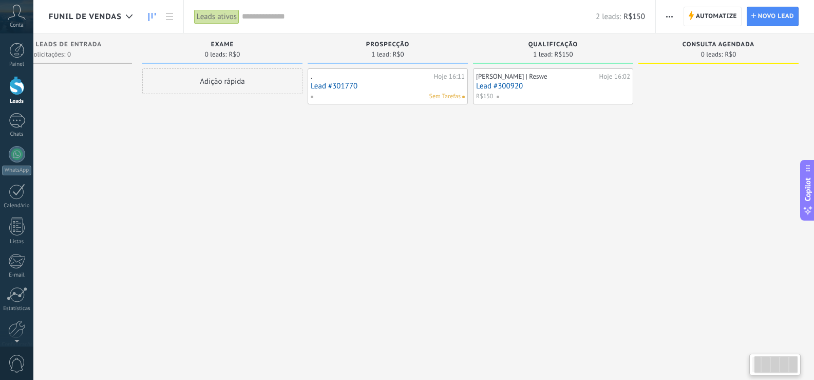
drag, startPoint x: 454, startPoint y: 205, endPoint x: 495, endPoint y: 193, distance: 43.0
click at [433, 193] on div ". Hoje 16:11 Lead #301770 Sem Tarefas" at bounding box center [388, 190] width 160 height 245
drag, startPoint x: 616, startPoint y: 180, endPoint x: 452, endPoint y: 180, distance: 163.8
click at [452, 180] on div "Etapa de leads de entrada solicitações: 0 0 0 0 1 exame 0 leads: R$0 Adição ráp…" at bounding box center [393, 173] width 842 height 280
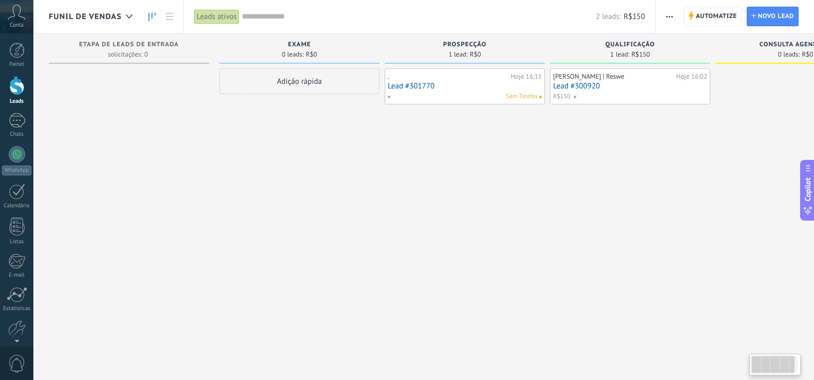
drag, startPoint x: 461, startPoint y: 182, endPoint x: 687, endPoint y: 179, distance: 226.0
click at [687, 179] on div "Etapa de leads de entrada solicitações: 0 0 0 0 1 exame 0 leads: R$0 Adição ráp…" at bounding box center [470, 173] width 842 height 280
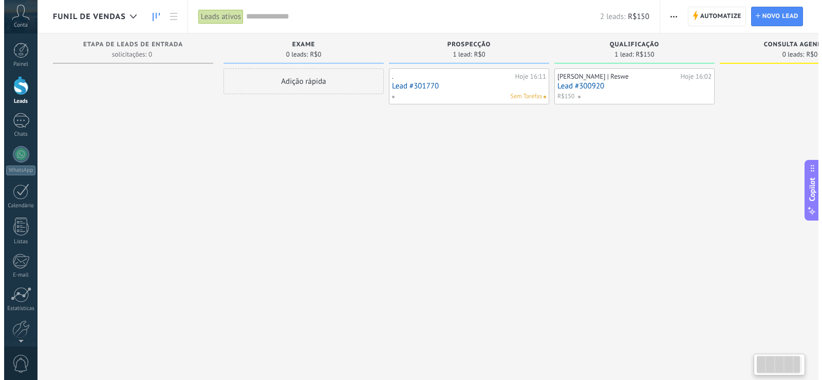
scroll to position [0, 77]
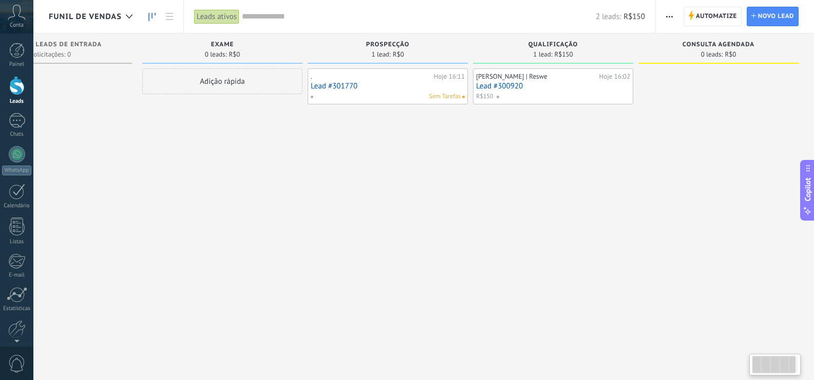
drag, startPoint x: 420, startPoint y: 216, endPoint x: 342, endPoint y: 215, distance: 78.1
click at [342, 215] on div ". Hoje 16:11 Lead #301770 Sem Tarefas" at bounding box center [388, 190] width 160 height 245
click at [17, 127] on div "1" at bounding box center [17, 120] width 16 height 15
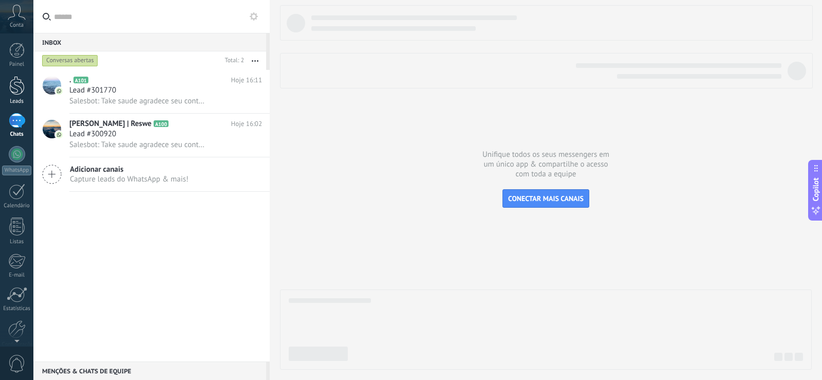
click at [22, 87] on div at bounding box center [16, 85] width 15 height 19
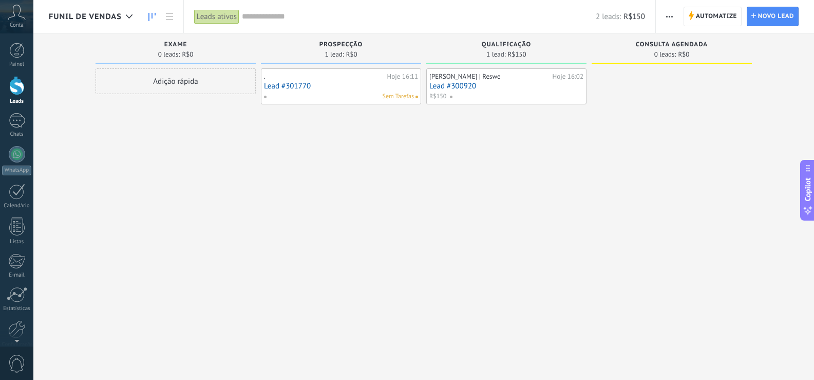
drag, startPoint x: 527, startPoint y: 203, endPoint x: 318, endPoint y: 183, distance: 210.5
click at [318, 183] on div "Etapa de leads de entrada solicitações: 0 0 0 0 0 0 0 0 0 exame 0 leads: R$0 Ad…" at bounding box center [431, 173] width 765 height 280
click at [327, 86] on link "Lead #301770" at bounding box center [341, 86] width 154 height 9
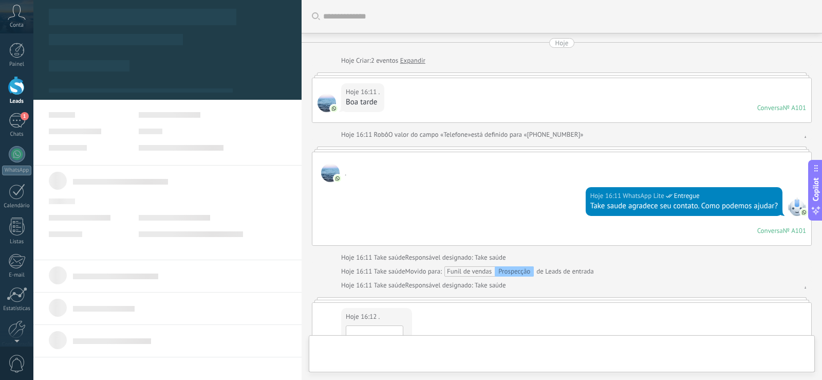
type textarea "**********"
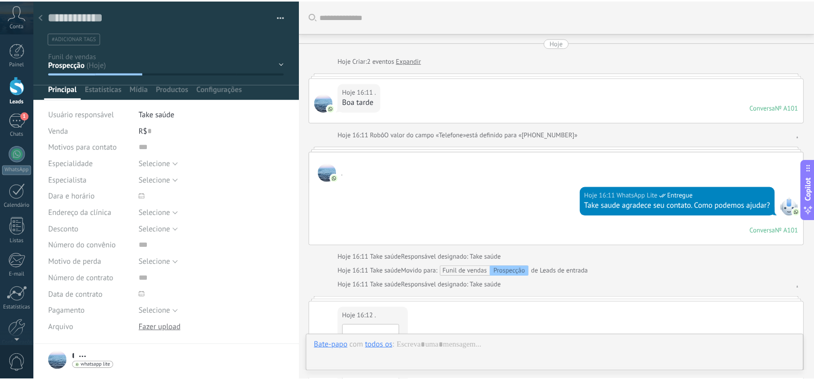
scroll to position [211, 0]
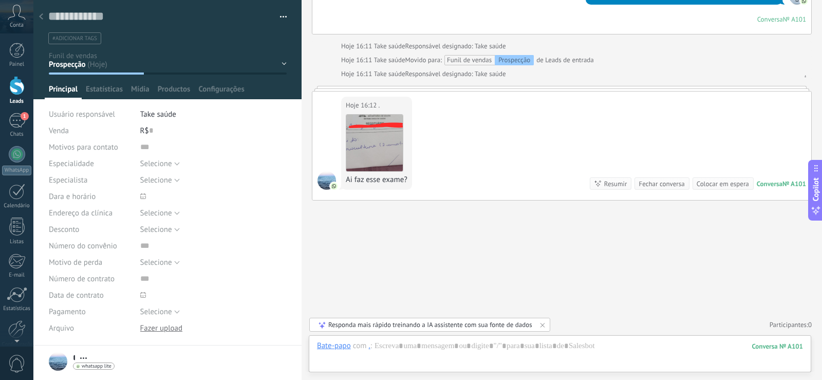
click at [17, 24] on span "Conta" at bounding box center [17, 25] width 14 height 7
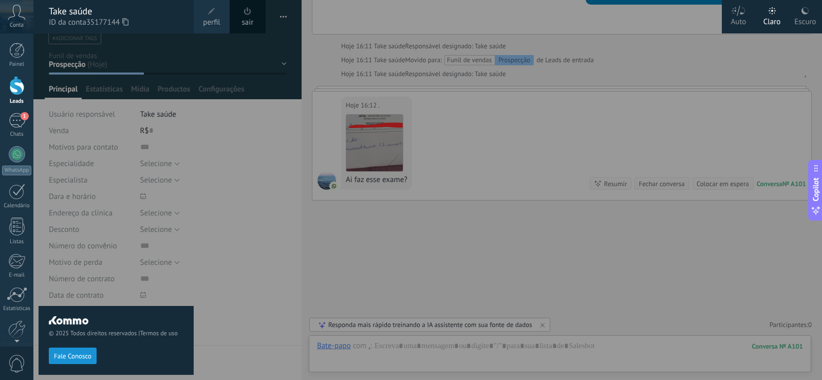
click at [211, 87] on div at bounding box center [444, 190] width 822 height 380
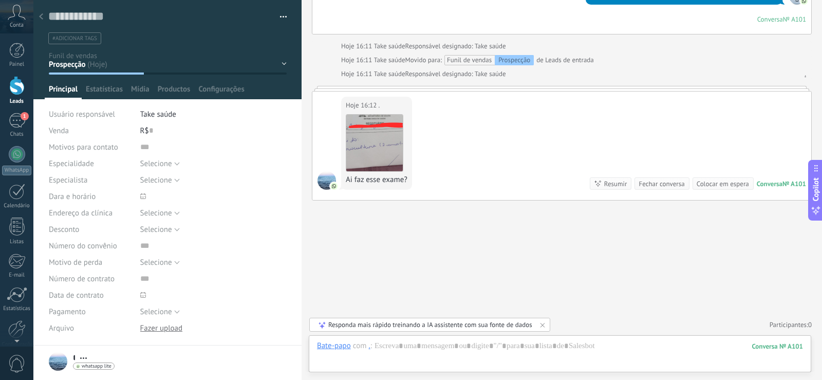
click at [39, 17] on div at bounding box center [41, 17] width 14 height 20
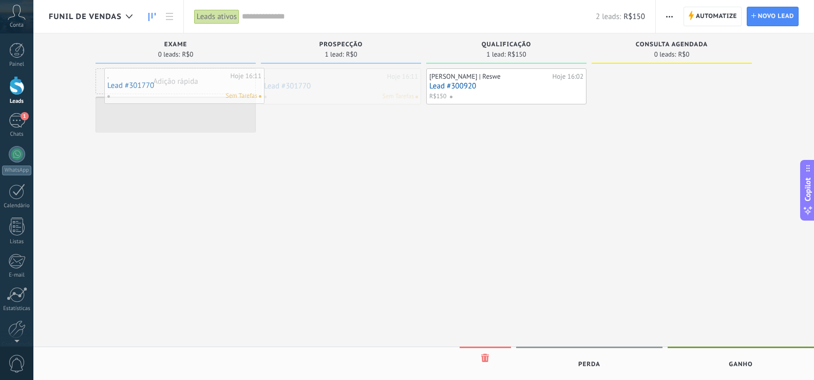
drag, startPoint x: 340, startPoint y: 89, endPoint x: 178, endPoint y: 90, distance: 162.8
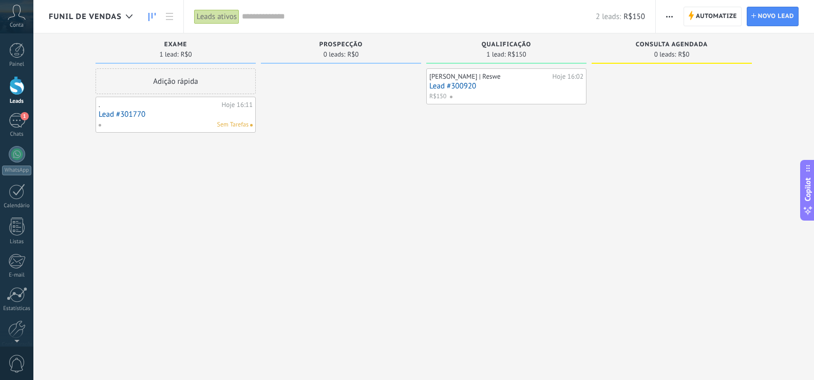
click at [155, 124] on div "Sem Tarefas" at bounding box center [173, 124] width 150 height 9
drag, startPoint x: 515, startPoint y: 202, endPoint x: 398, endPoint y: 206, distance: 117.2
click at [398, 206] on div "Etapa de leads de entrada solicitações: 0 0 0 0 0 exame 1 lead: R$0 Adição rápi…" at bounding box center [431, 173] width 765 height 280
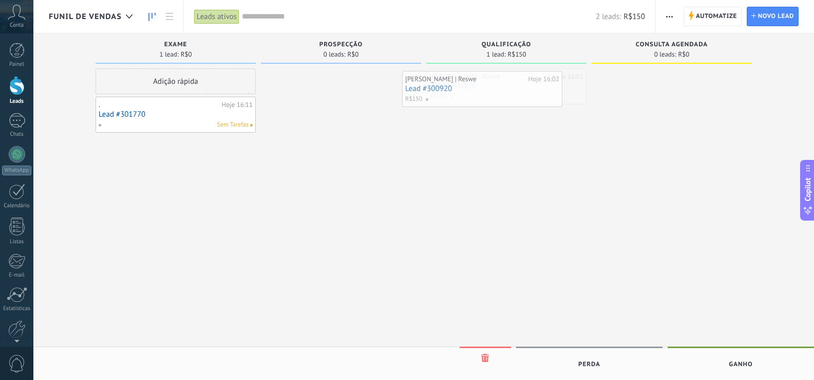
drag, startPoint x: 523, startPoint y: 77, endPoint x: 309, endPoint y: 52, distance: 215.1
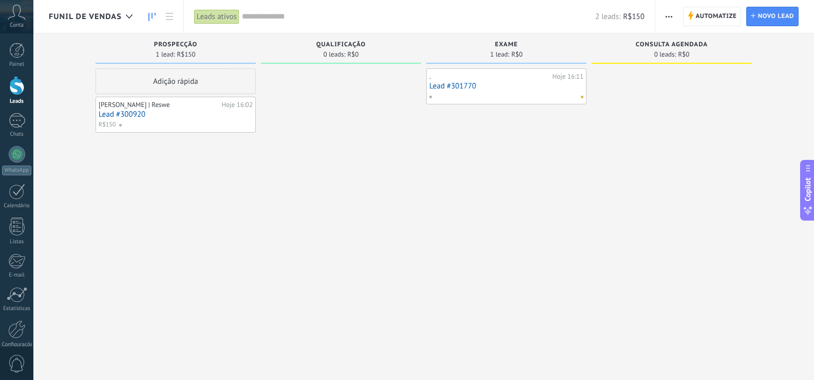
drag, startPoint x: 461, startPoint y: 204, endPoint x: 546, endPoint y: 202, distance: 85.8
click at [578, 207] on div "Etapa de leads de entrada solicitações: 0 0 0 0 0 Prospecção 1 lead: R$150 Adiç…" at bounding box center [431, 173] width 765 height 280
drag, startPoint x: 460, startPoint y: 198, endPoint x: 557, endPoint y: 196, distance: 97.1
click at [557, 196] on div ". Hoje 16:11 Lead #301770" at bounding box center [506, 190] width 160 height 245
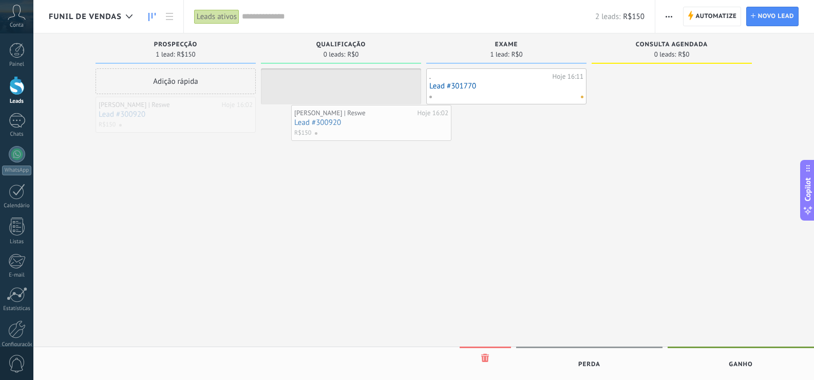
drag, startPoint x: 161, startPoint y: 119, endPoint x: 356, endPoint y: 125, distance: 195.8
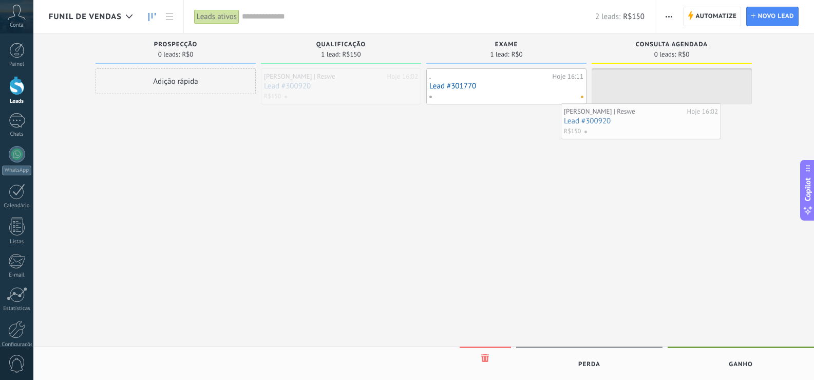
drag, startPoint x: 474, startPoint y: 131, endPoint x: 695, endPoint y: 118, distance: 221.7
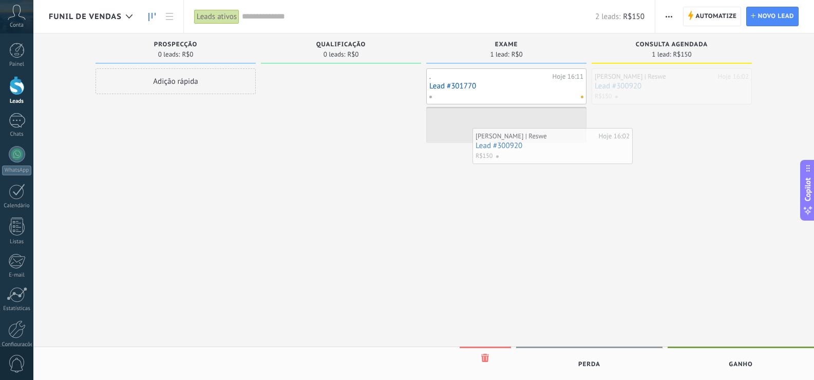
drag, startPoint x: 651, startPoint y: 96, endPoint x: 532, endPoint y: 155, distance: 133.2
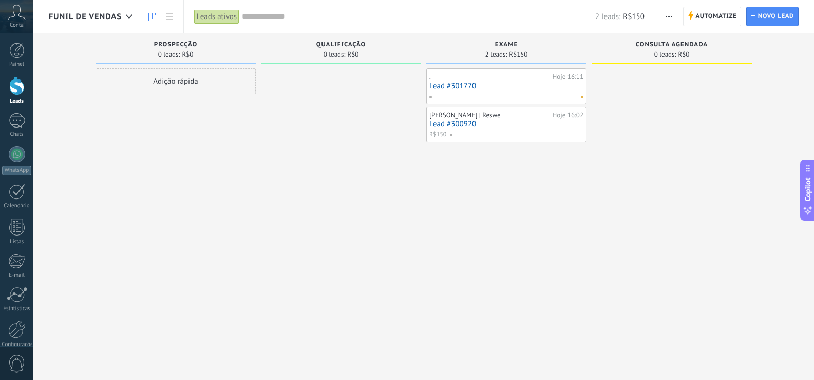
click at [465, 125] on link "Lead #300920" at bounding box center [506, 124] width 154 height 9
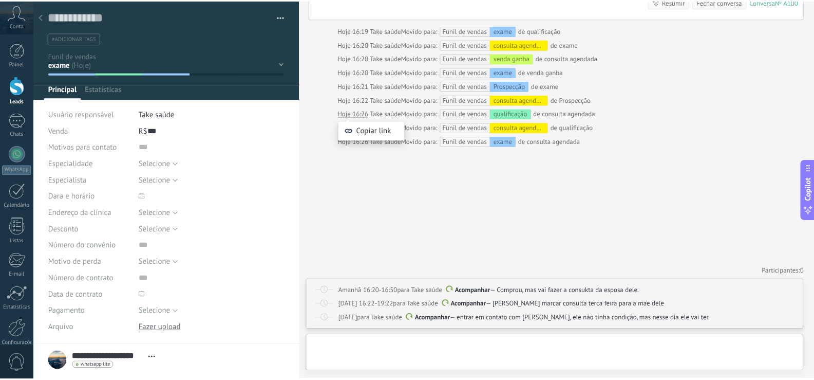
scroll to position [15, 0]
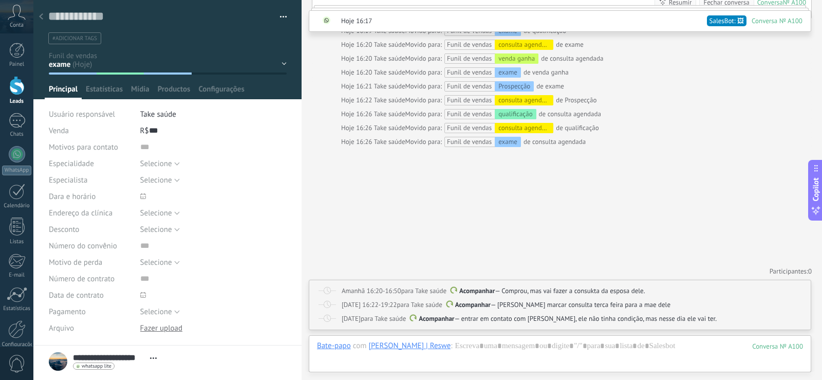
click at [0, 0] on div "Prospecção qualificação exame consulta agendada venda ganha venda perdida" at bounding box center [0, 0] width 0 height 0
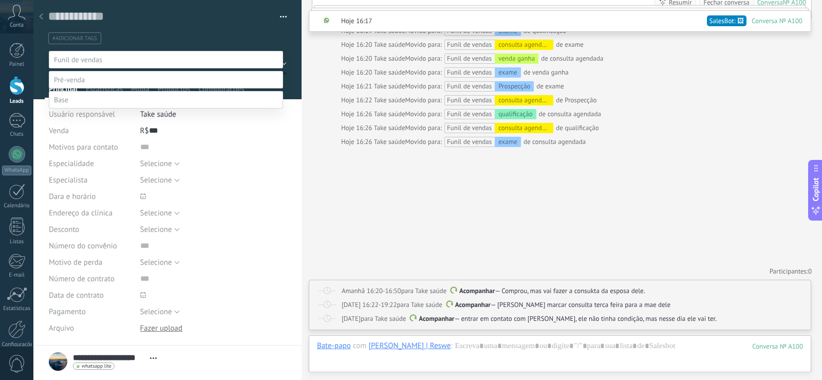
click at [0, 0] on label "venda ganha" at bounding box center [0, 0] width 0 height 0
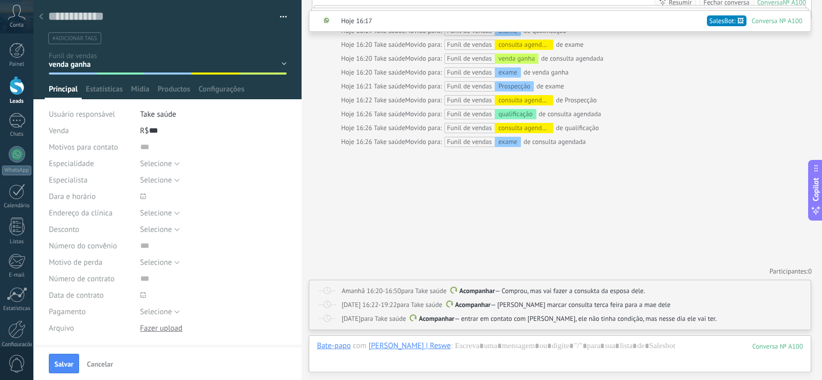
click at [39, 12] on div at bounding box center [41, 17] width 14 height 20
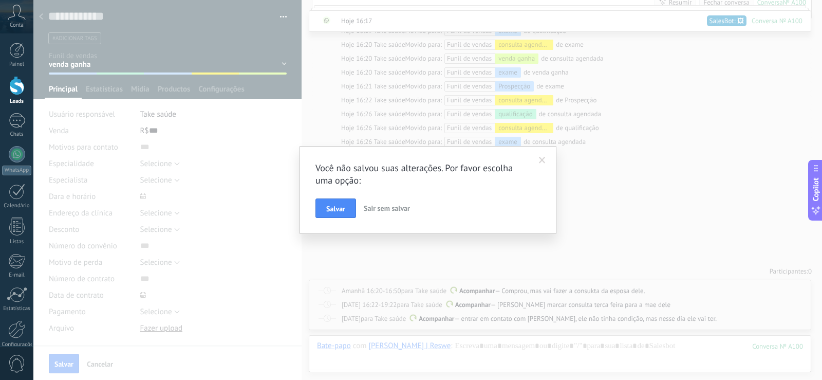
click at [388, 210] on span "Sair sem salvar" at bounding box center [387, 207] width 46 height 9
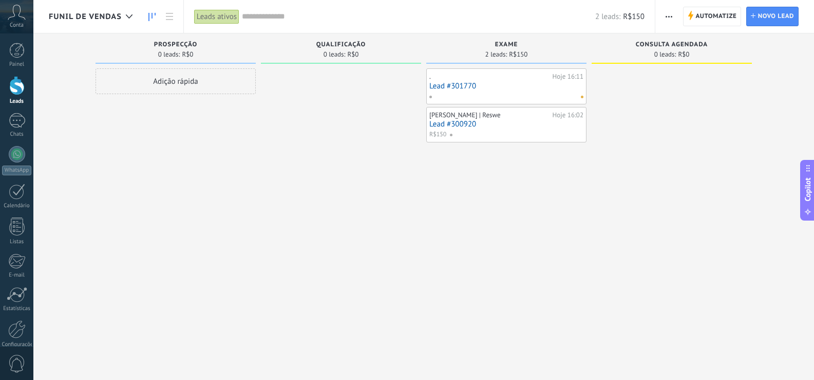
drag, startPoint x: 370, startPoint y: 222, endPoint x: 356, endPoint y: 221, distance: 13.9
click at [356, 221] on div at bounding box center [341, 190] width 160 height 245
